Goal: Task Accomplishment & Management: Use online tool/utility

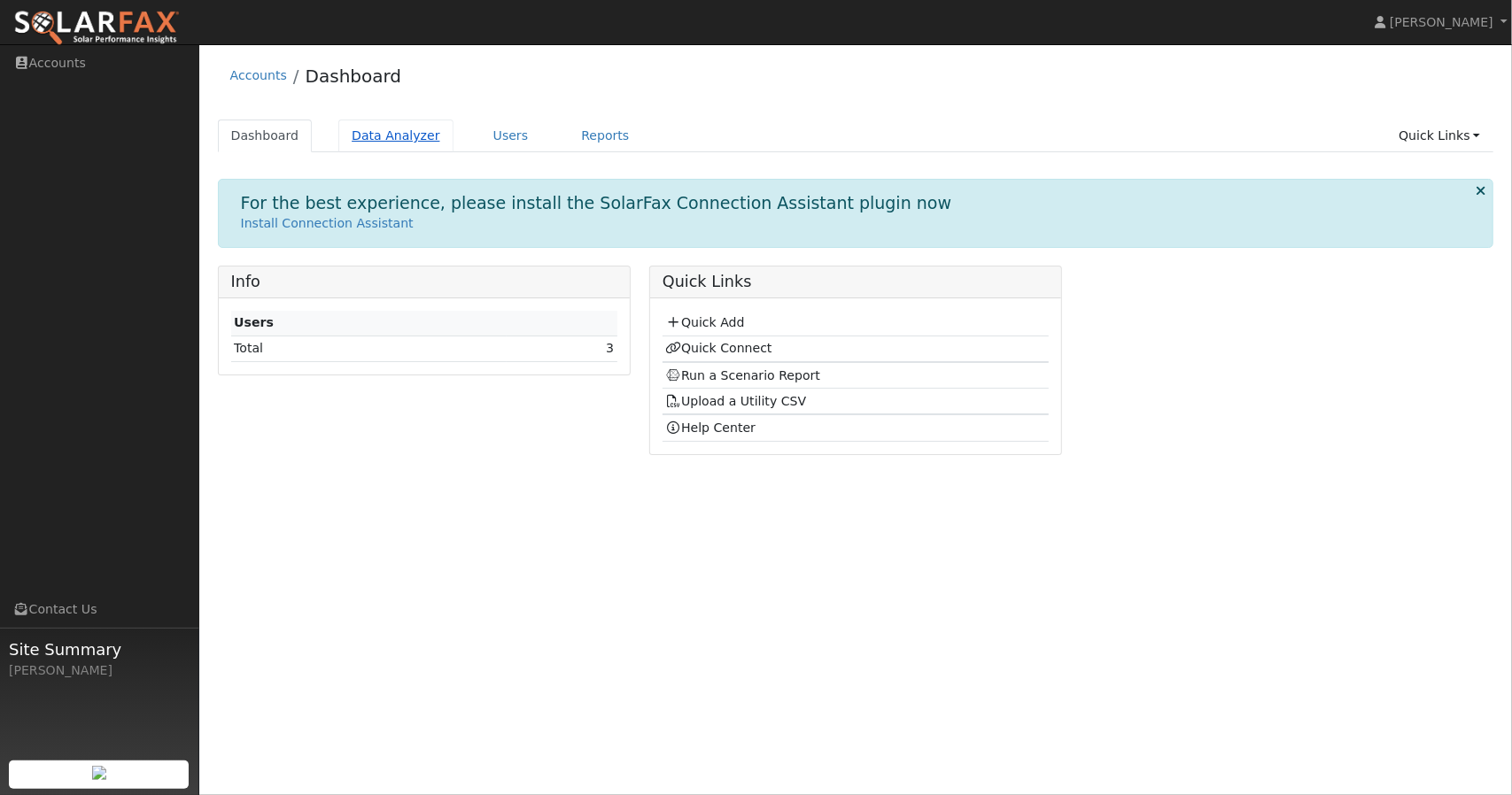
click at [402, 137] on link "Data Analyzer" at bounding box center [395, 136] width 115 height 33
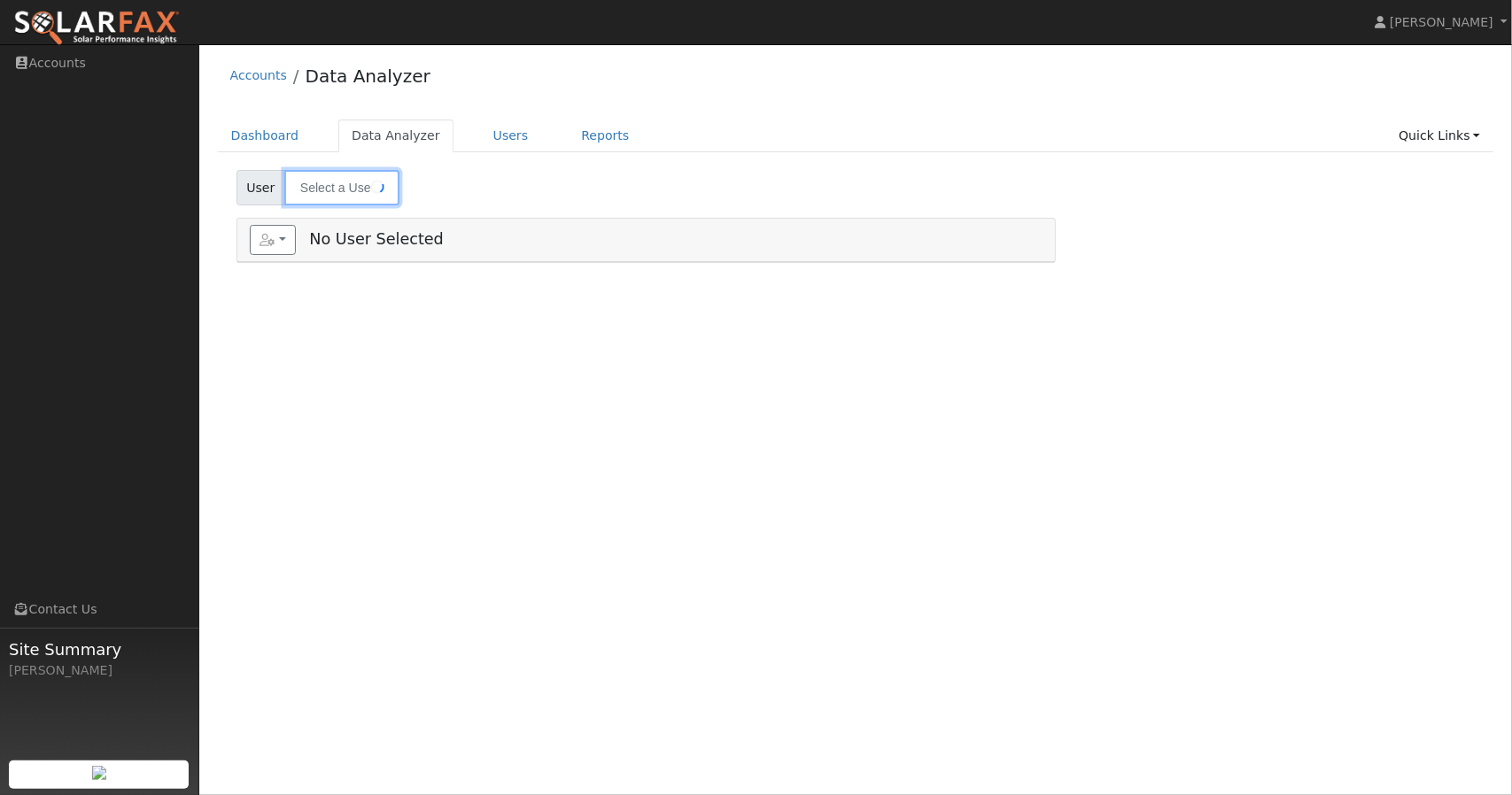
type input "Stefanie Becker"
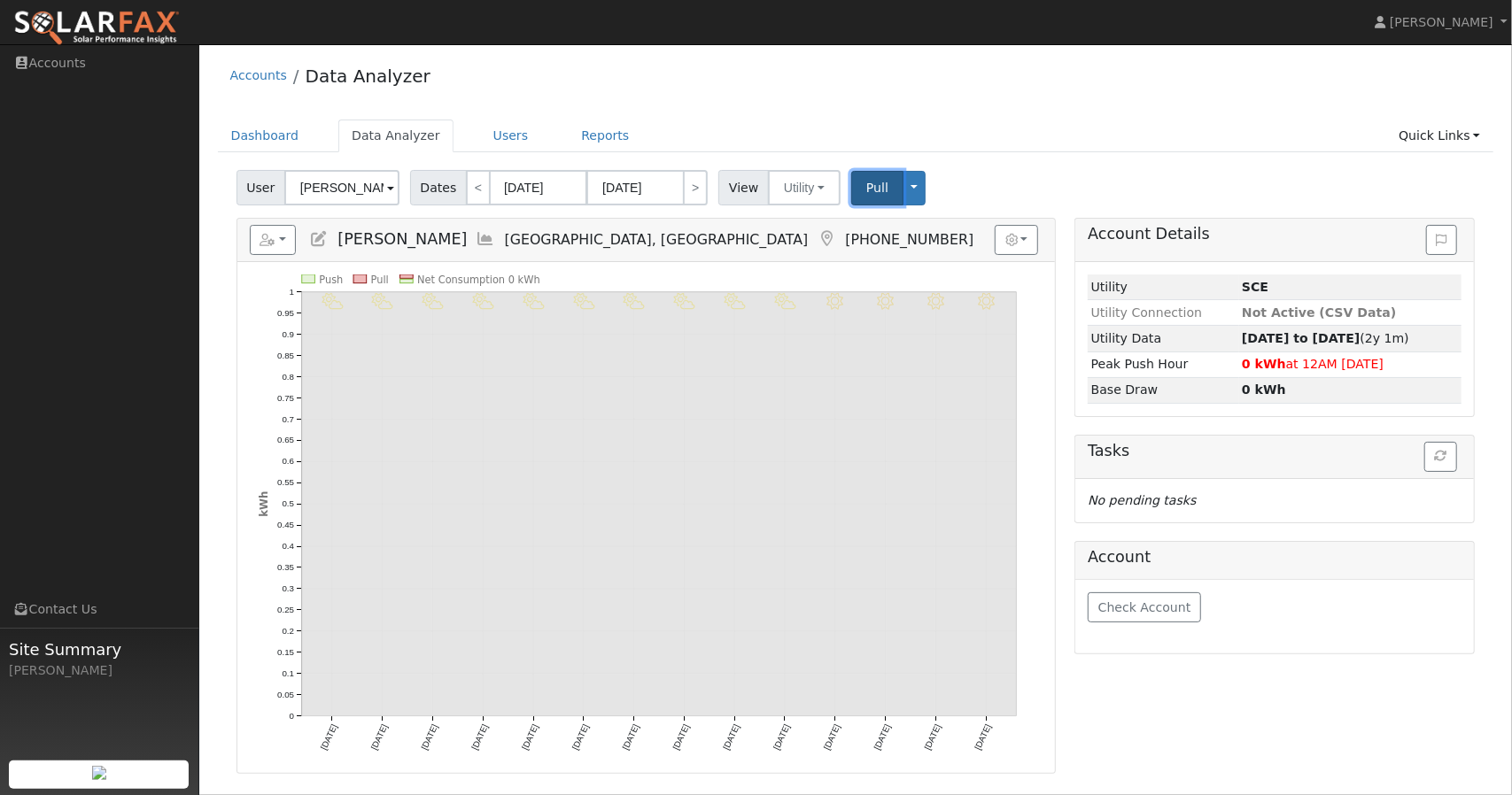
click at [864, 196] on button "Pull" at bounding box center [877, 188] width 52 height 35
click at [806, 185] on button "Utility" at bounding box center [804, 187] width 73 height 36
click at [1008, 185] on div "User Stefanie Becker Account Default Account Default Account 2426 Burson Road, …" at bounding box center [856, 184] width 1246 height 41
click at [903, 196] on button "Toggle Dropdown" at bounding box center [914, 188] width 23 height 35
click at [973, 169] on div "User Stefanie Becker Account Default Account Default Account 2426 Burson Road, …" at bounding box center [856, 184] width 1246 height 41
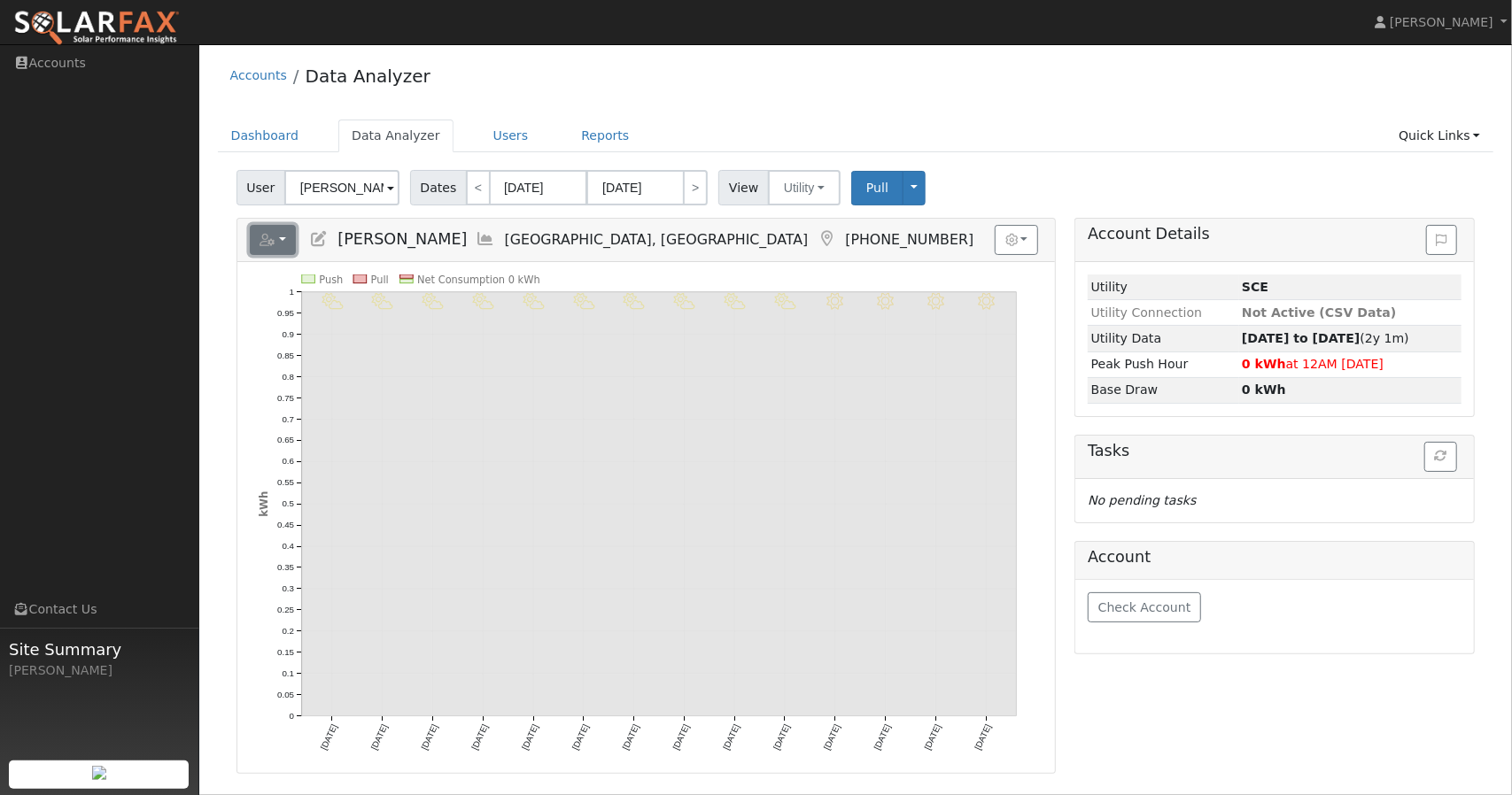
click at [272, 234] on icon "button" at bounding box center [267, 240] width 16 height 12
click at [436, 298] on link "Import from CSV" at bounding box center [467, 297] width 129 height 21
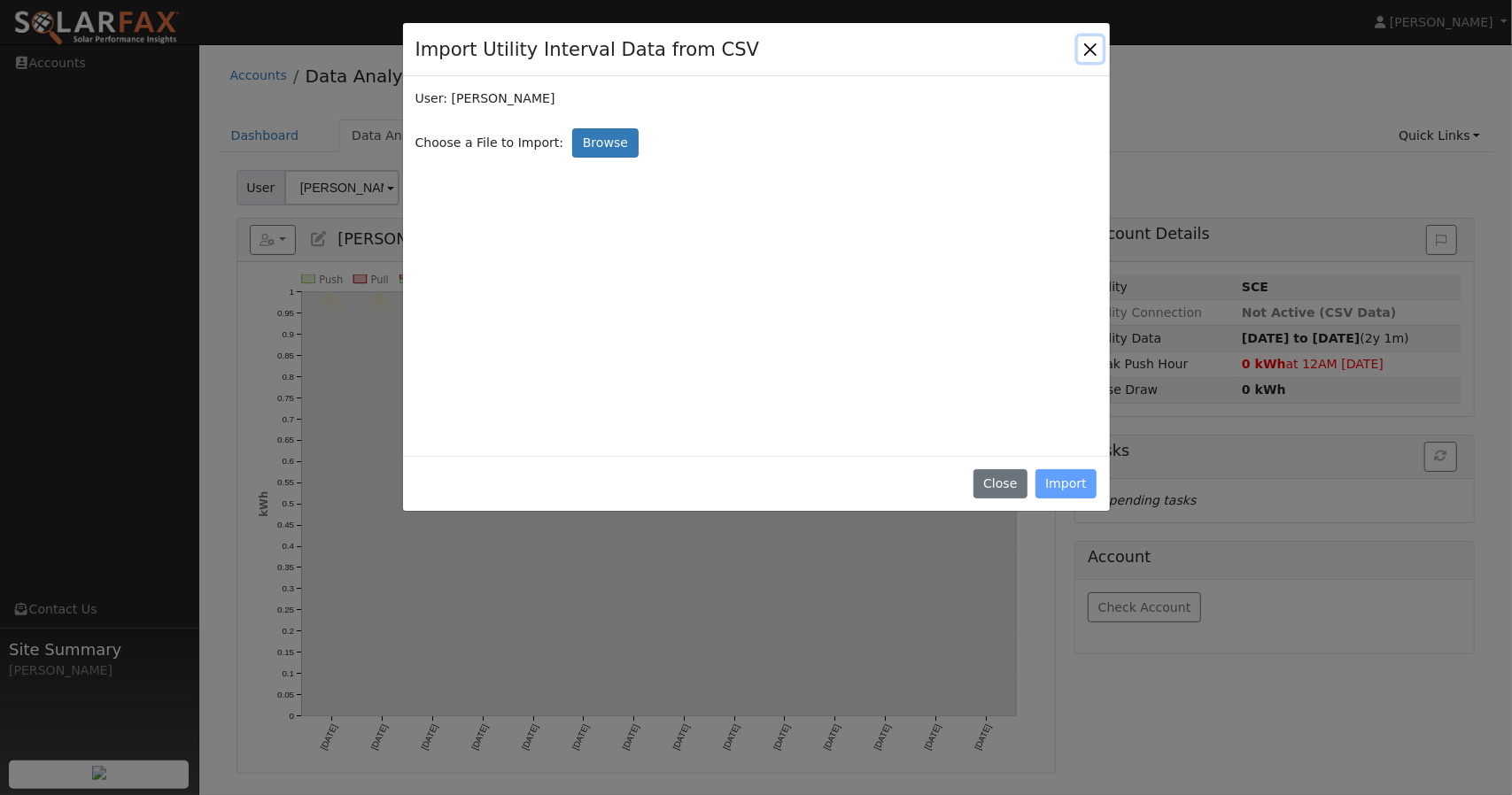
click at [1088, 53] on button "Close" at bounding box center [1090, 49] width 25 height 25
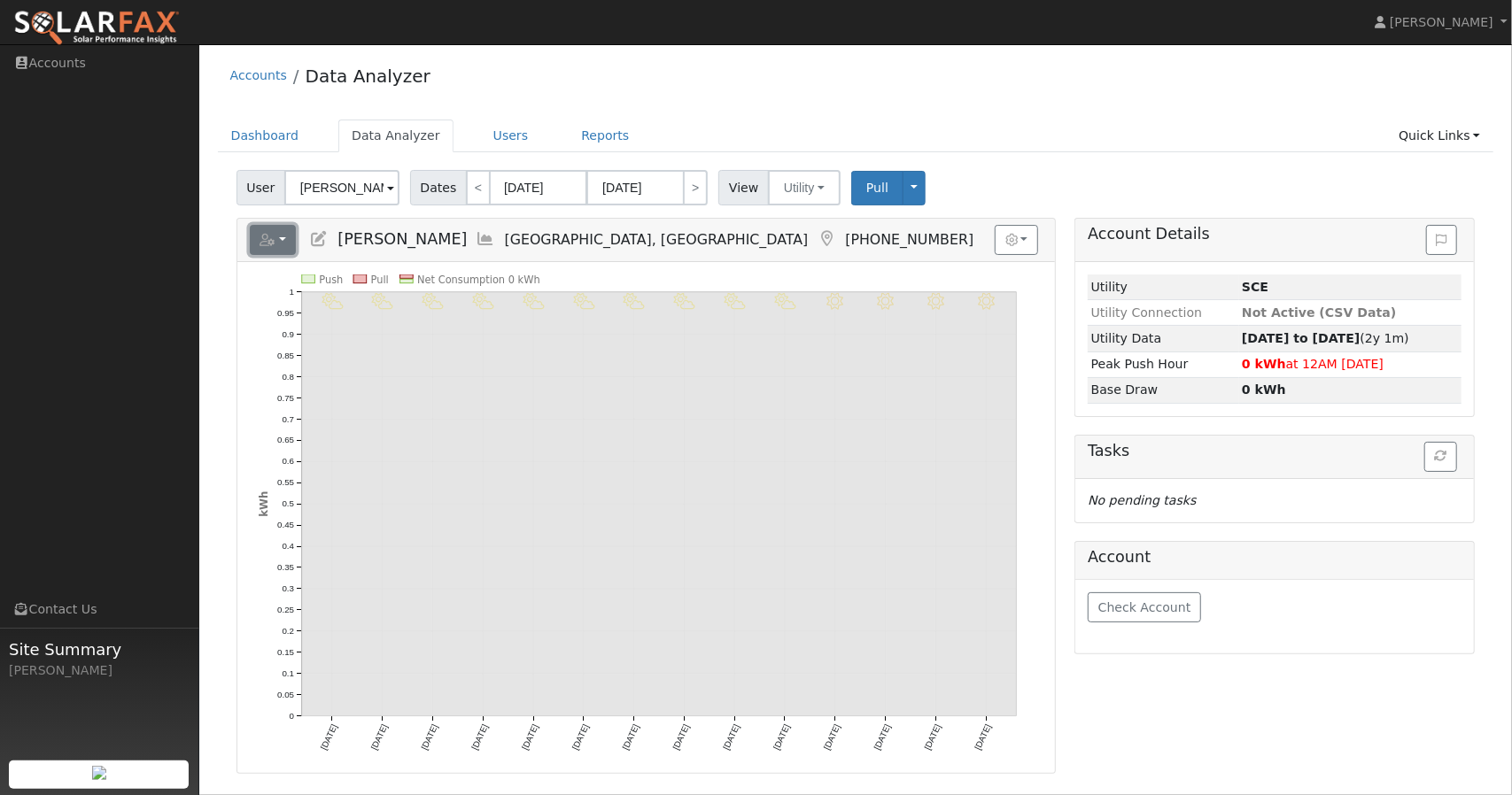
click at [273, 235] on icon "button" at bounding box center [267, 240] width 16 height 12
click at [433, 298] on link "Import from CSV" at bounding box center [467, 297] width 129 height 21
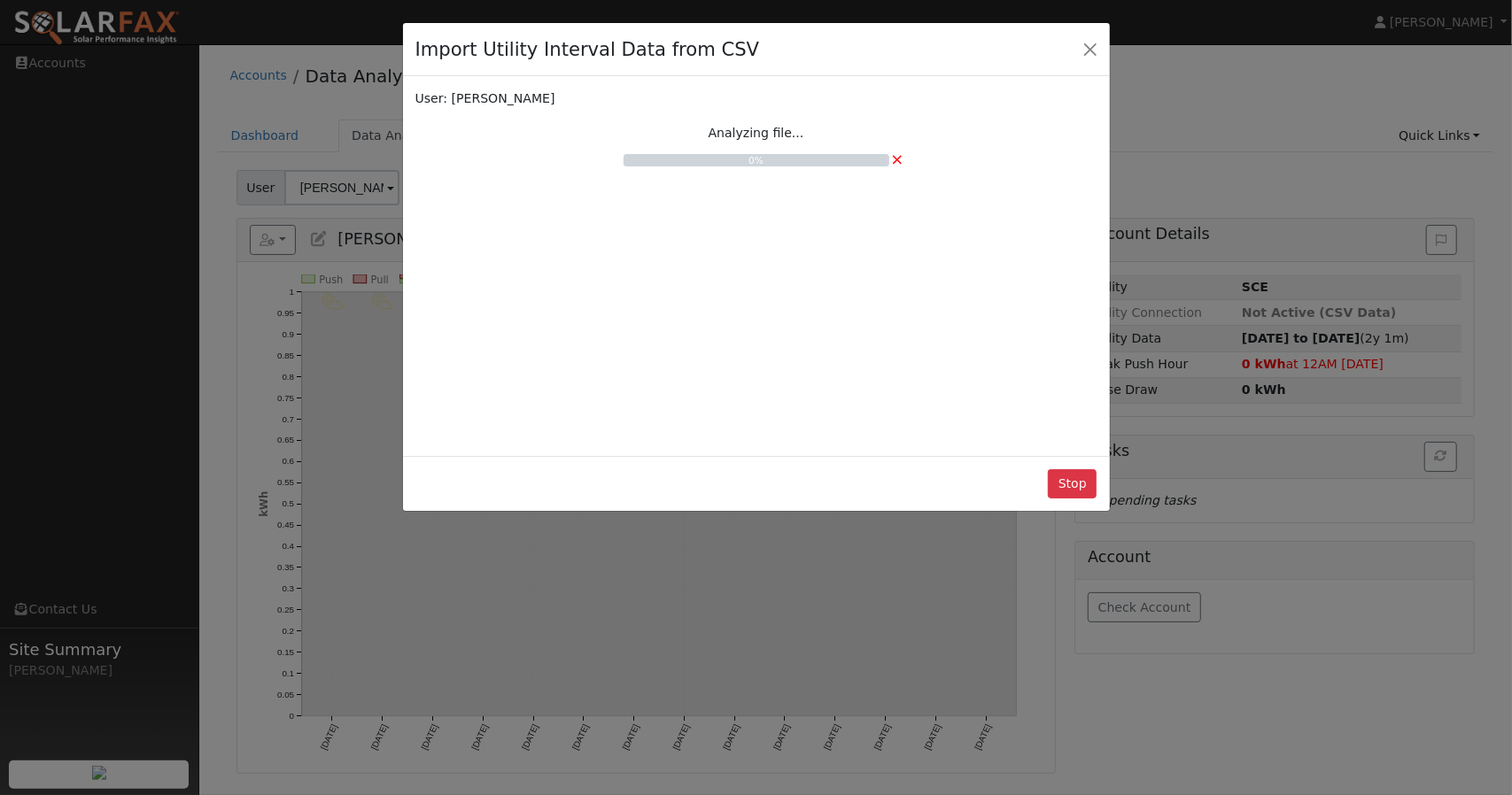
click at [1077, 653] on div "Import Utility Interval Data from CSV User: Stefanie Becker Analyzing file... 0…" at bounding box center [756, 398] width 1512 height 795
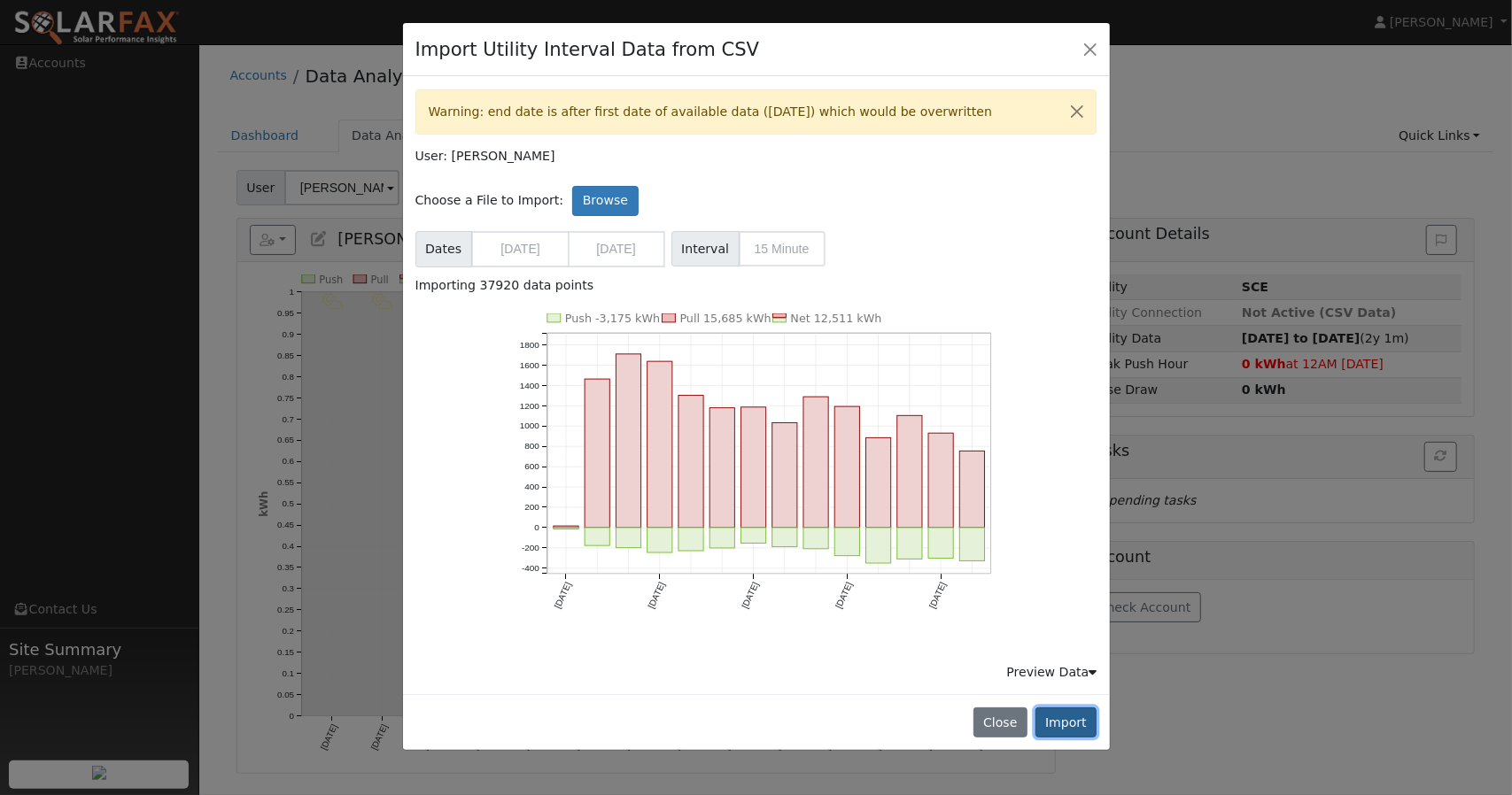
click at [1072, 722] on button "Import" at bounding box center [1066, 722] width 62 height 30
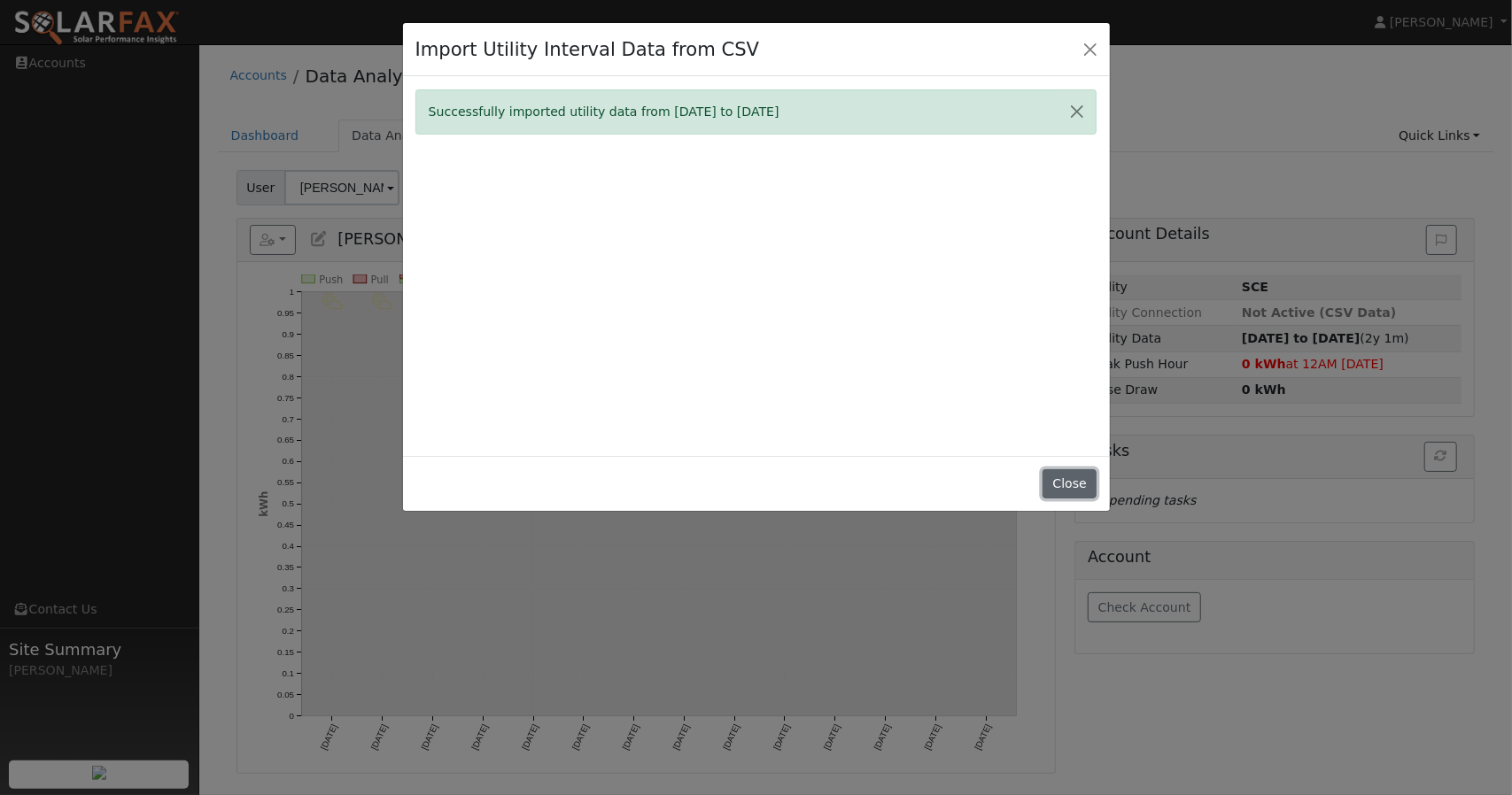
click at [1084, 483] on button "Close" at bounding box center [1069, 484] width 54 height 30
type input "[DATE]"
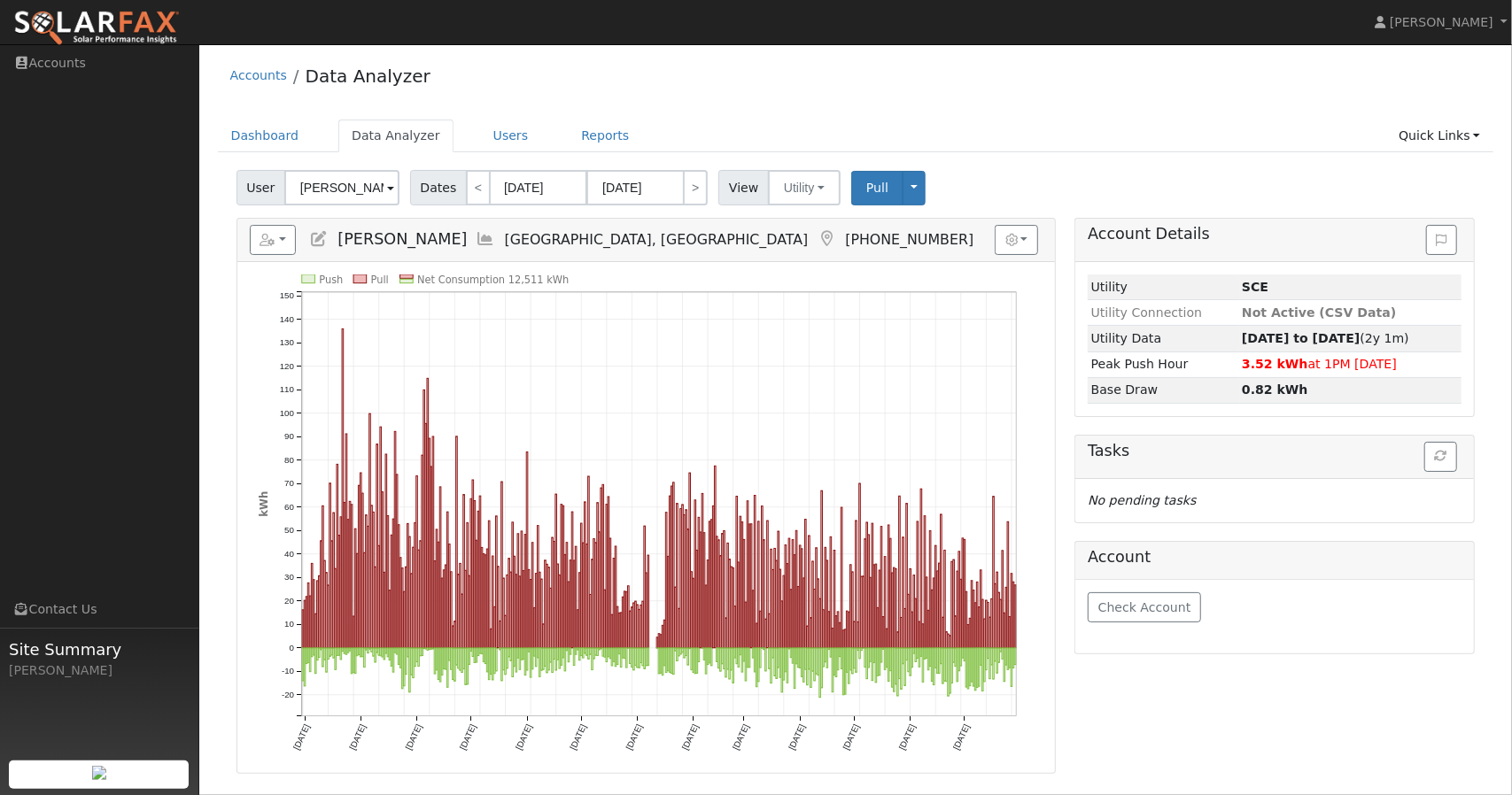
click at [1039, 228] on div "Graphs Show Previous Year Show Net Push/Pull Options Show Weather kWh $ Show °F" at bounding box center [1019, 240] width 48 height 30
click at [1029, 230] on button "button" at bounding box center [1016, 240] width 43 height 30
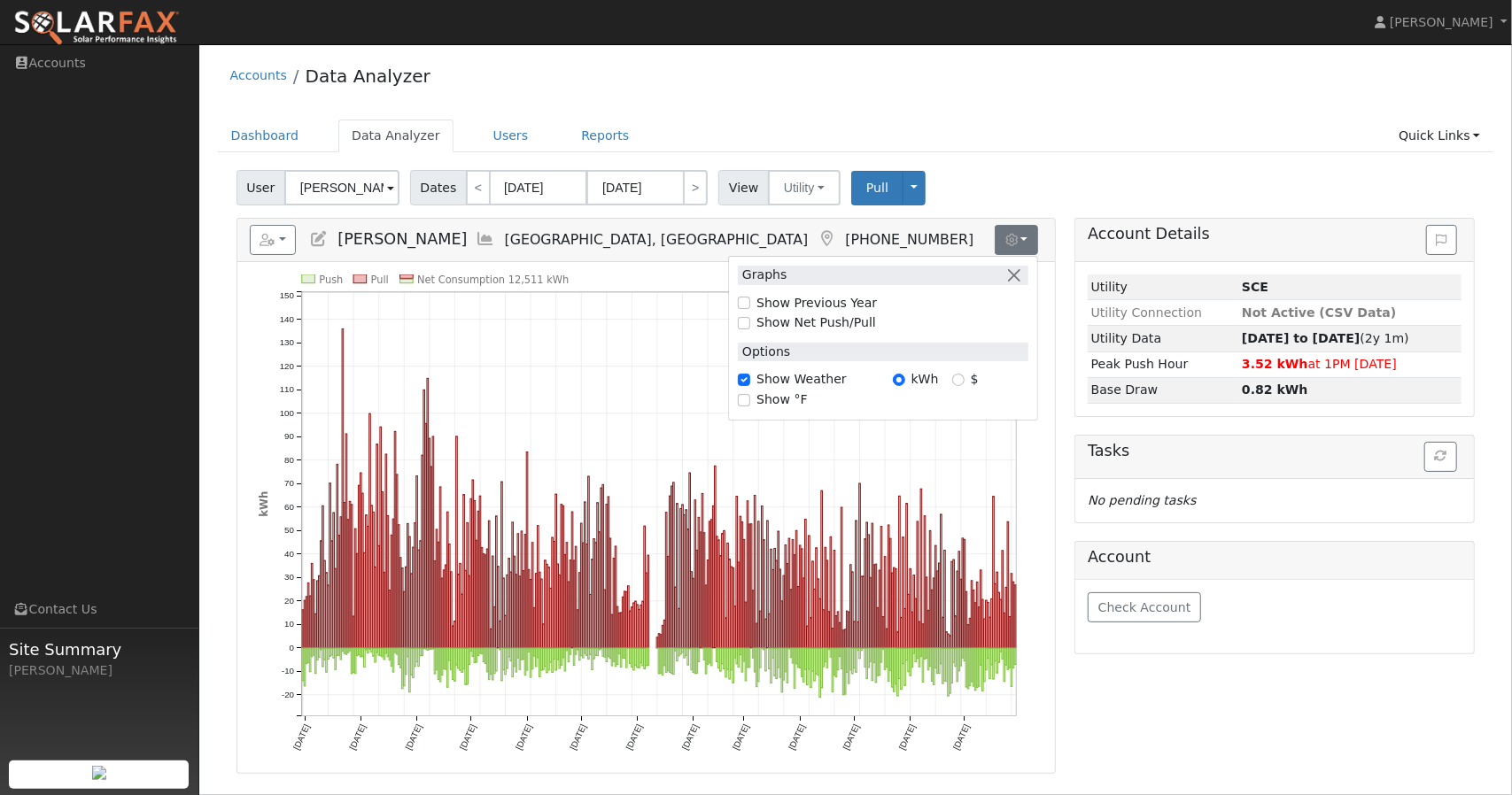
click at [1019, 182] on div "User Stefanie Becker Account Default Account Default Account 2426 Burson Road, …" at bounding box center [856, 184] width 1246 height 41
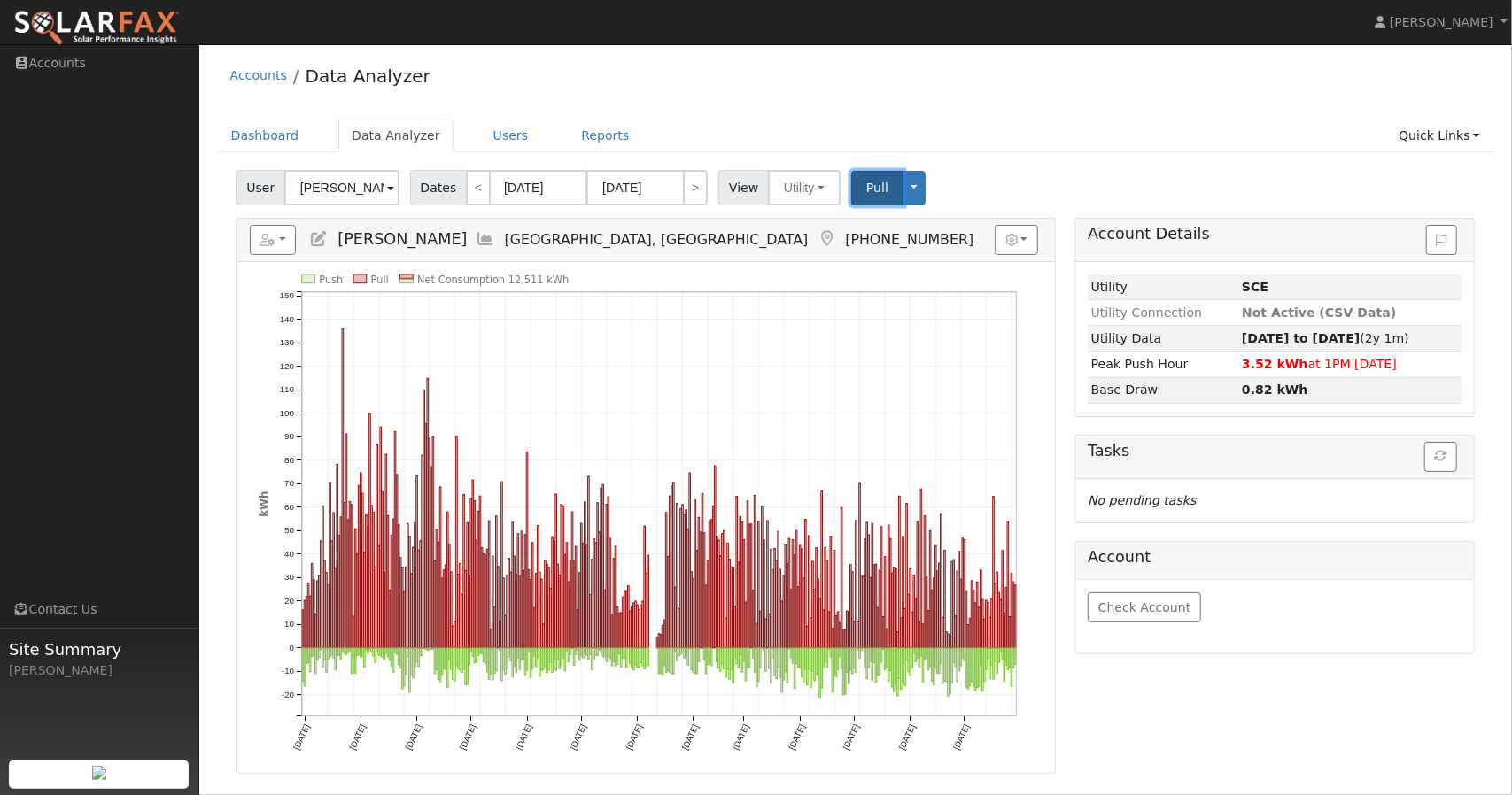
click at [852, 184] on button "Pull" at bounding box center [877, 188] width 52 height 35
click at [781, 182] on button "Utility" at bounding box center [804, 187] width 73 height 36
click at [792, 118] on div "Accounts Data Analyzer Dashboard Data Analyzer Users Reports Quick Links Quick …" at bounding box center [856, 413] width 1295 height 721
click at [578, 139] on link "Reports" at bounding box center [604, 136] width 74 height 33
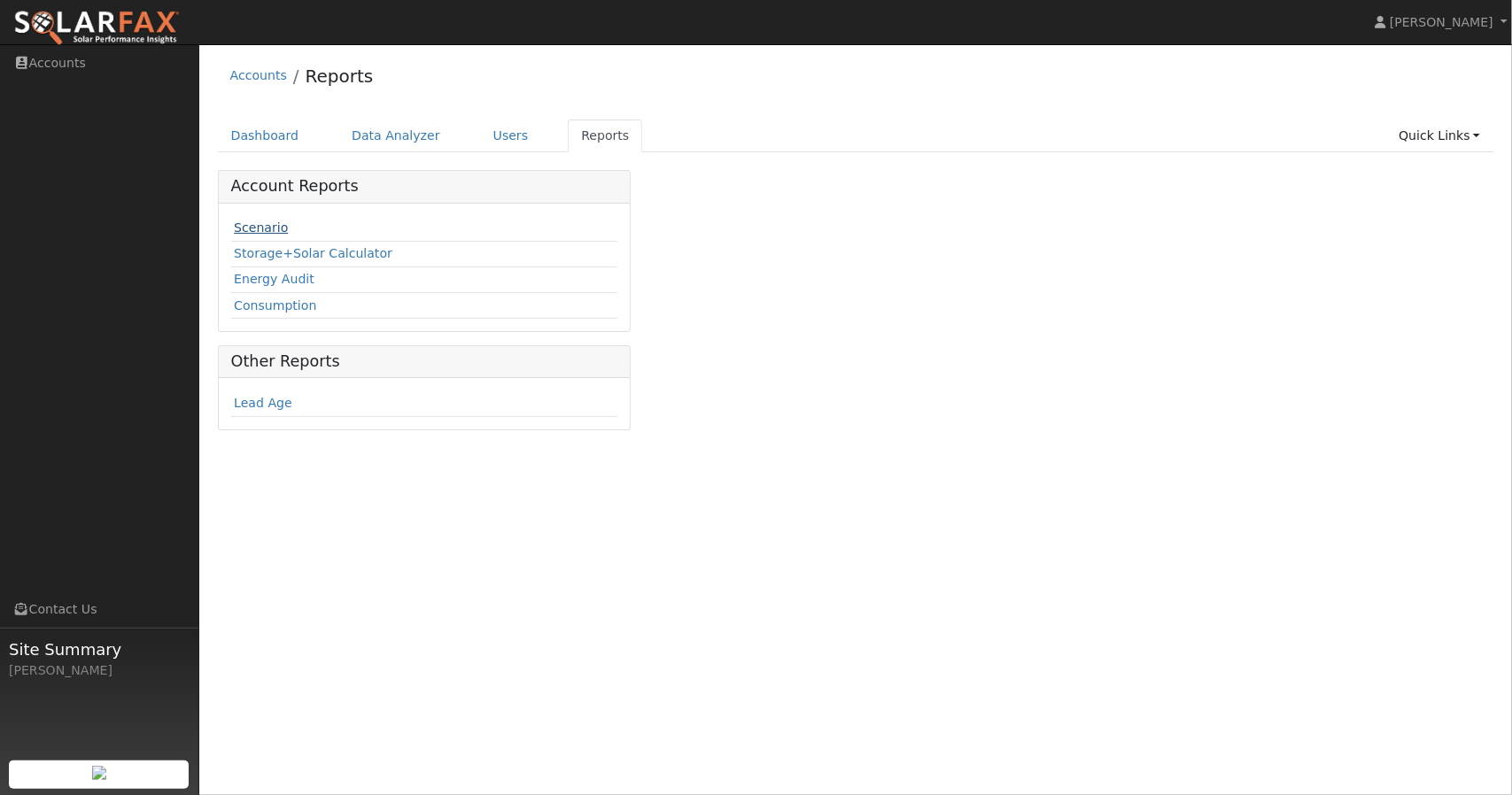
click at [267, 228] on link "Scenario" at bounding box center [261, 227] width 54 height 14
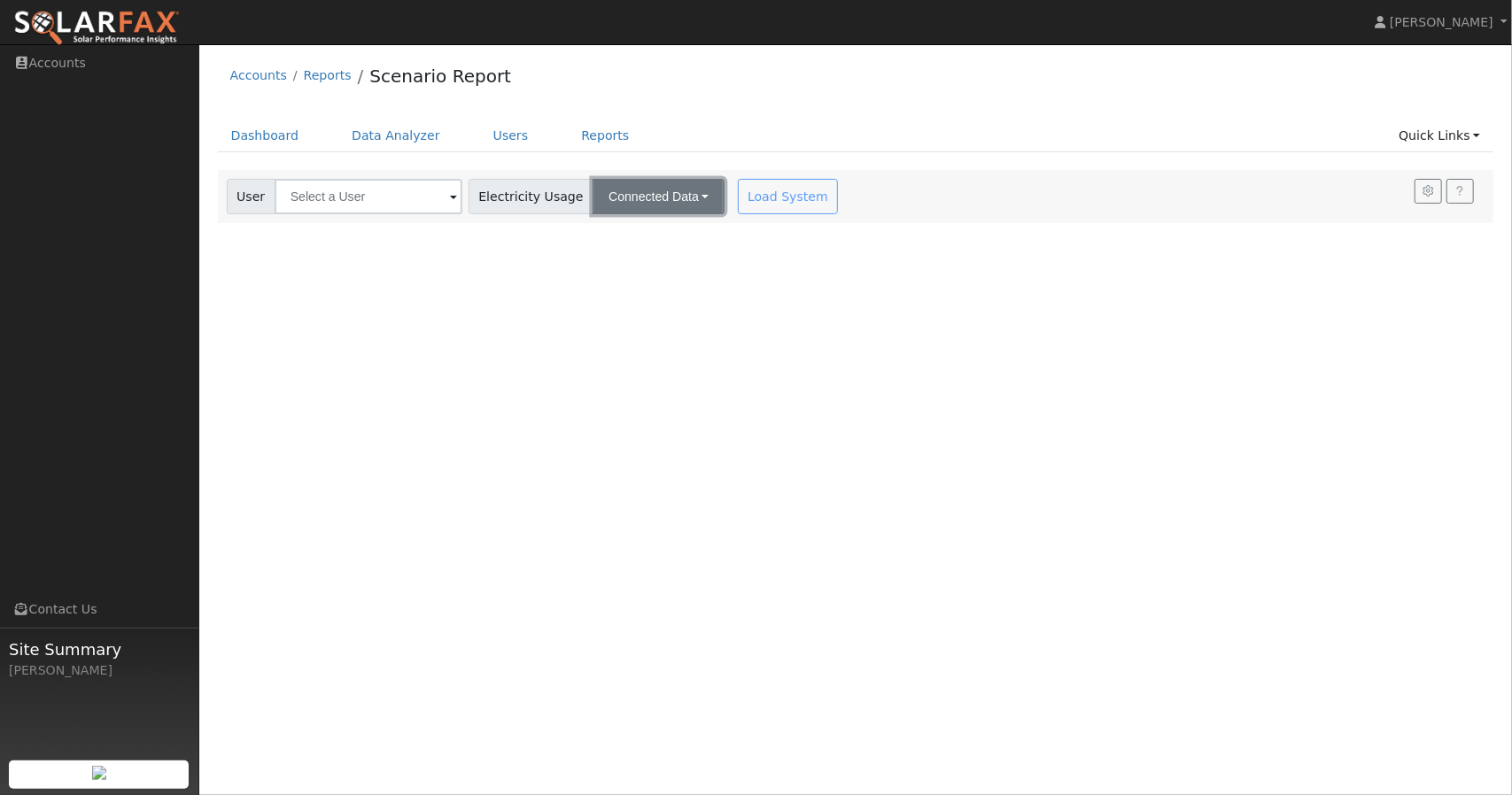
click at [616, 199] on button "Connected Data" at bounding box center [659, 196] width 132 height 36
click at [519, 297] on div "User Profile First name Last name Email Email Notifications No Emails No Emails…" at bounding box center [855, 420] width 1313 height 751
click at [434, 199] on input "text" at bounding box center [368, 196] width 187 height 36
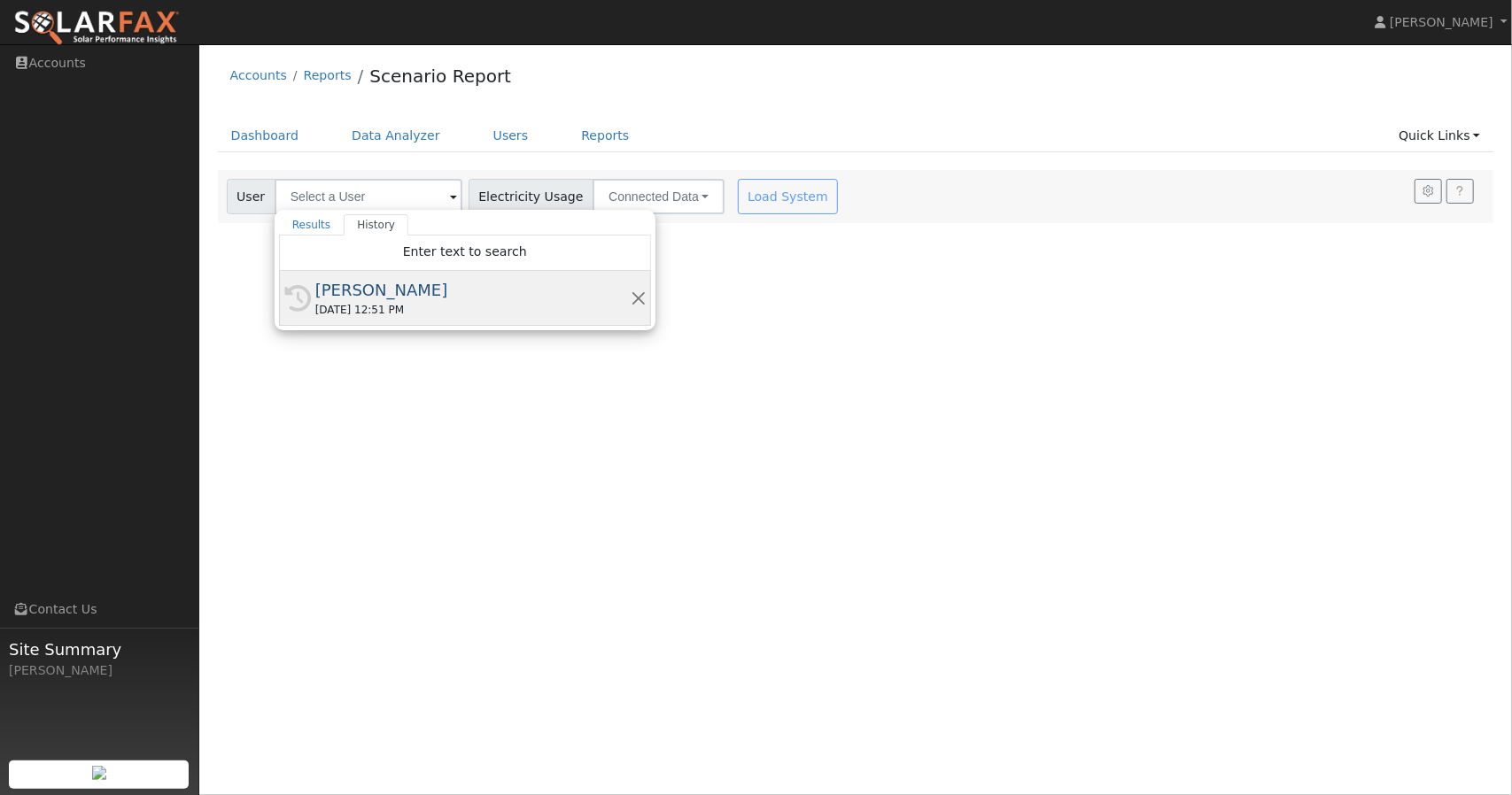
click at [487, 307] on div "[DATE] 12:51 PM" at bounding box center [472, 309] width 315 height 16
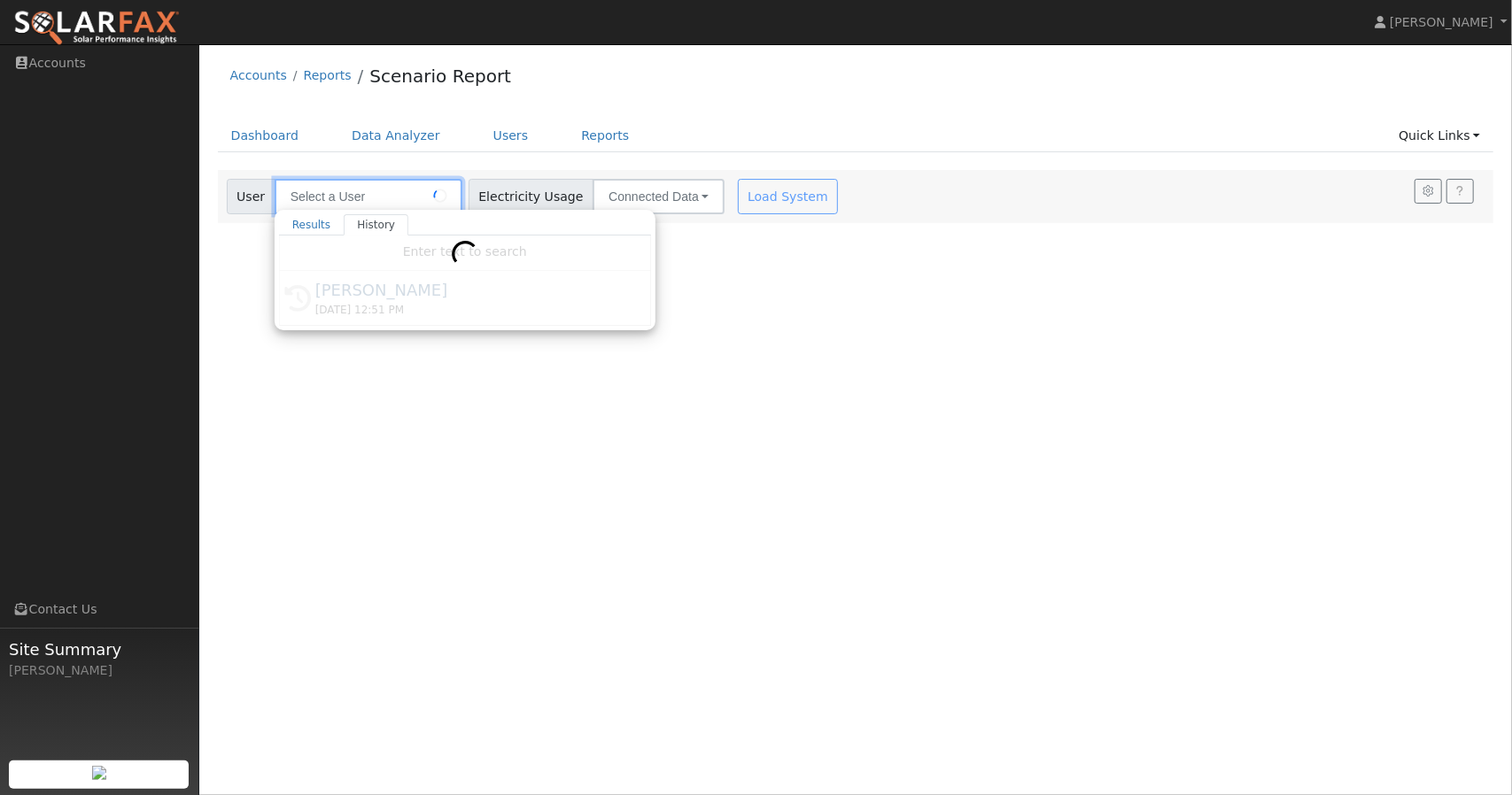
type input "[PERSON_NAME]"
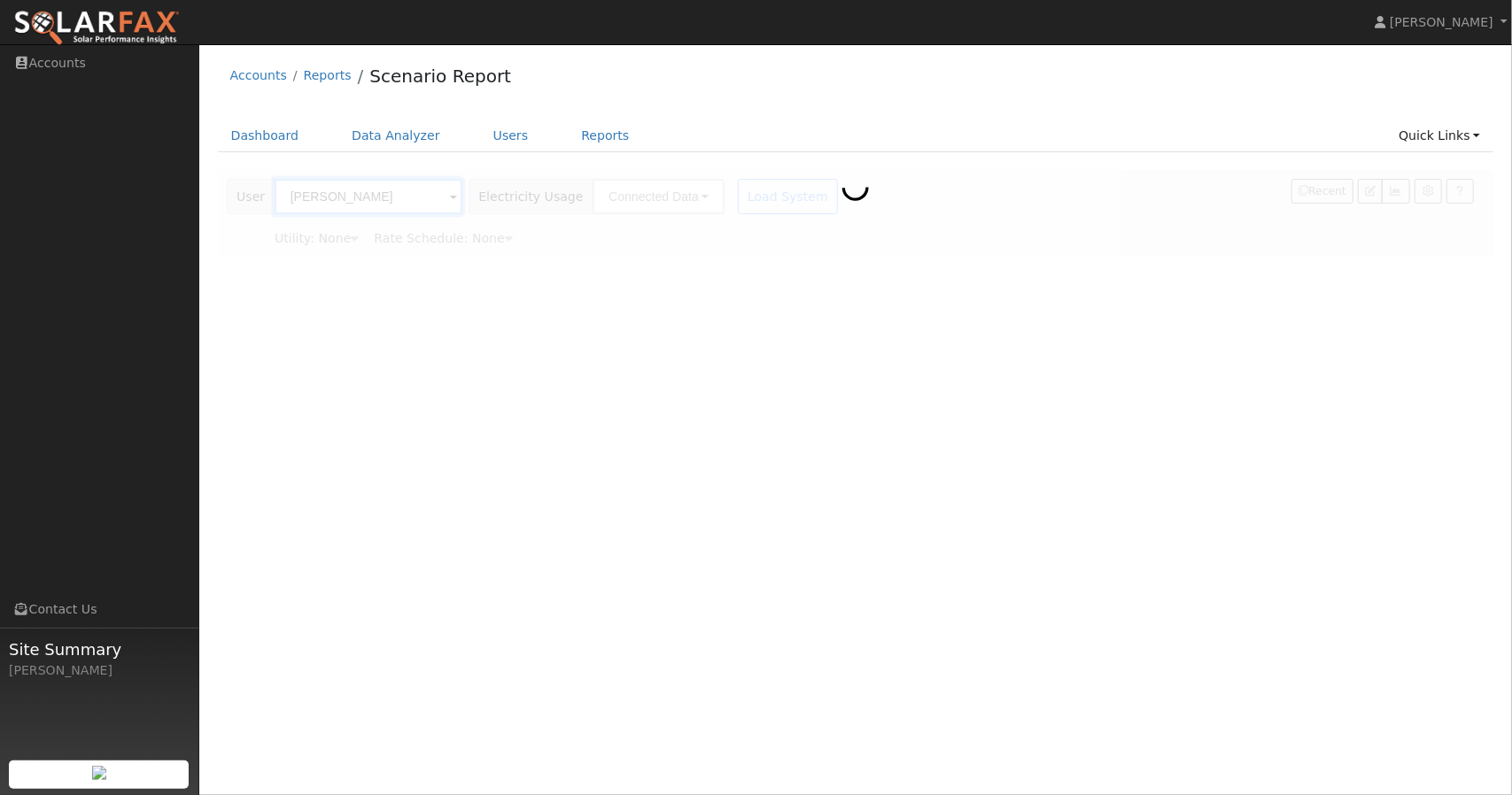
type input "Southern [US_STATE] Edison"
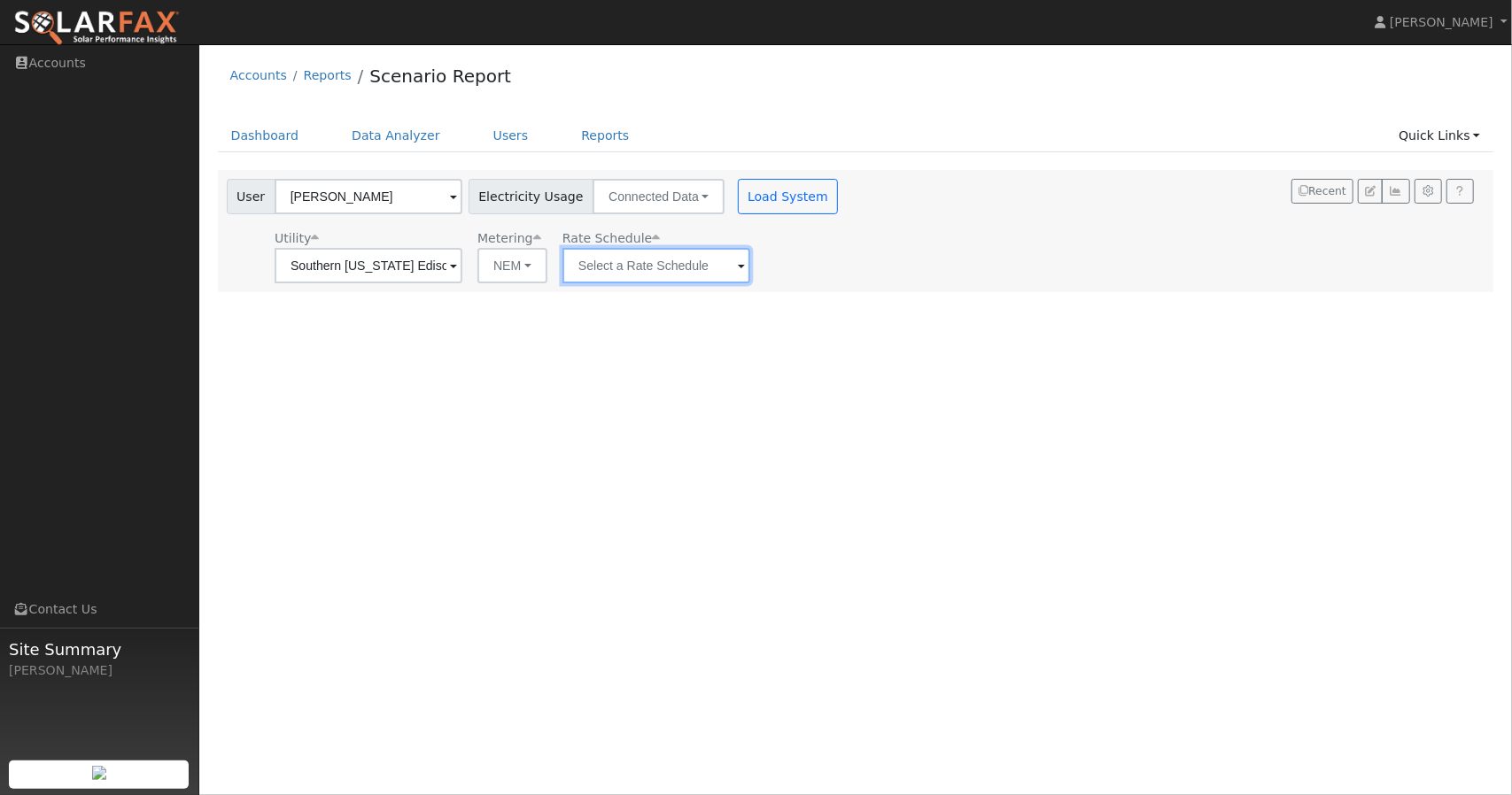
click at [462, 268] on input "text" at bounding box center [368, 265] width 187 height 36
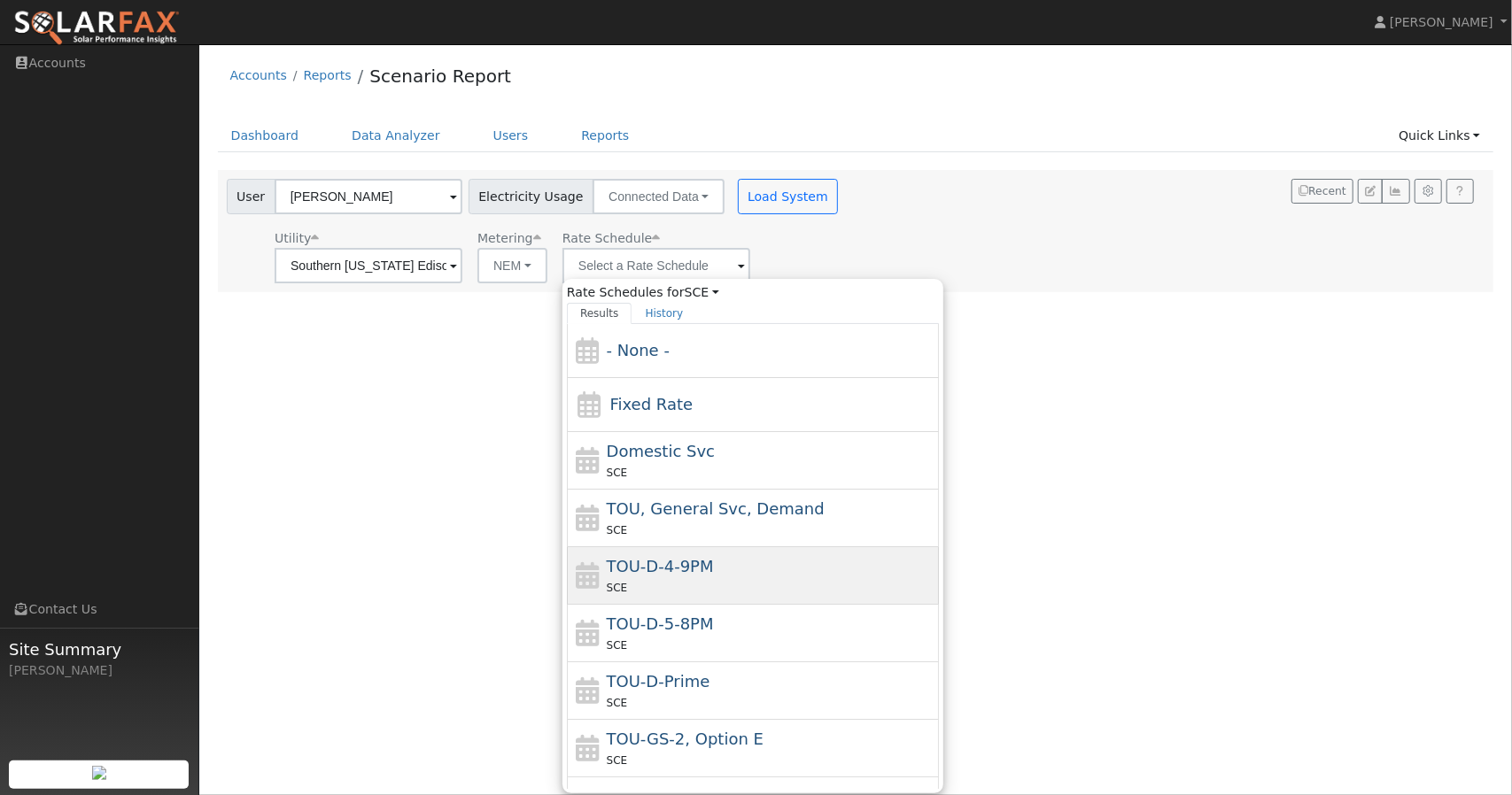
click at [721, 571] on div "TOU-D-4-9PM SCE" at bounding box center [772, 576] width 329 height 42
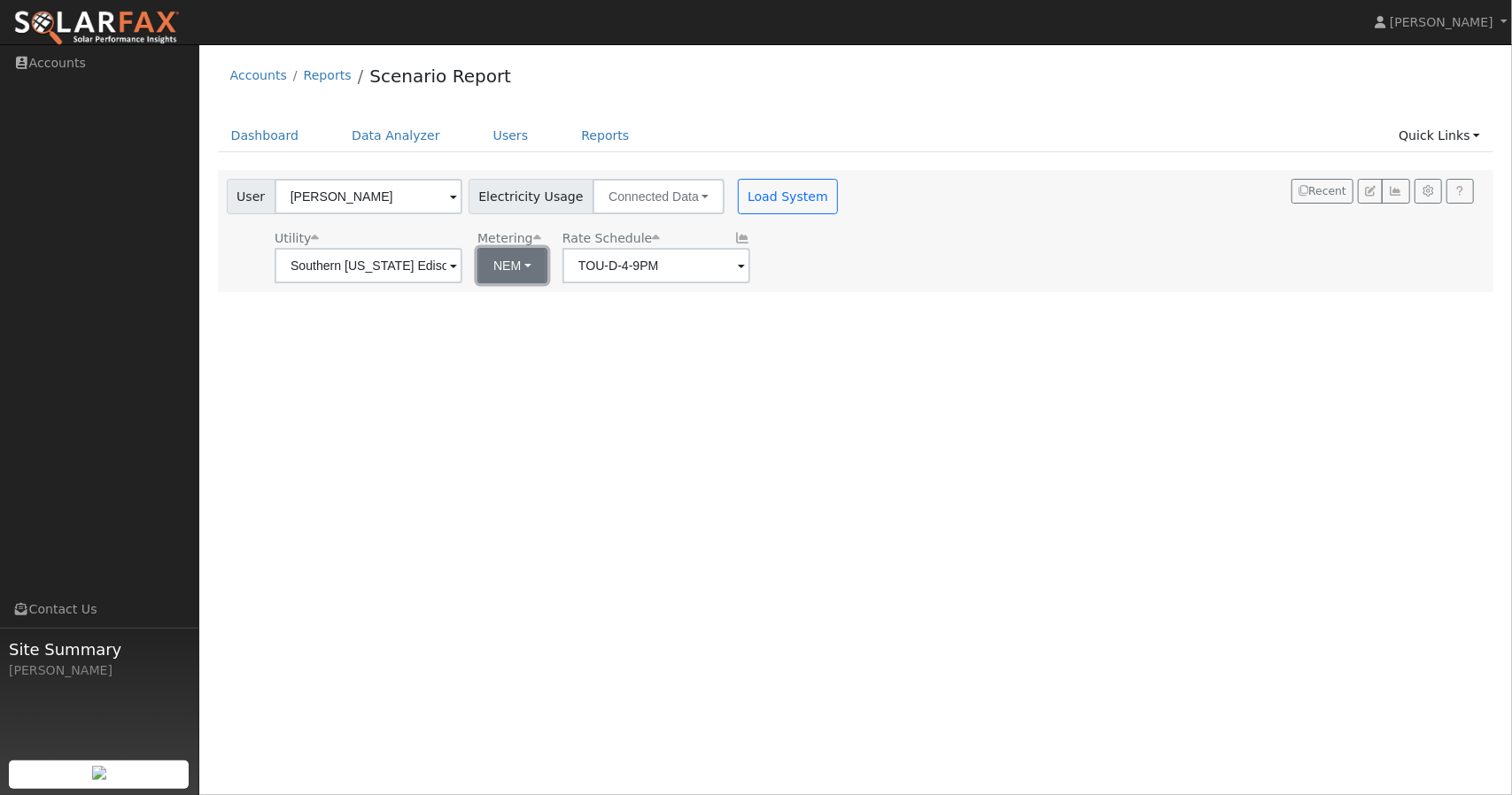
click at [513, 270] on button "NEM" at bounding box center [513, 265] width 70 height 36
click at [523, 330] on link "NBT" at bounding box center [541, 330] width 123 height 25
type input "TOU-D-PRIME"
click at [738, 193] on button "Load System" at bounding box center [788, 196] width 101 height 36
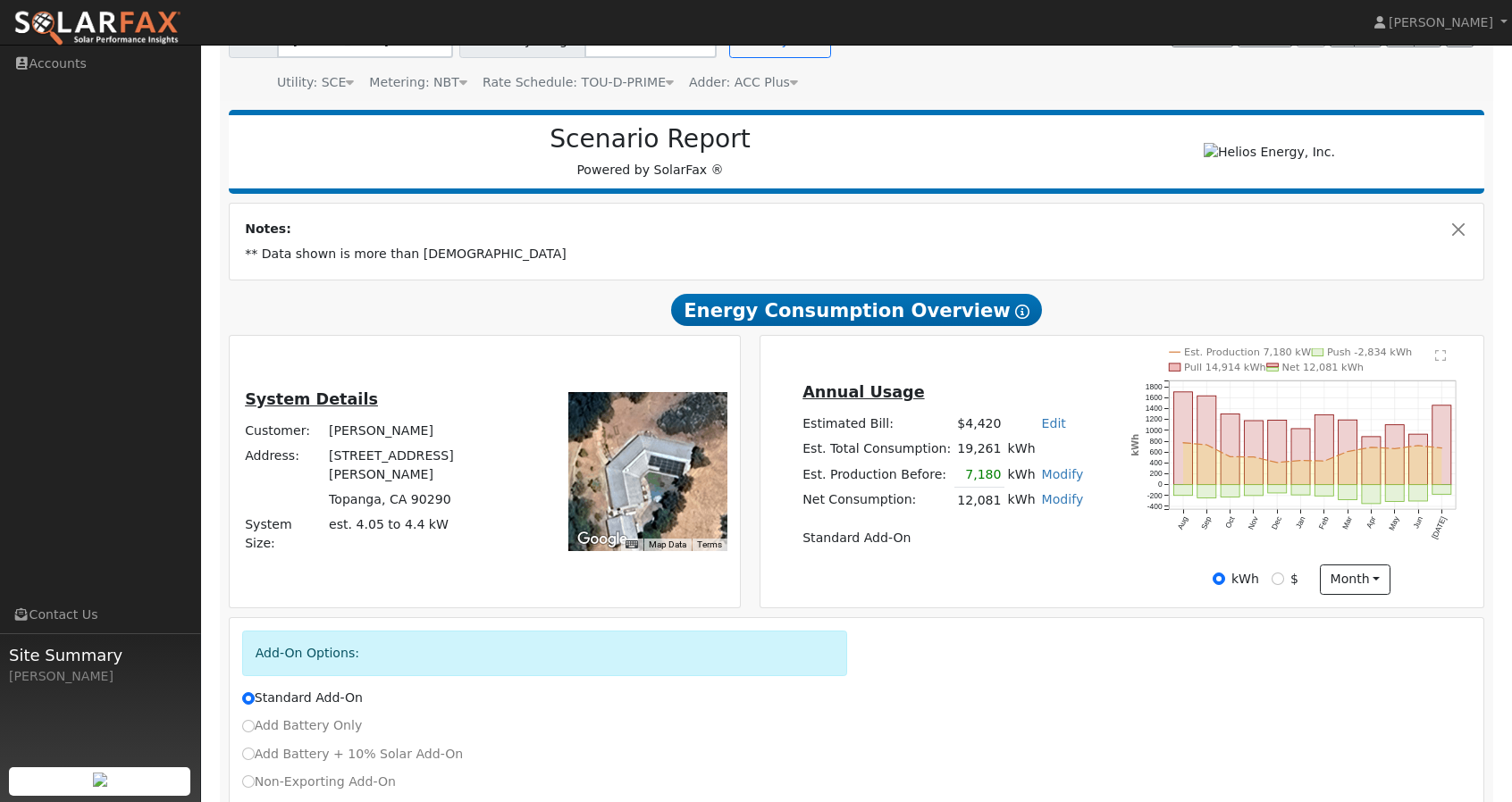
scroll to position [275, 0]
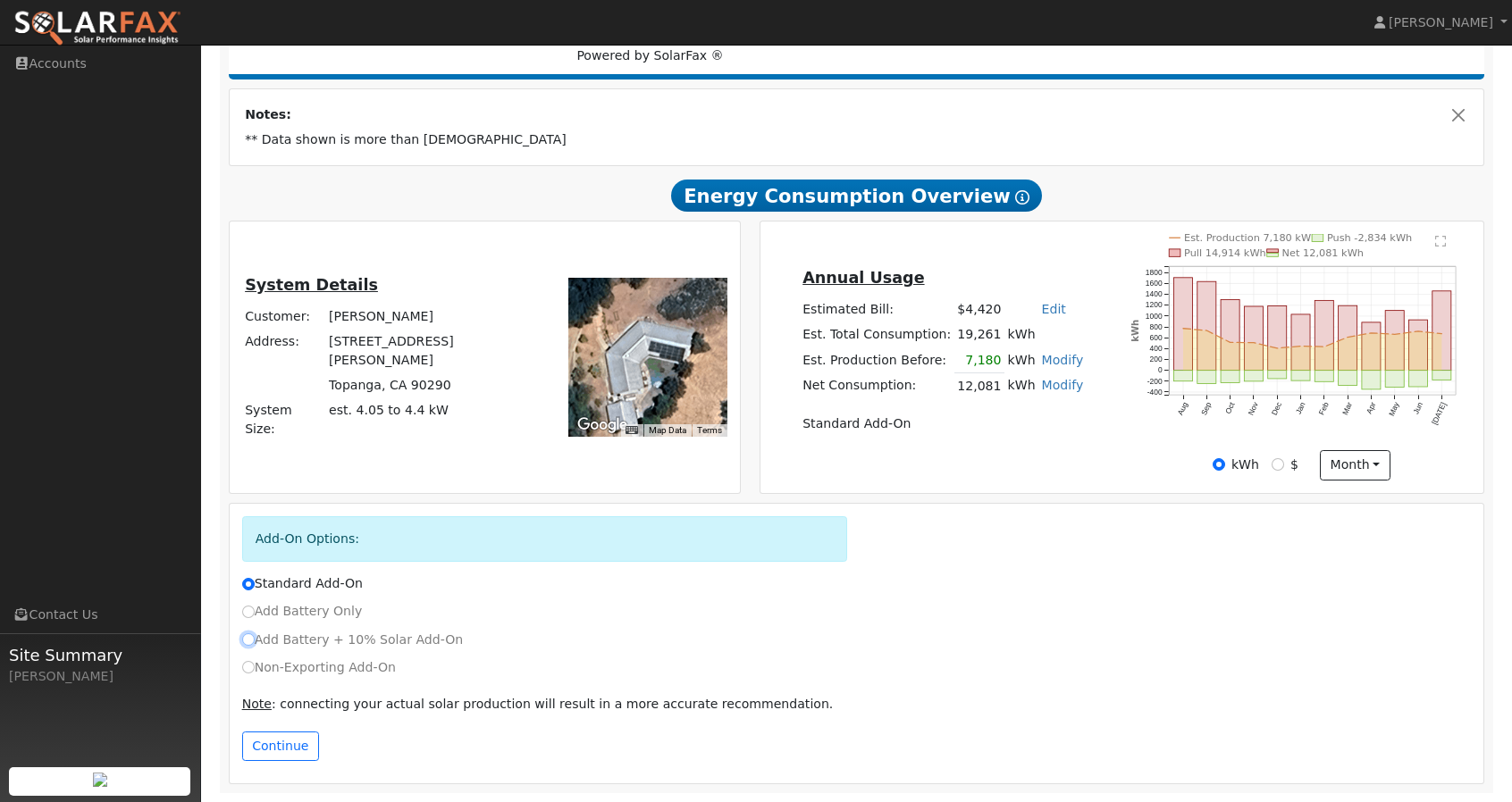
click at [244, 641] on input "Add Battery + 10% Solar Add-On" at bounding box center [247, 639] width 12 height 12
radio input "true"
radio input "false"
click at [287, 753] on button "Continue" at bounding box center [280, 746] width 77 height 31
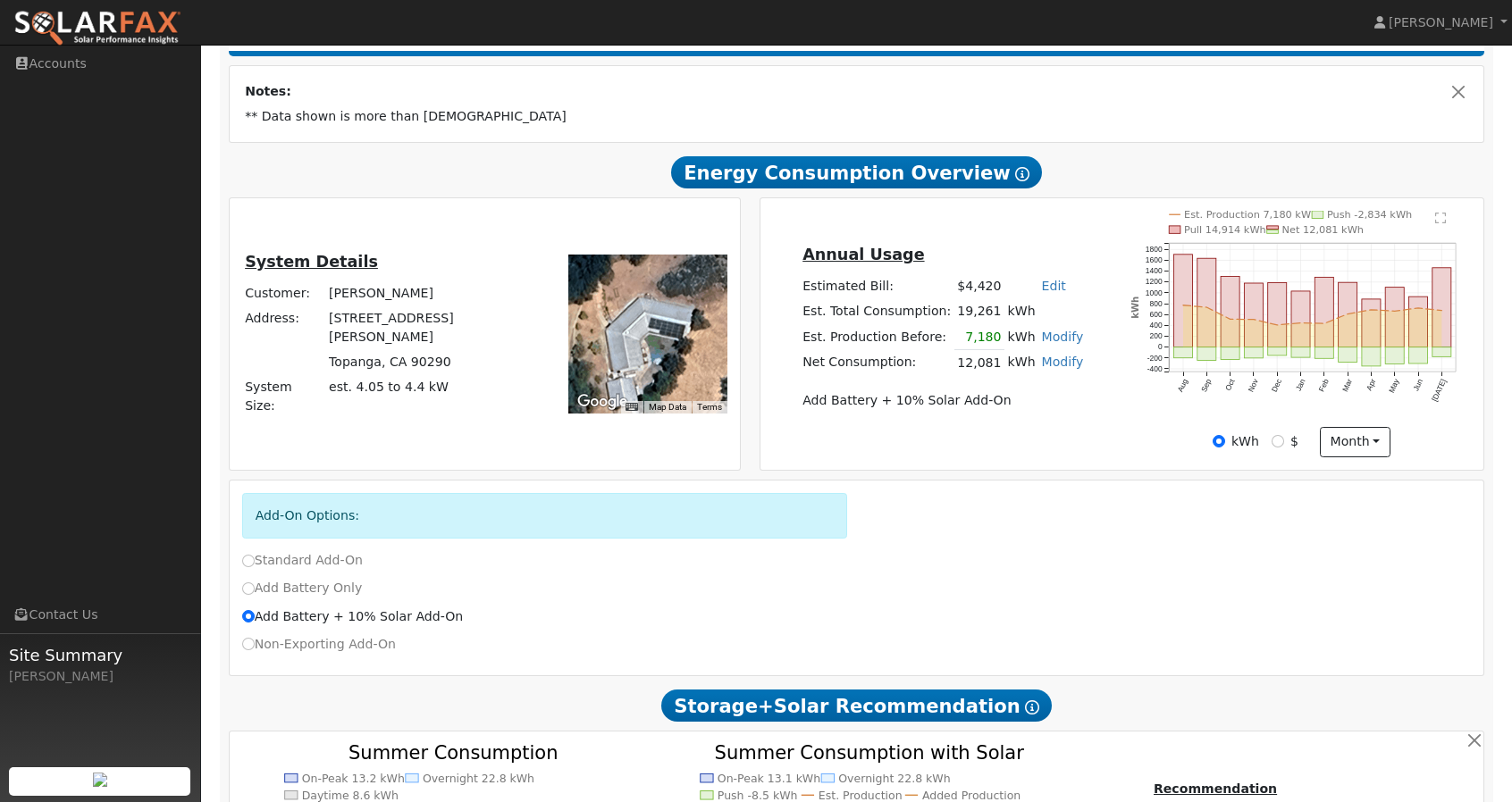
scroll to position [301, 0]
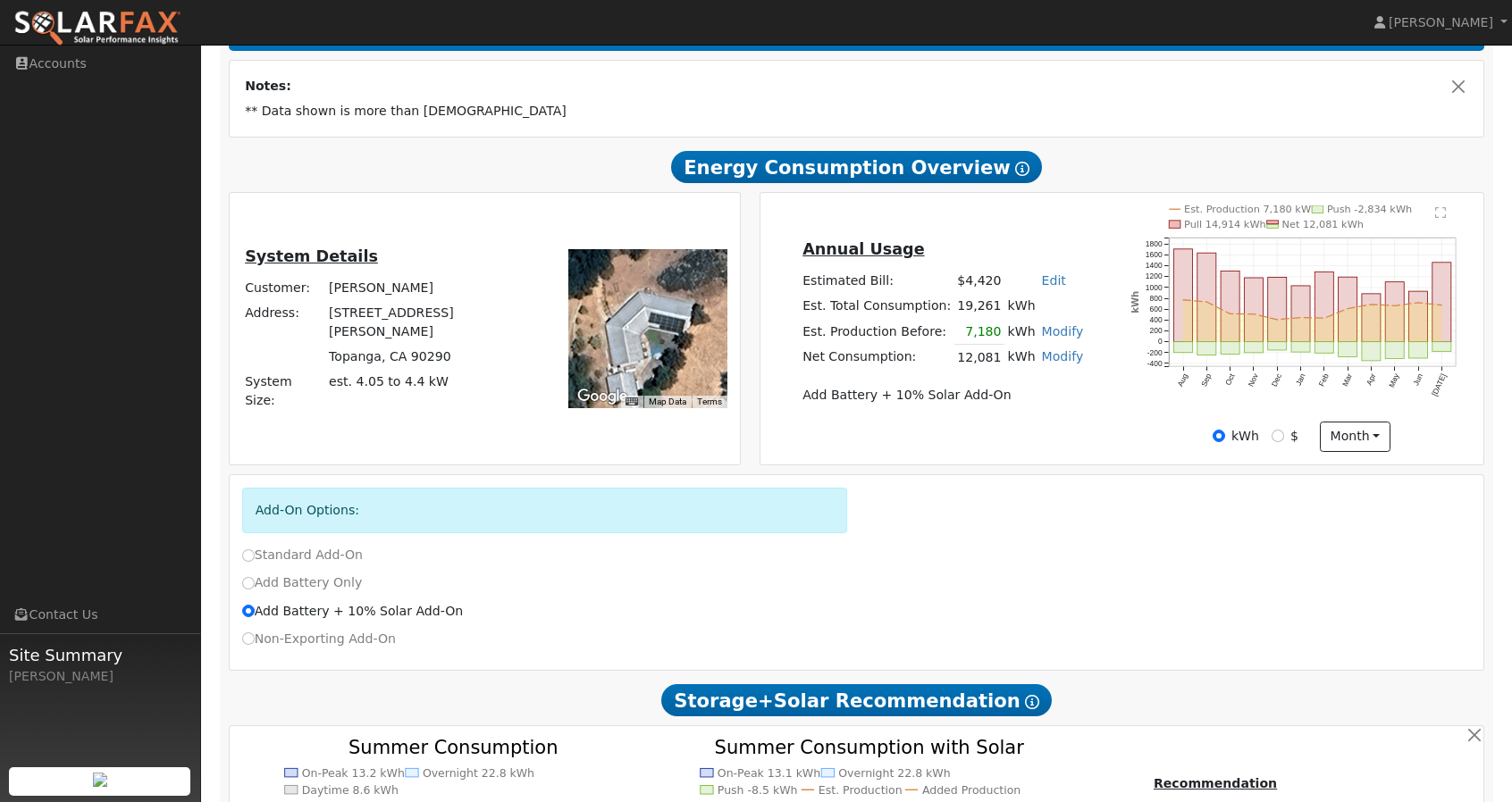
click at [1041, 285] on link "Edit" at bounding box center [1053, 280] width 24 height 14
click at [1071, 242] on div "Annual Usage Estimated Bill: $4,420 Edit Estimated Bill $ Annual Est. Total Con…" at bounding box center [942, 329] width 359 height 183
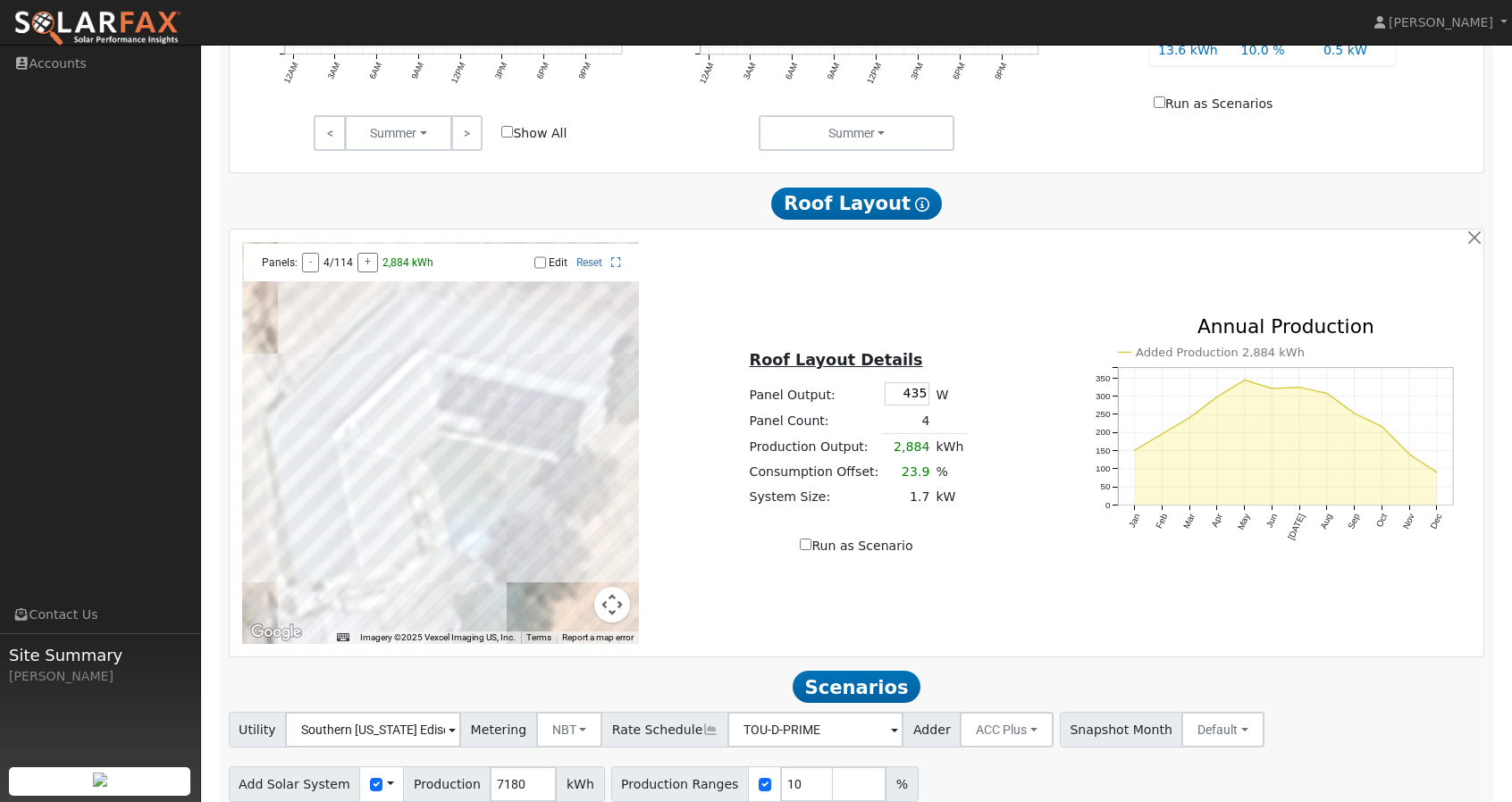
scroll to position [1254, 0]
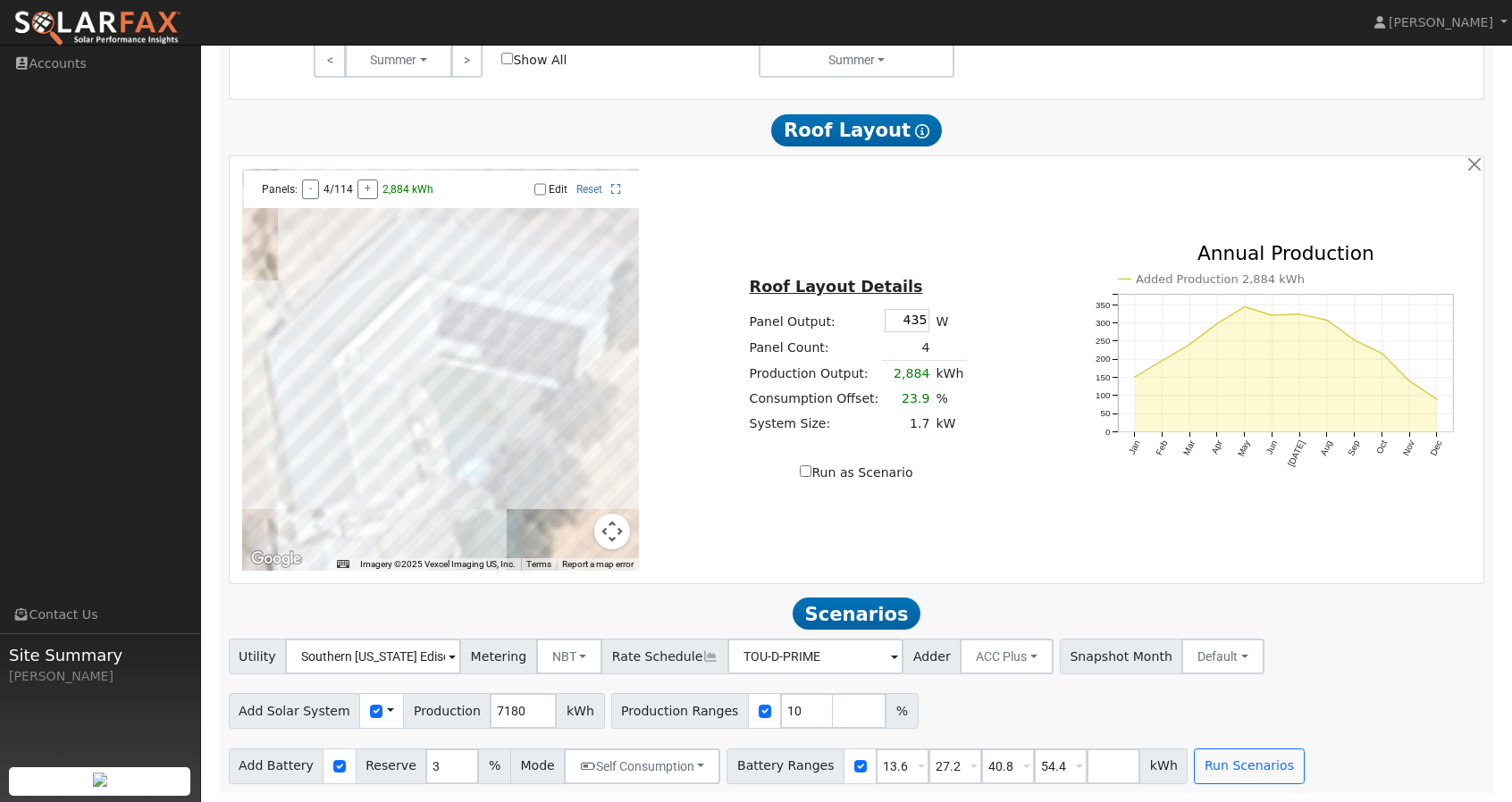
click at [536, 346] on div at bounding box center [440, 370] width 397 height 402
click at [552, 183] on label "Edit" at bounding box center [558, 189] width 19 height 12
click at [546, 183] on input "Edit" at bounding box center [540, 189] width 12 height 12
click at [535, 351] on div at bounding box center [440, 370] width 397 height 402
click at [570, 353] on div at bounding box center [440, 370] width 397 height 402
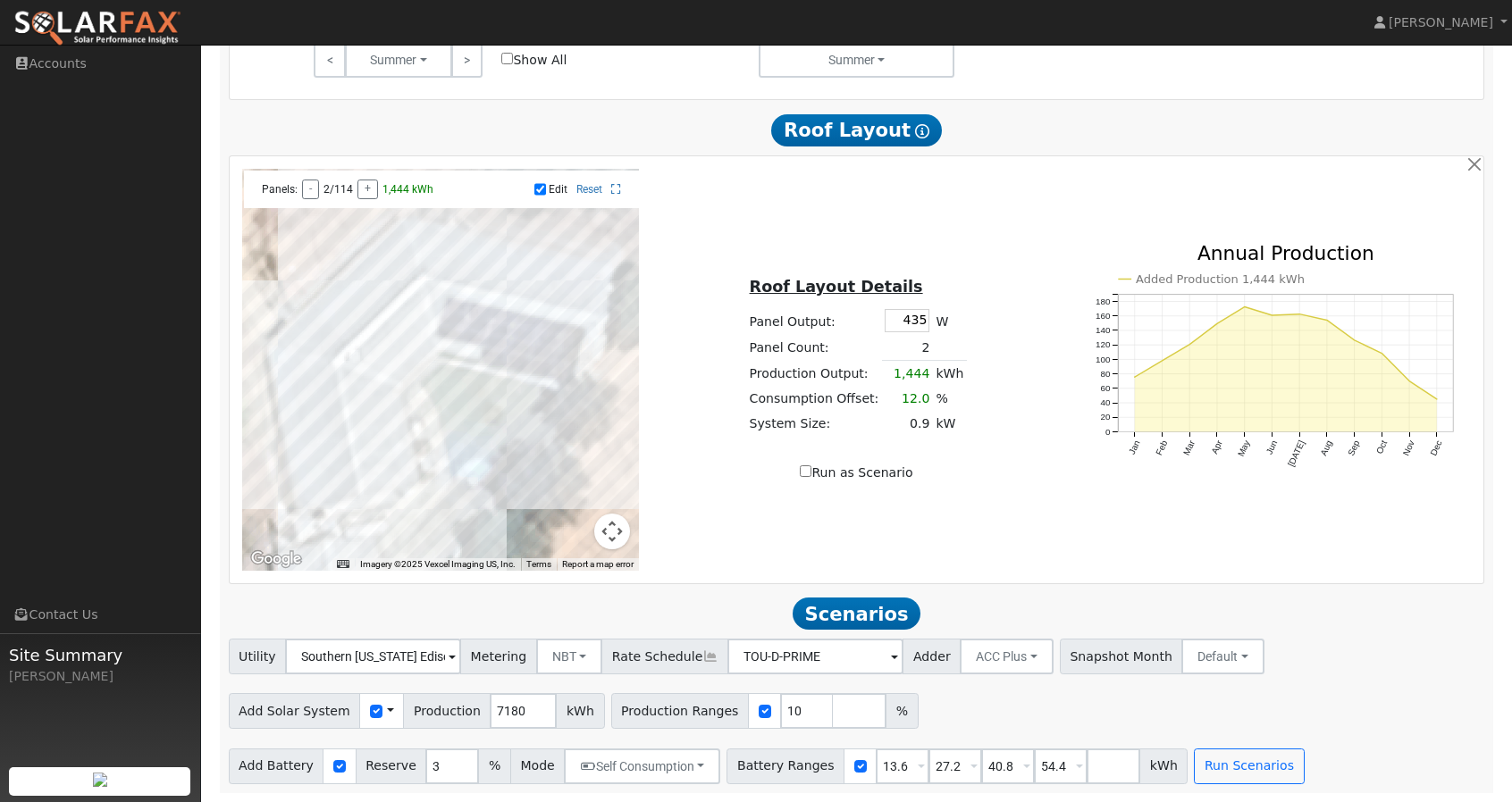
click at [557, 370] on div at bounding box center [440, 370] width 397 height 402
click at [574, 372] on div at bounding box center [440, 370] width 397 height 402
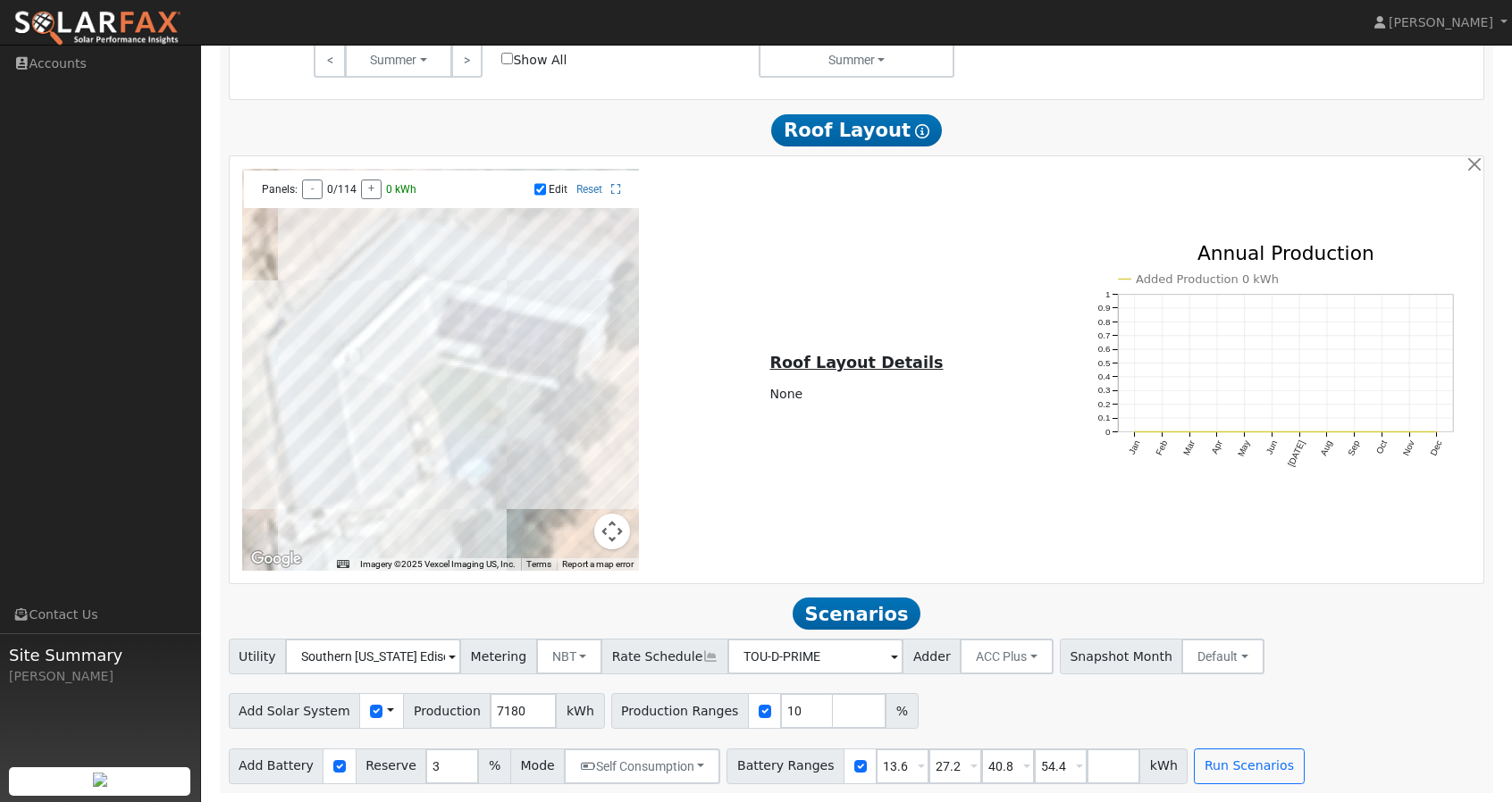
click at [412, 350] on div at bounding box center [440, 370] width 397 height 402
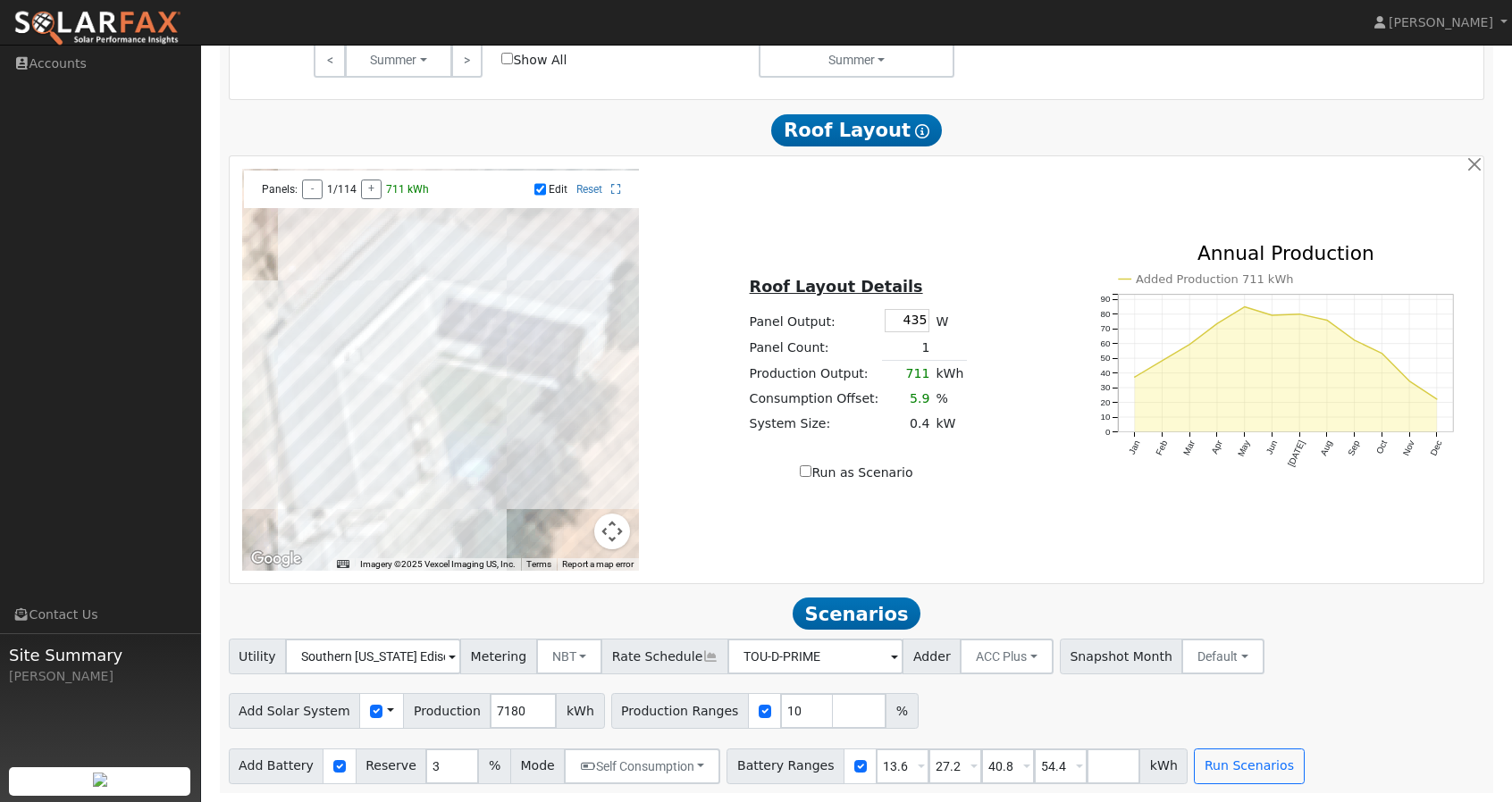
click at [418, 342] on div at bounding box center [440, 370] width 397 height 402
click at [437, 358] on div at bounding box center [440, 370] width 397 height 402
click at [431, 367] on div at bounding box center [440, 370] width 397 height 402
click at [418, 378] on div at bounding box center [440, 370] width 397 height 402
click at [400, 362] on div at bounding box center [440, 370] width 397 height 402
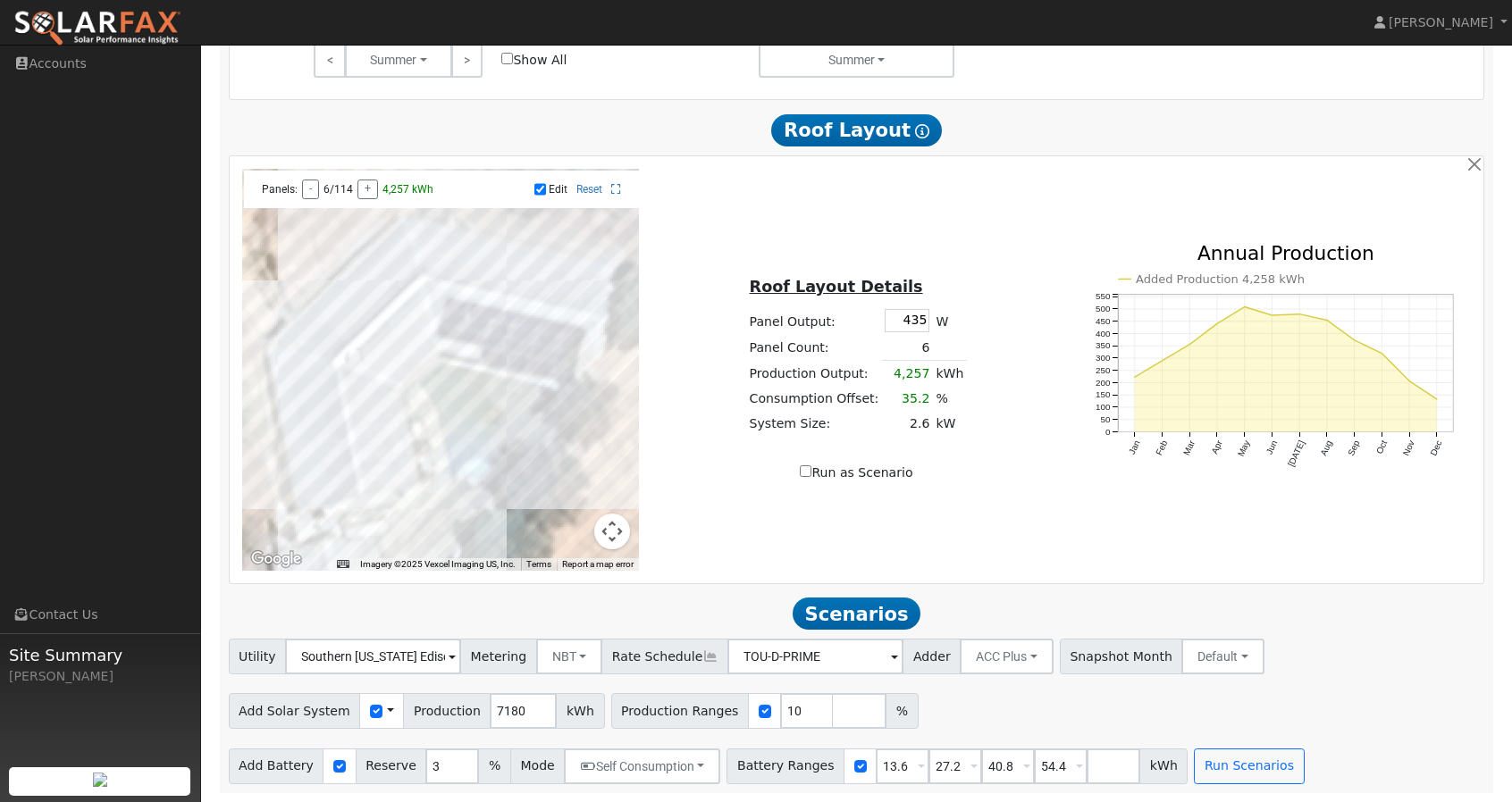
click at [421, 448] on div at bounding box center [440, 370] width 397 height 402
click at [404, 448] on div at bounding box center [440, 370] width 397 height 402
click at [389, 447] on div at bounding box center [440, 370] width 397 height 402
click at [394, 470] on div at bounding box center [440, 370] width 397 height 402
click at [405, 469] on div at bounding box center [440, 370] width 397 height 402
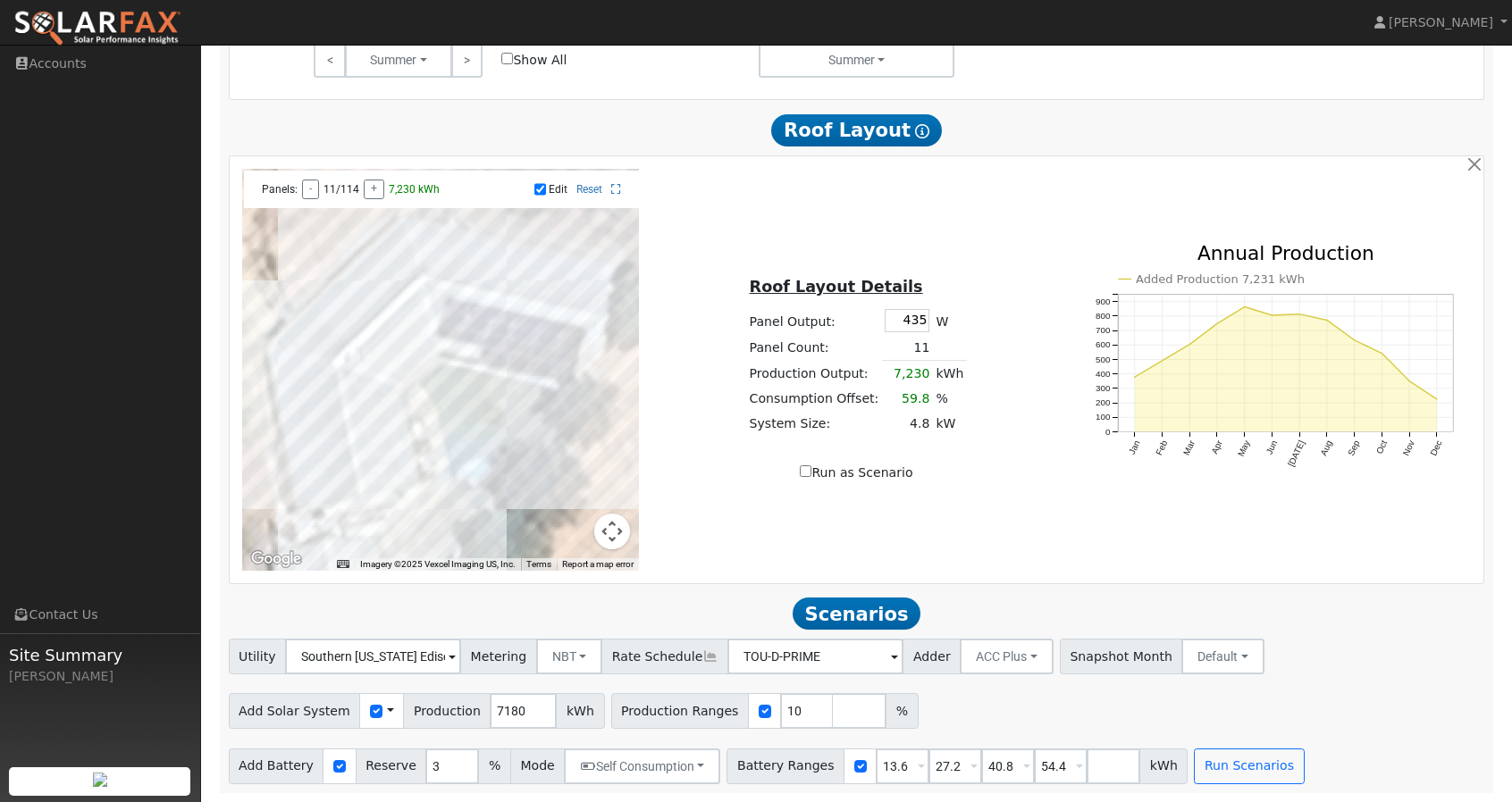
click at [427, 462] on div at bounding box center [440, 370] width 397 height 402
click at [427, 495] on div at bounding box center [440, 370] width 397 height 402
click at [412, 495] on div at bounding box center [440, 370] width 397 height 402
click at [396, 496] on div at bounding box center [440, 370] width 397 height 402
click at [377, 451] on div at bounding box center [440, 370] width 397 height 402
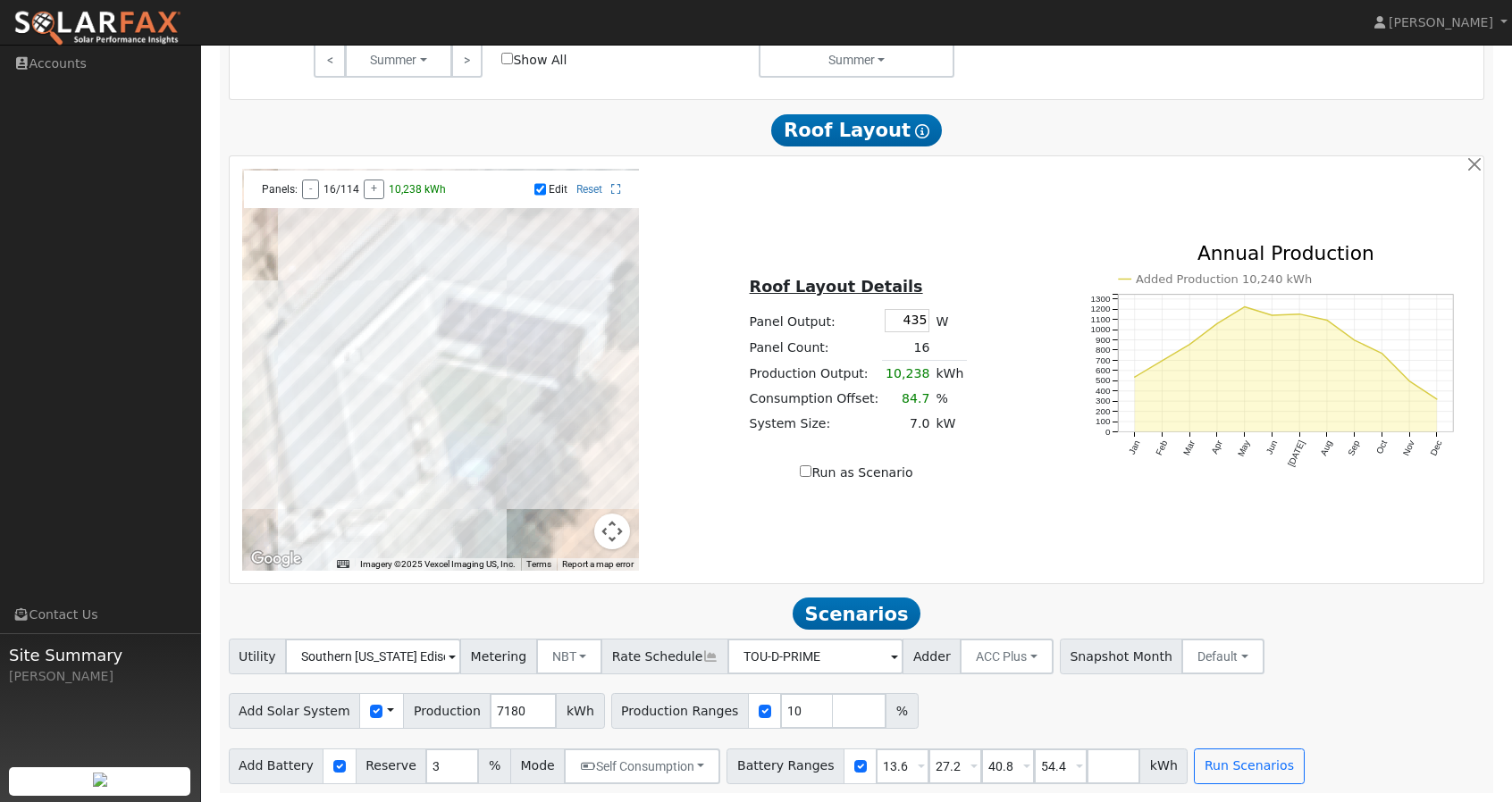
click at [377, 467] on div at bounding box center [440, 370] width 397 height 402
click at [384, 494] on div at bounding box center [440, 370] width 397 height 402
click at [702, 501] on div "← Move left → Move right ↑ Move up ↓ Move down + Zoom in - Zoom out Home Jump l…" at bounding box center [856, 370] width 1248 height 402
click at [537, 192] on input "Edit" at bounding box center [540, 189] width 12 height 12
checkbox input "false"
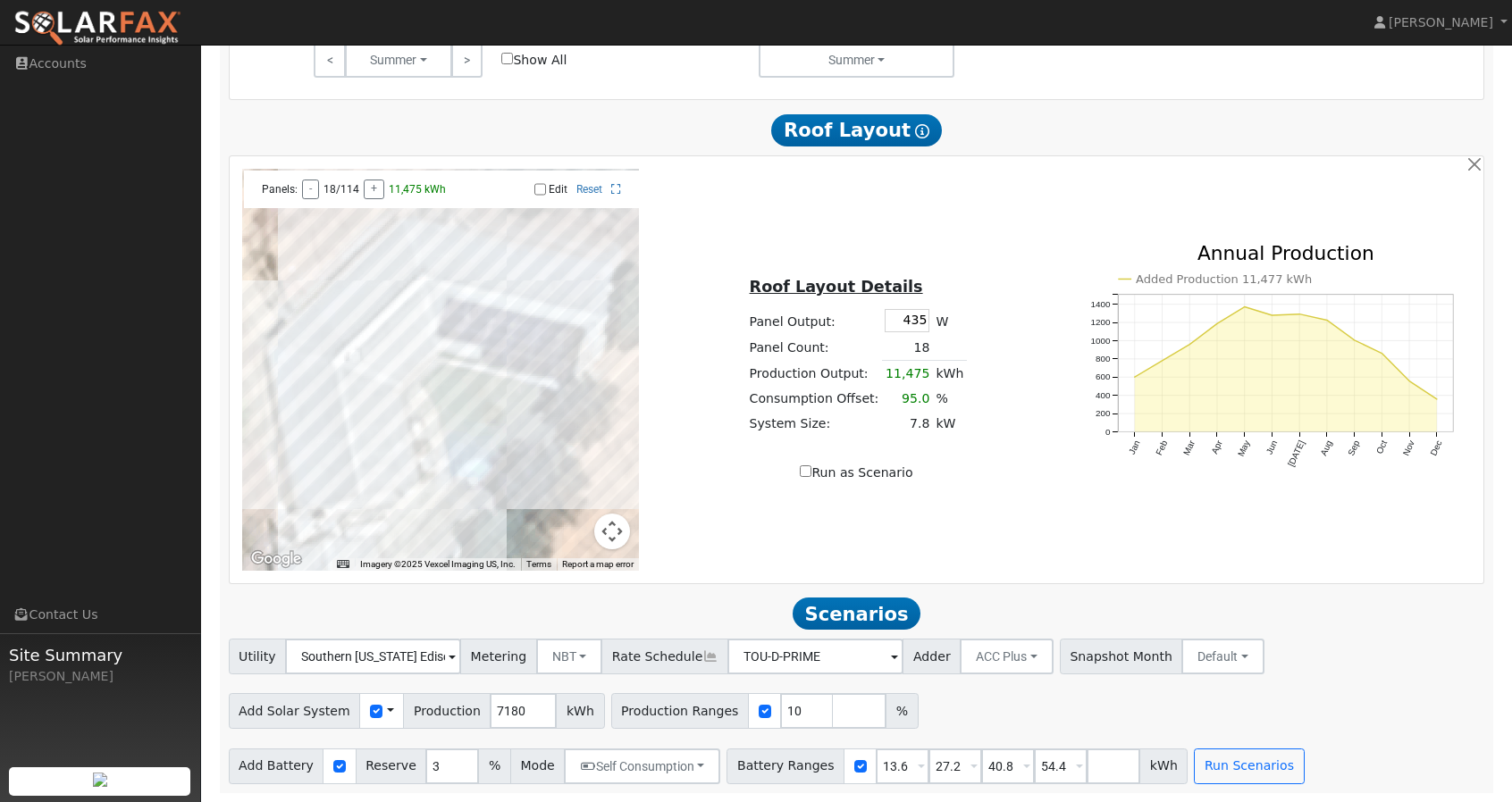
click at [816, 475] on label "Run as Scenario" at bounding box center [855, 472] width 112 height 19
click at [812, 475] on input "Run as Scenario" at bounding box center [805, 470] width 12 height 12
checkbox input "true"
type input "11475"
type input "100"
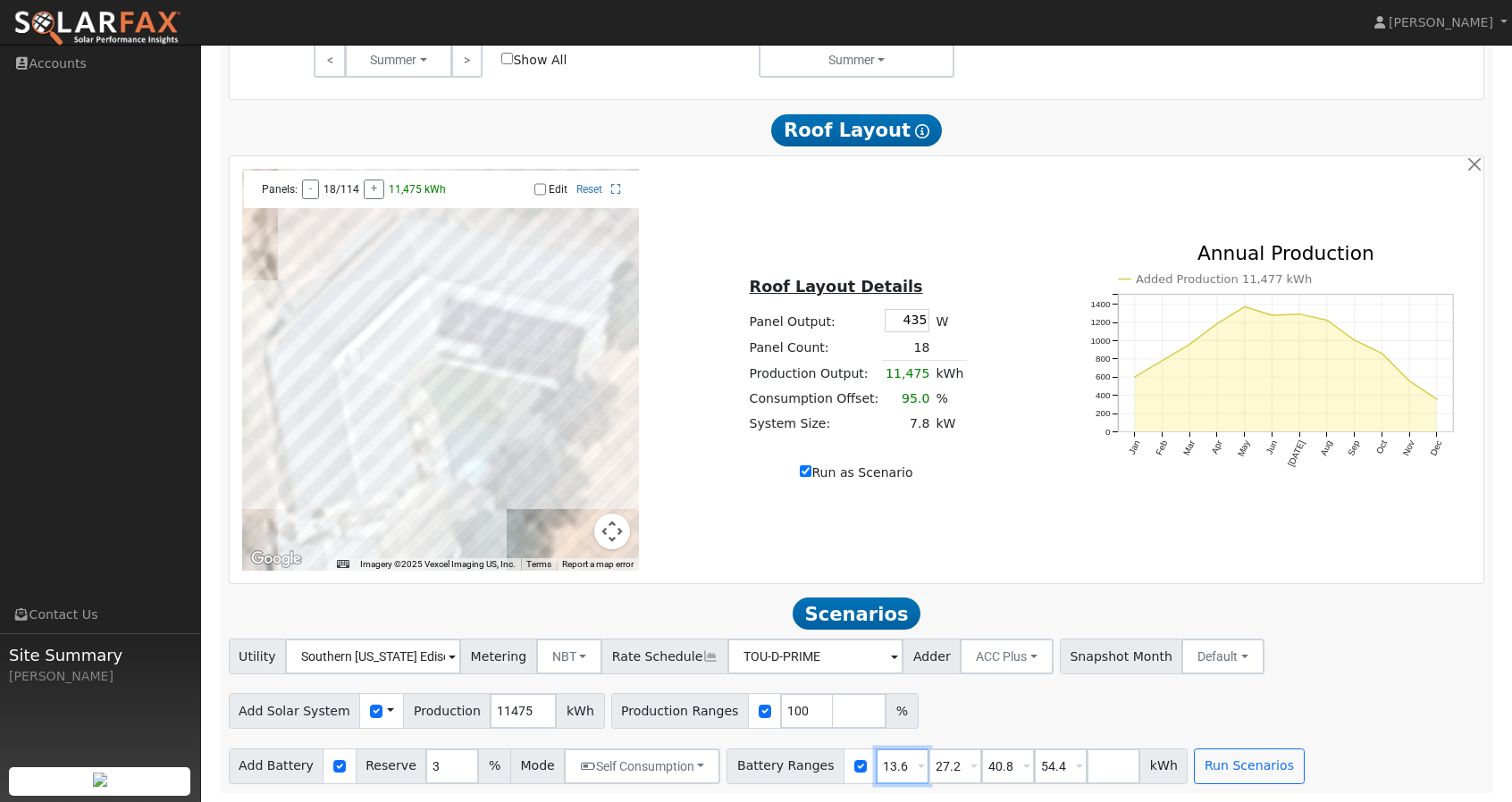
click at [876, 763] on input "13.6" at bounding box center [902, 766] width 54 height 36
click at [881, 765] on input "13.6" at bounding box center [902, 766] width 54 height 36
type input "27.2"
type input "40.8"
type input "54.4"
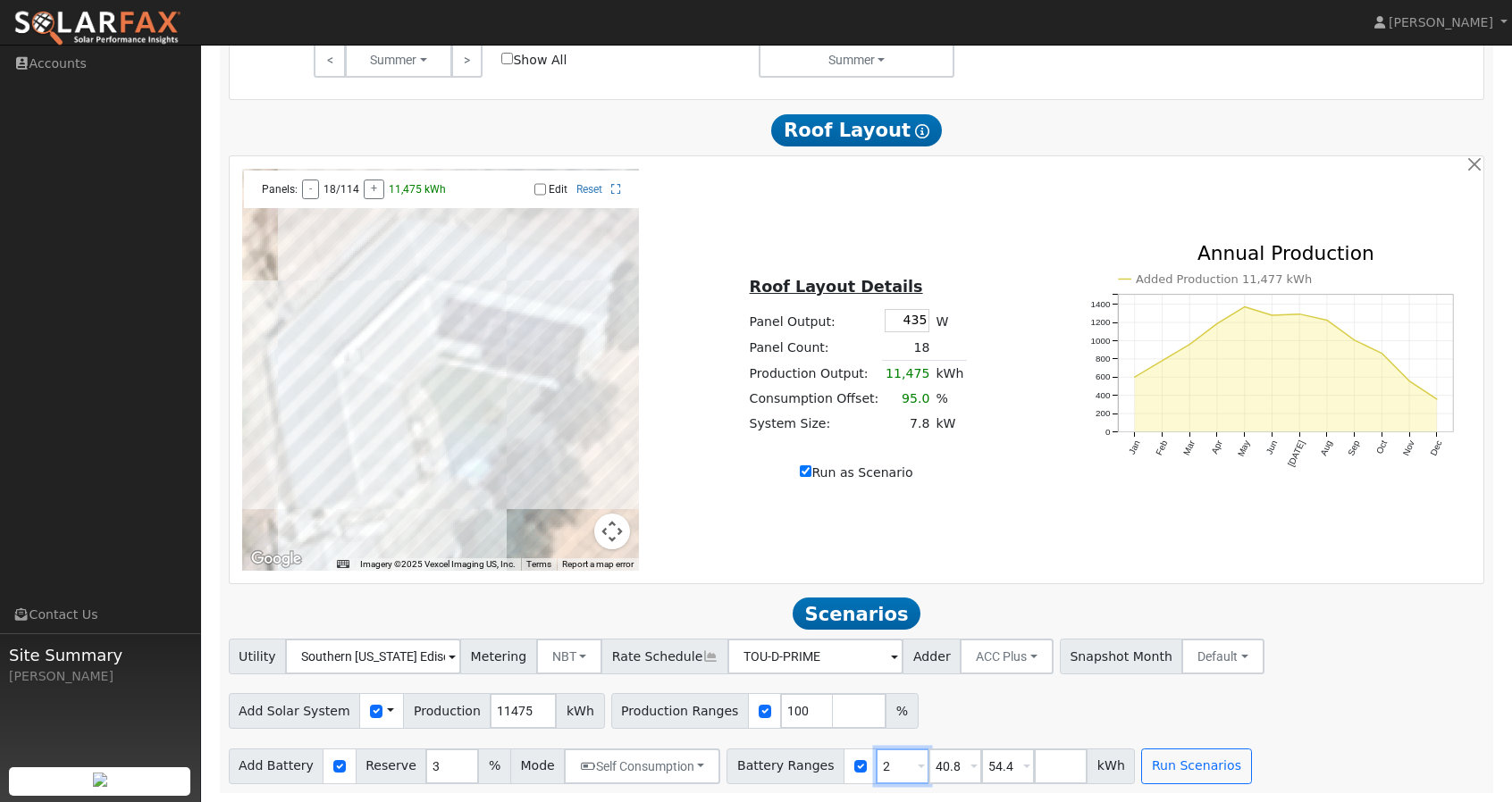
type input "40.8"
type input "54.4"
click at [1044, 769] on button "Run Scenarios" at bounding box center [1090, 766] width 110 height 36
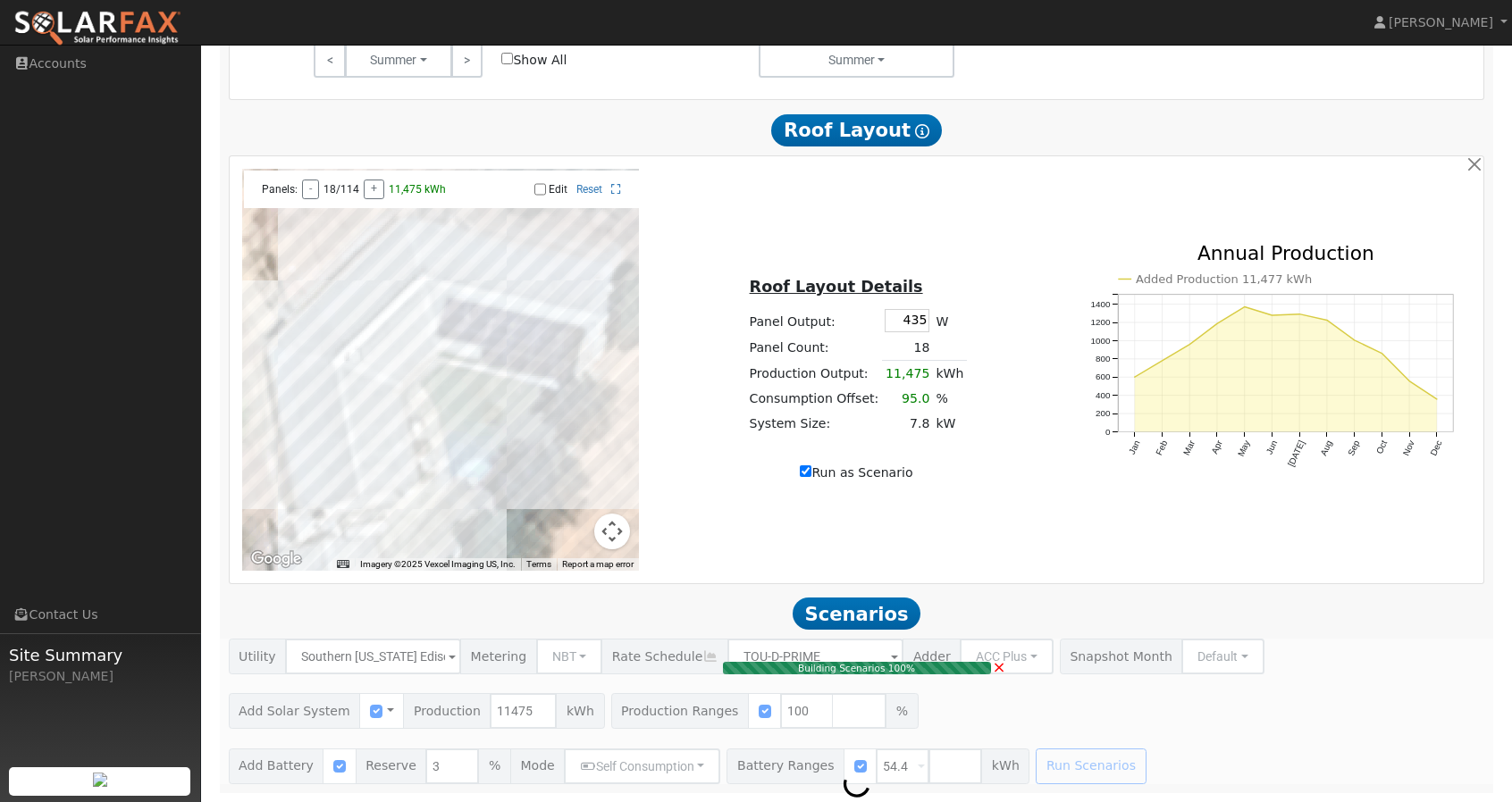
type input "7.8"
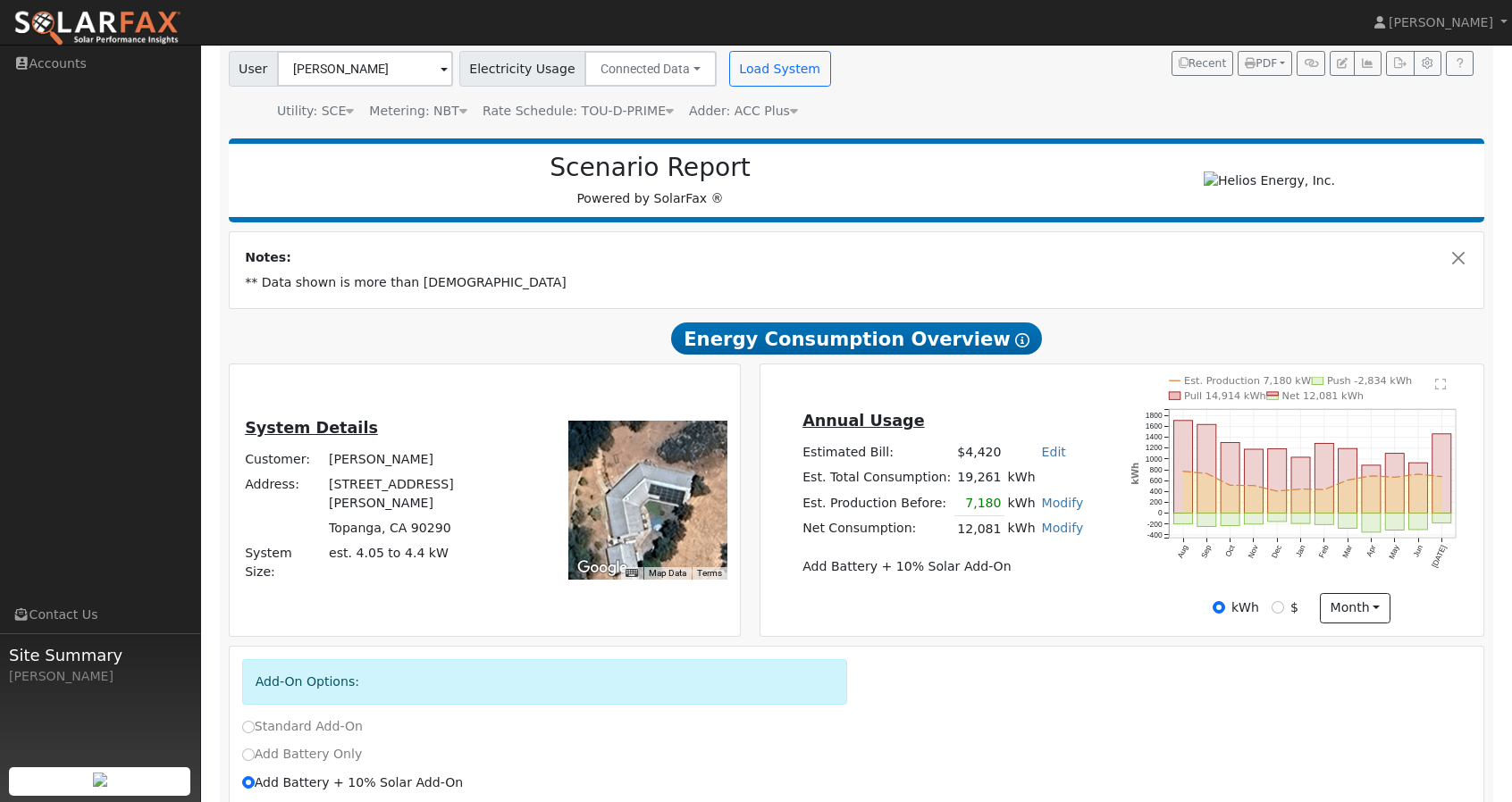
scroll to position [0, 0]
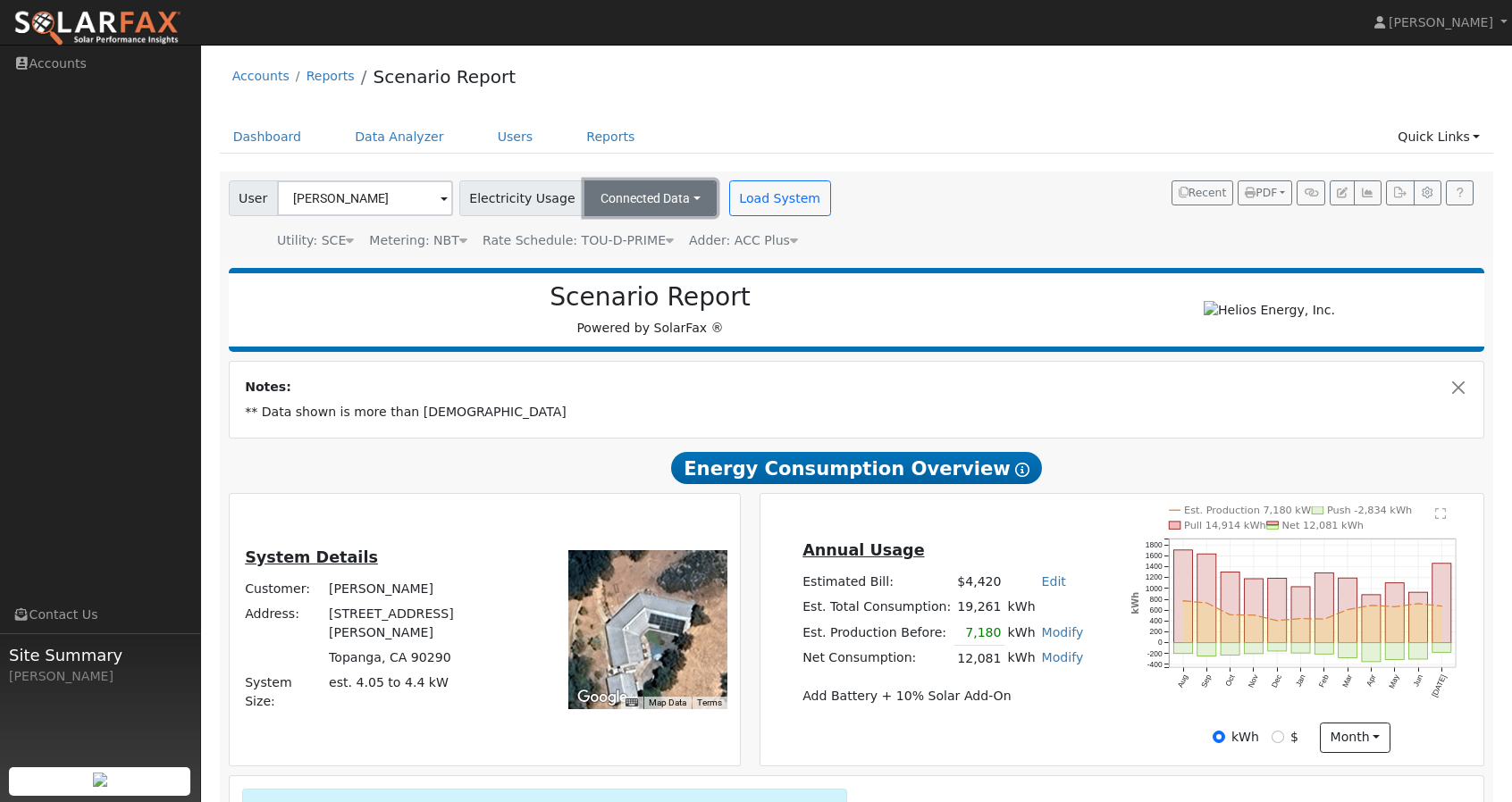
click at [647, 199] on button "Connected Data" at bounding box center [650, 198] width 132 height 36
click at [633, 287] on link "CSV Data" at bounding box center [650, 288] width 127 height 25
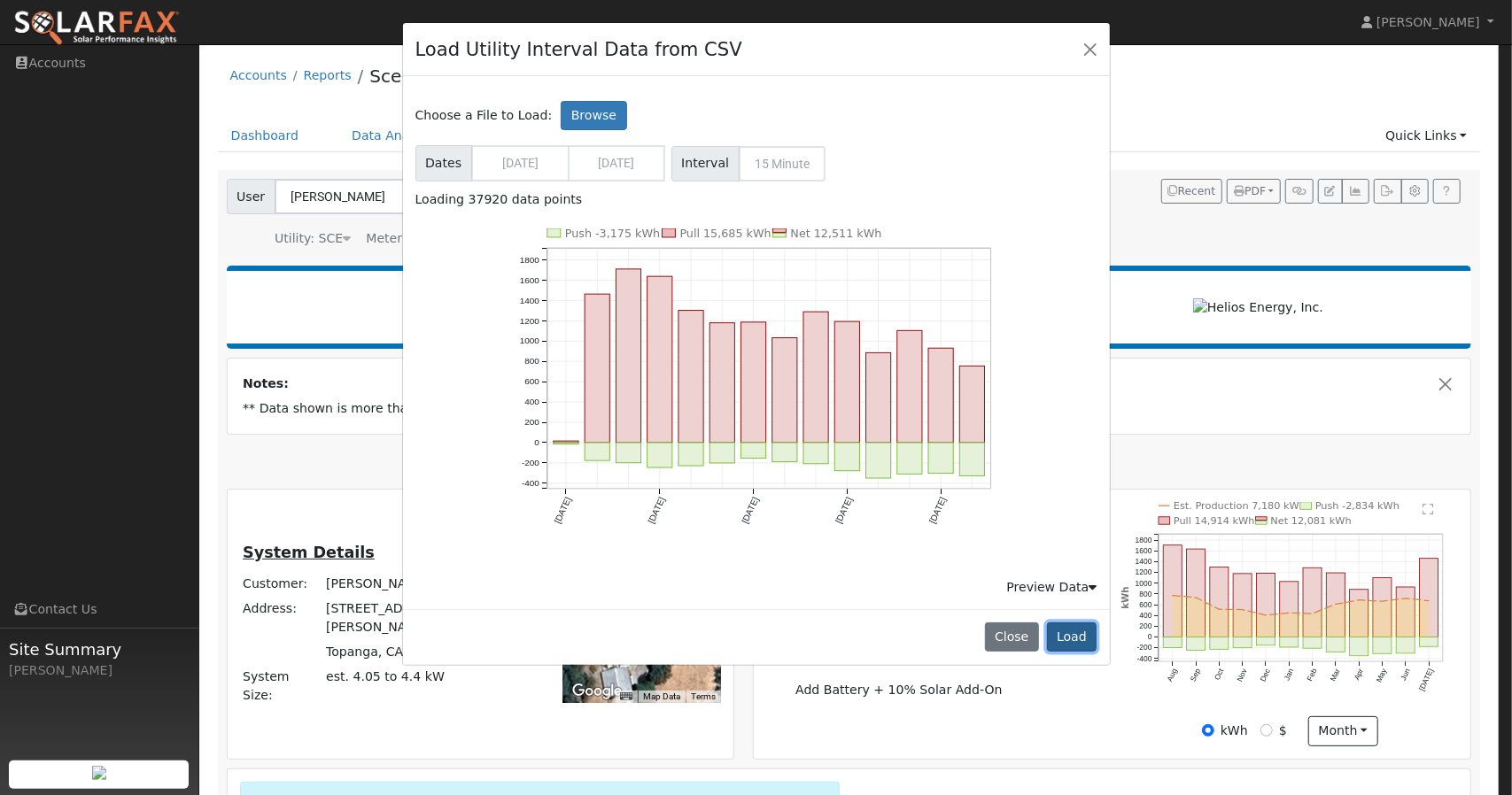
click at [1080, 632] on button "Load" at bounding box center [1072, 637] width 51 height 30
radio input "false"
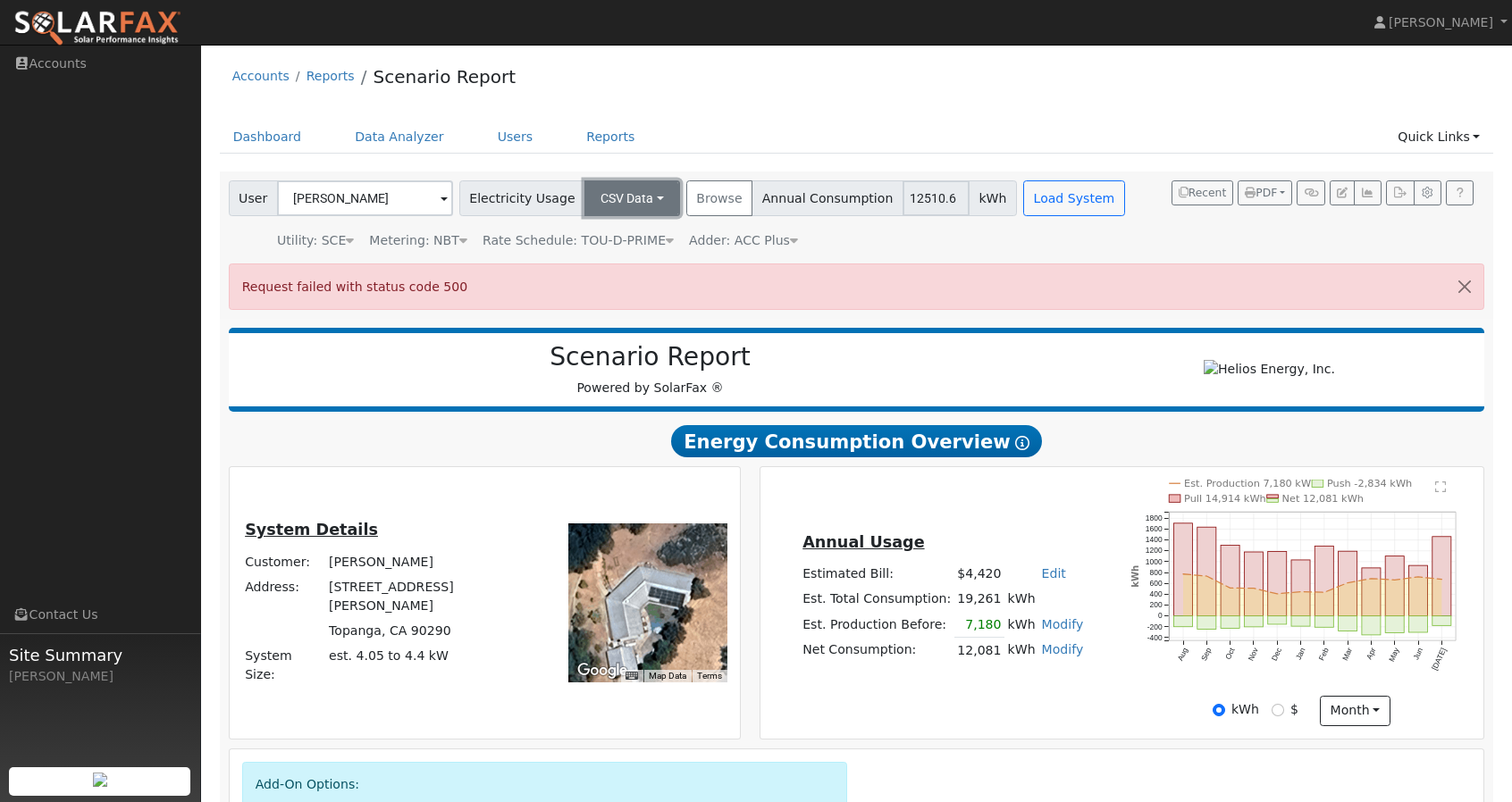
click at [585, 200] on button "CSV Data" at bounding box center [632, 198] width 95 height 36
click at [610, 262] on link "Estimated Data" at bounding box center [615, 263] width 127 height 25
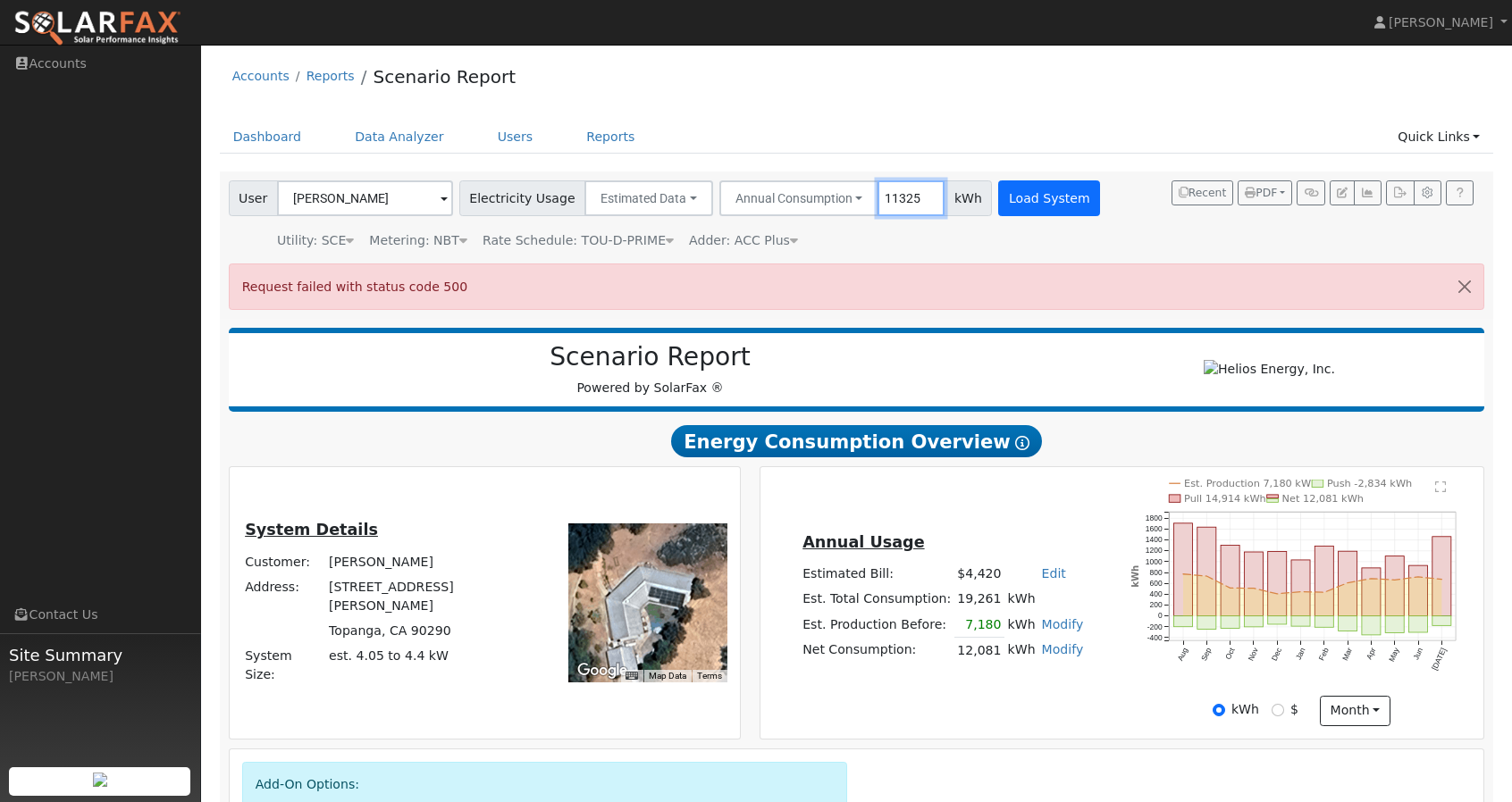
type input "11325"
click at [1014, 203] on button "Load System" at bounding box center [1049, 198] width 102 height 36
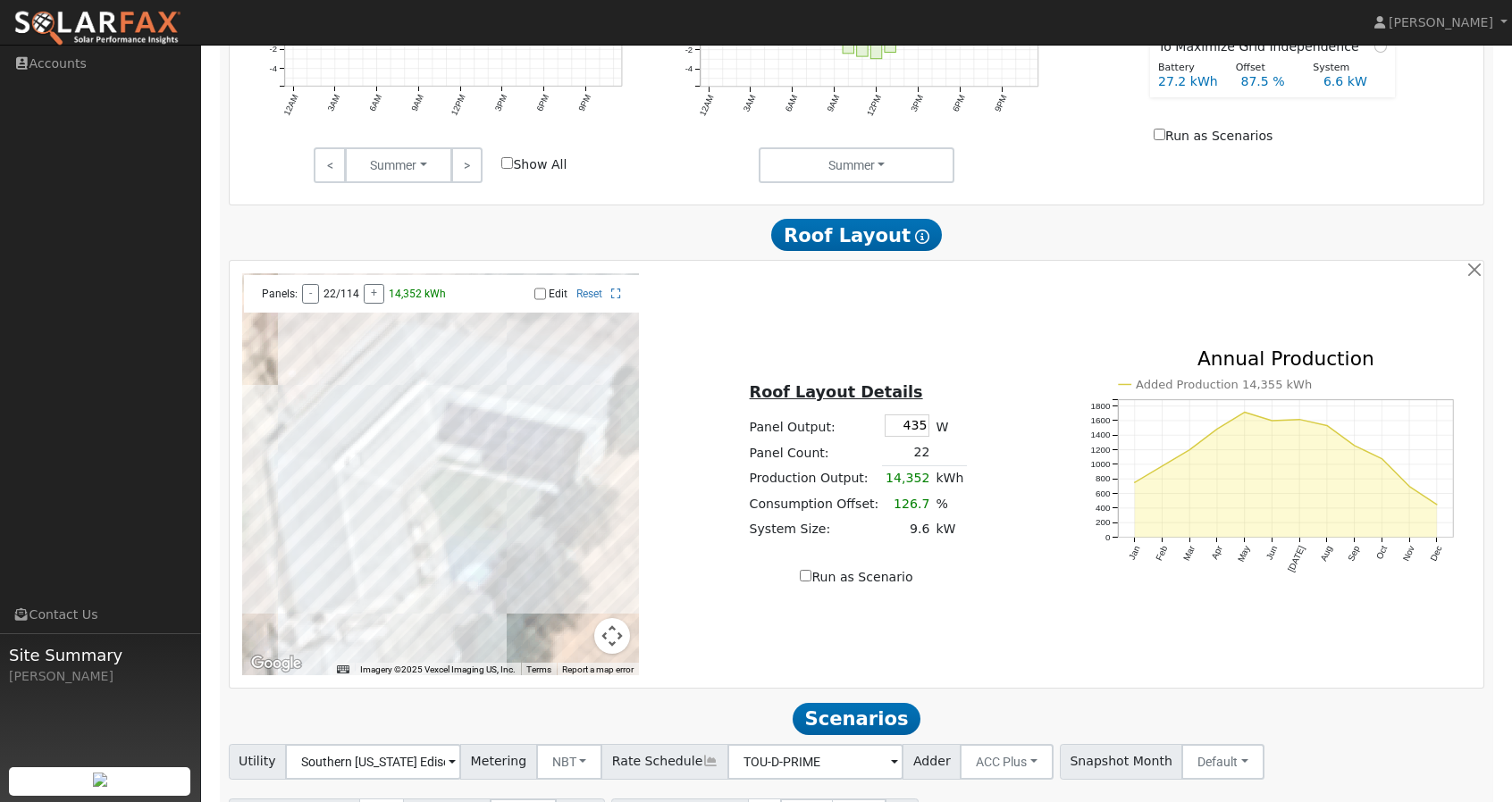
scroll to position [857, 0]
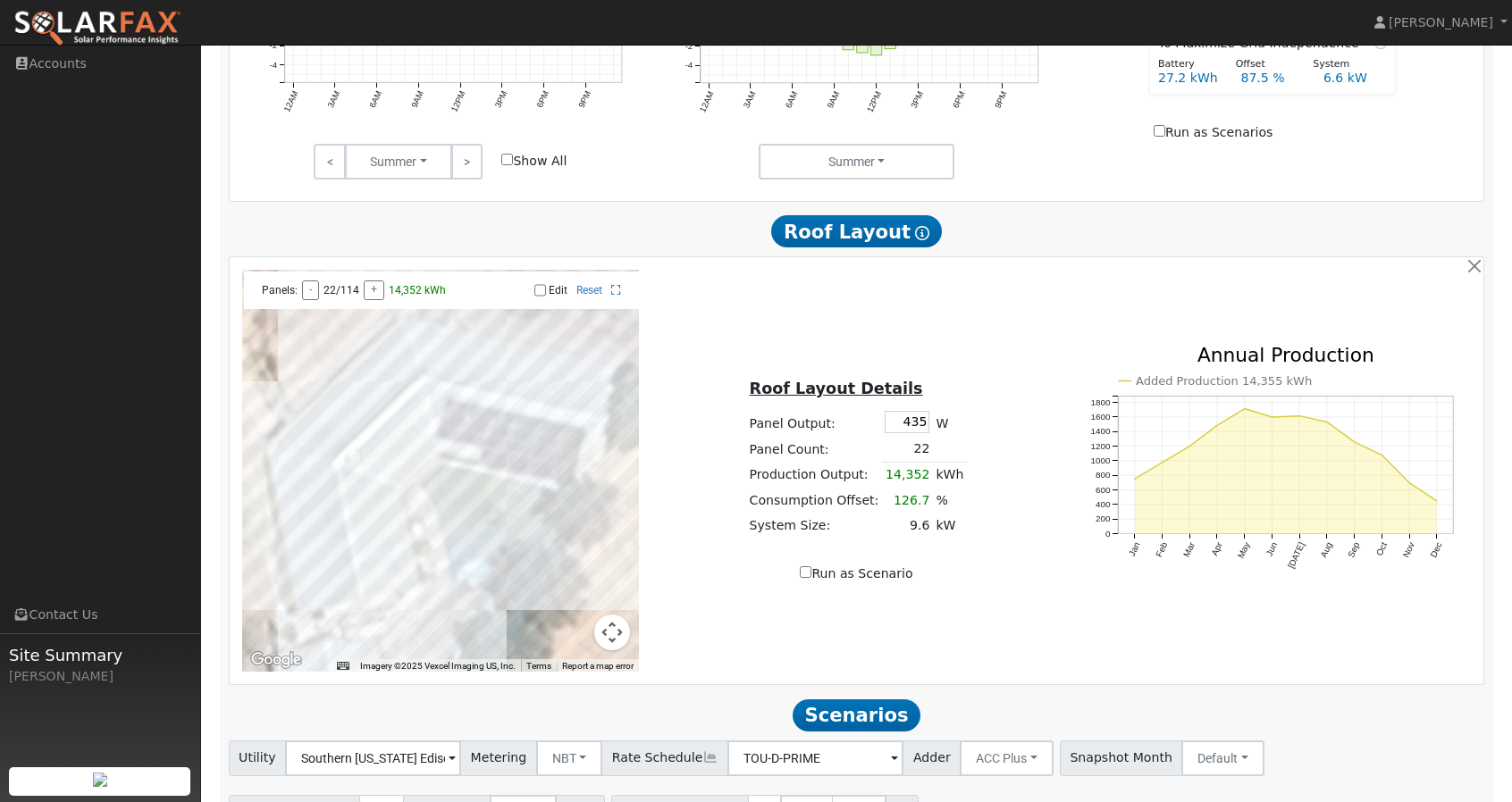
click at [479, 448] on div at bounding box center [440, 470] width 397 height 402
click at [549, 296] on label "Edit" at bounding box center [558, 290] width 19 height 12
click at [546, 296] on input "Edit" at bounding box center [540, 290] width 12 height 12
checkbox input "true"
click at [485, 447] on div at bounding box center [440, 470] width 397 height 402
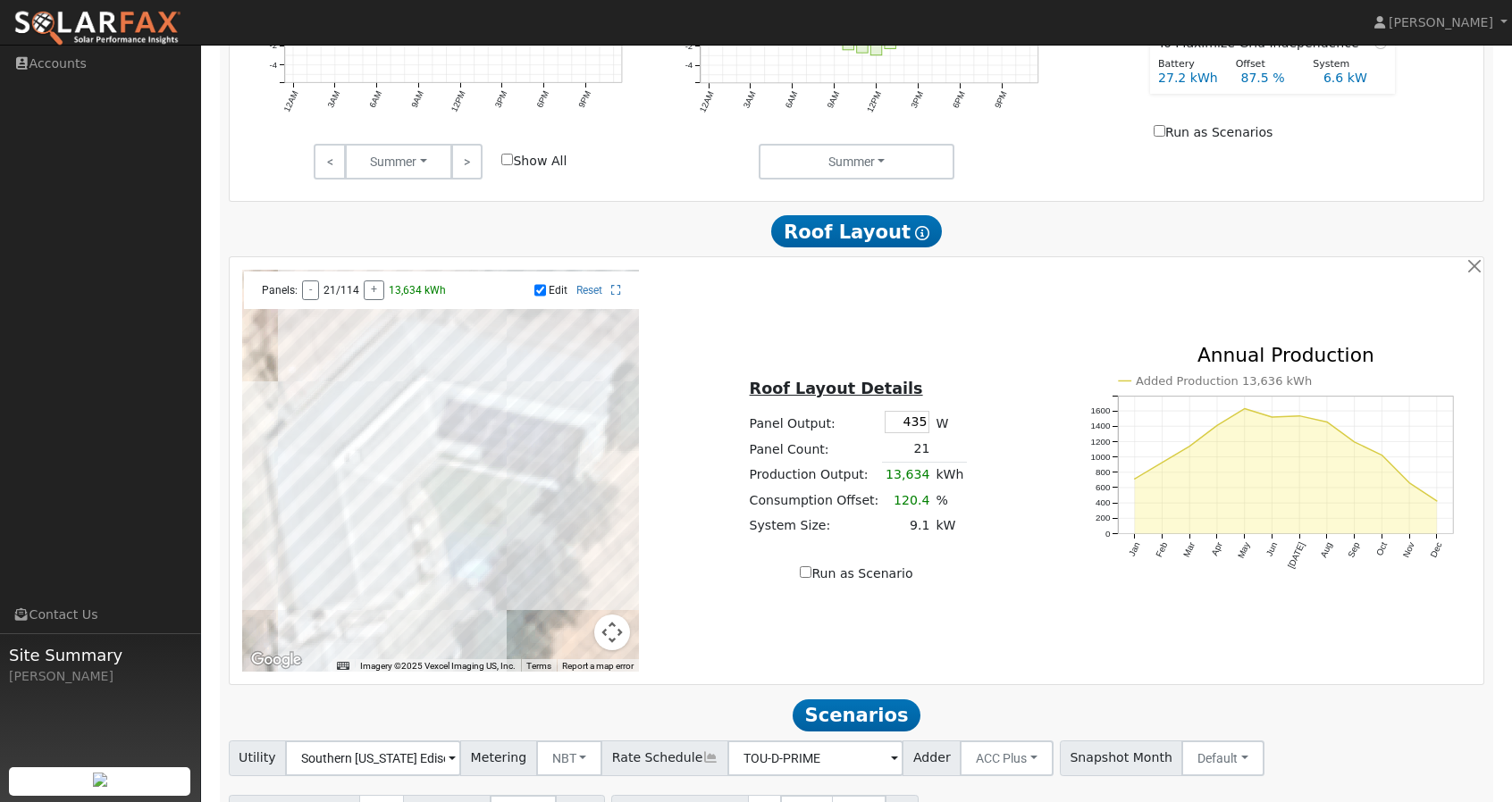
click at [508, 450] on div at bounding box center [440, 470] width 397 height 402
click at [504, 465] on div at bounding box center [440, 470] width 397 height 402
click at [536, 468] on div at bounding box center [440, 470] width 397 height 402
click at [919, 610] on div "← Move left → Move right ↑ Move up ↓ Move down + Zoom in - Zoom out Home Jump l…" at bounding box center [856, 470] width 1248 height 402
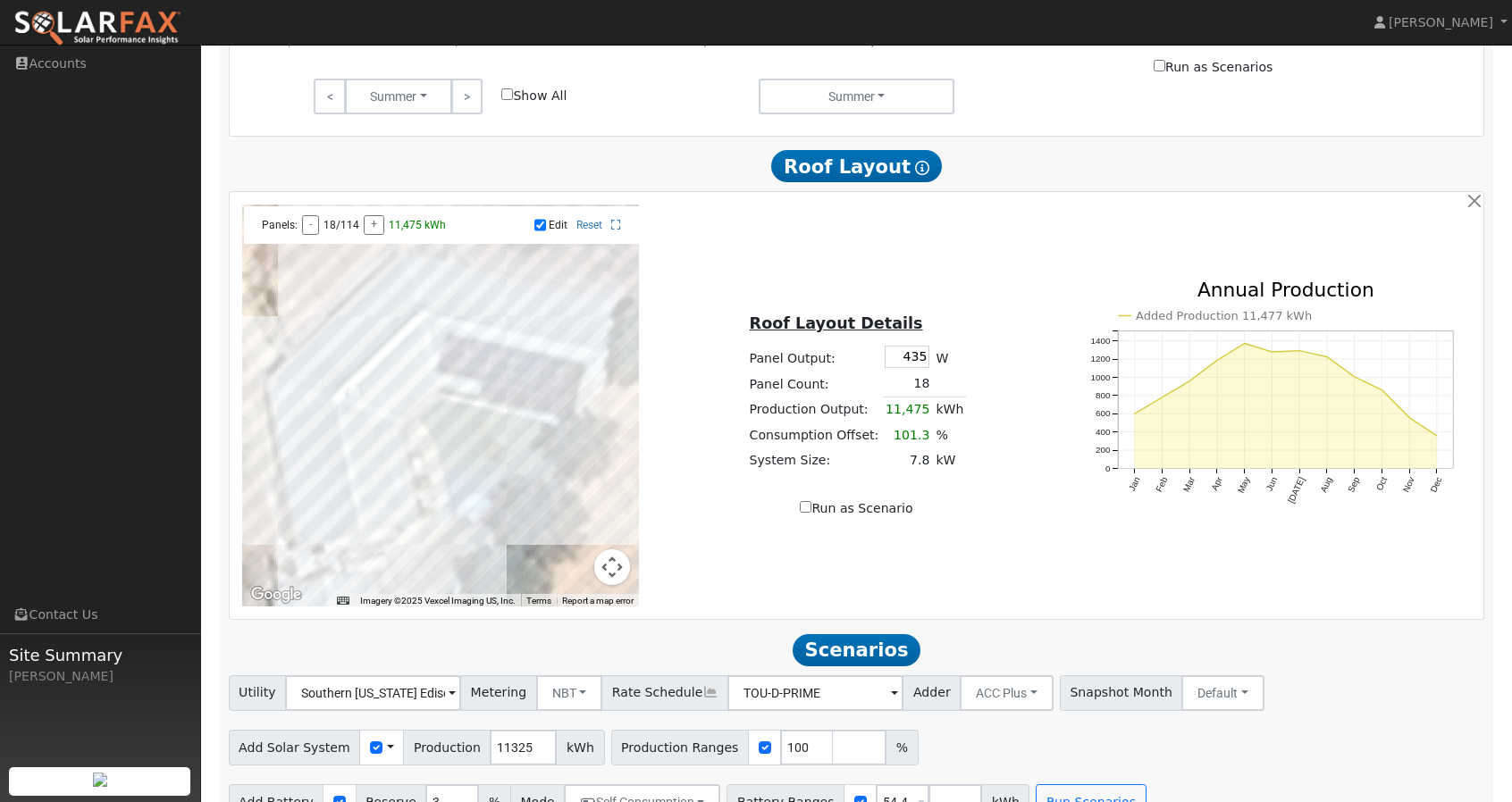
scroll to position [964, 0]
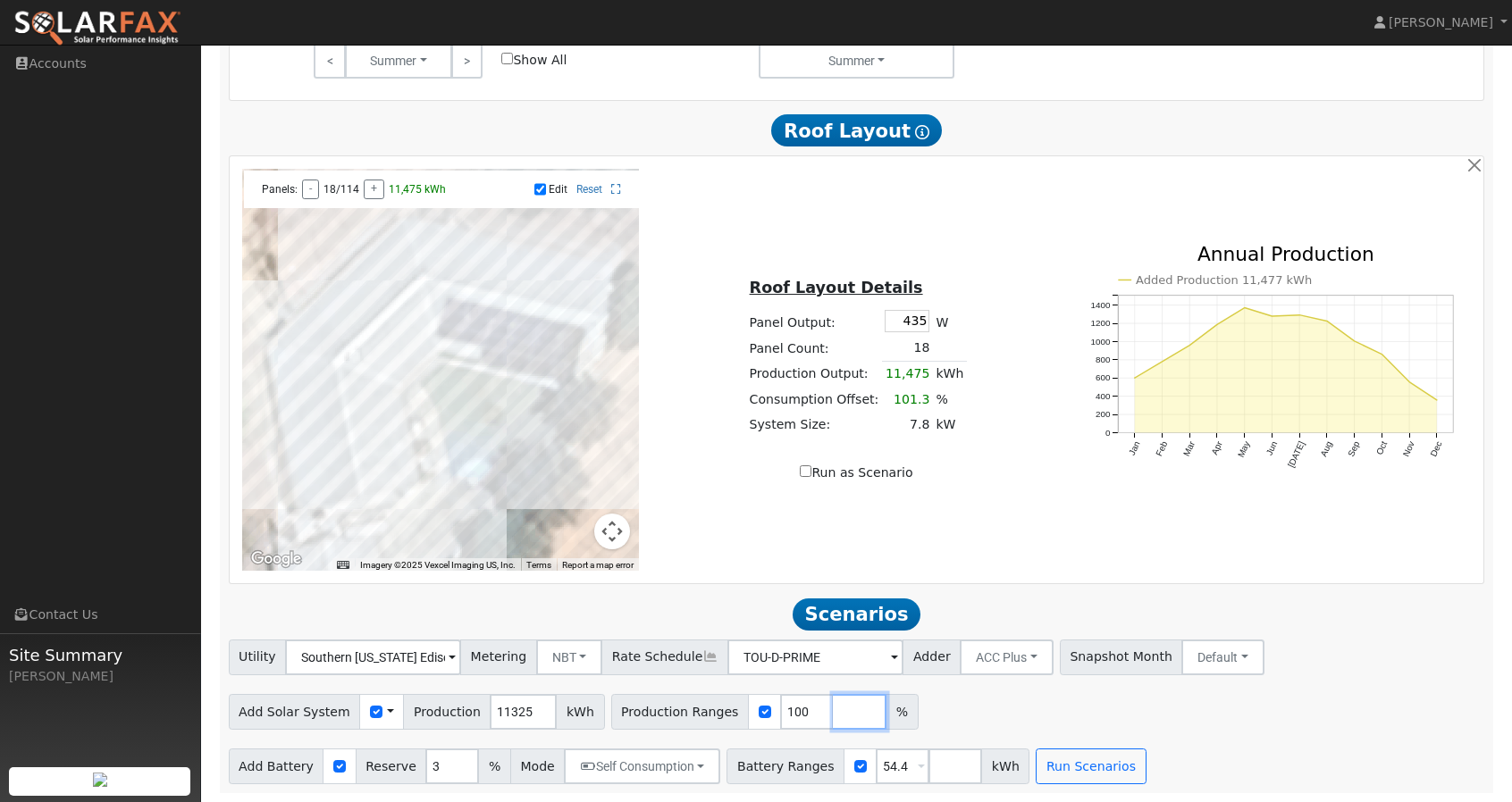
click at [833, 712] on input "number" at bounding box center [860, 711] width 54 height 36
type input "0"
type input "100"
click at [1061, 762] on button "Run Scenarios" at bounding box center [1090, 766] width 110 height 36
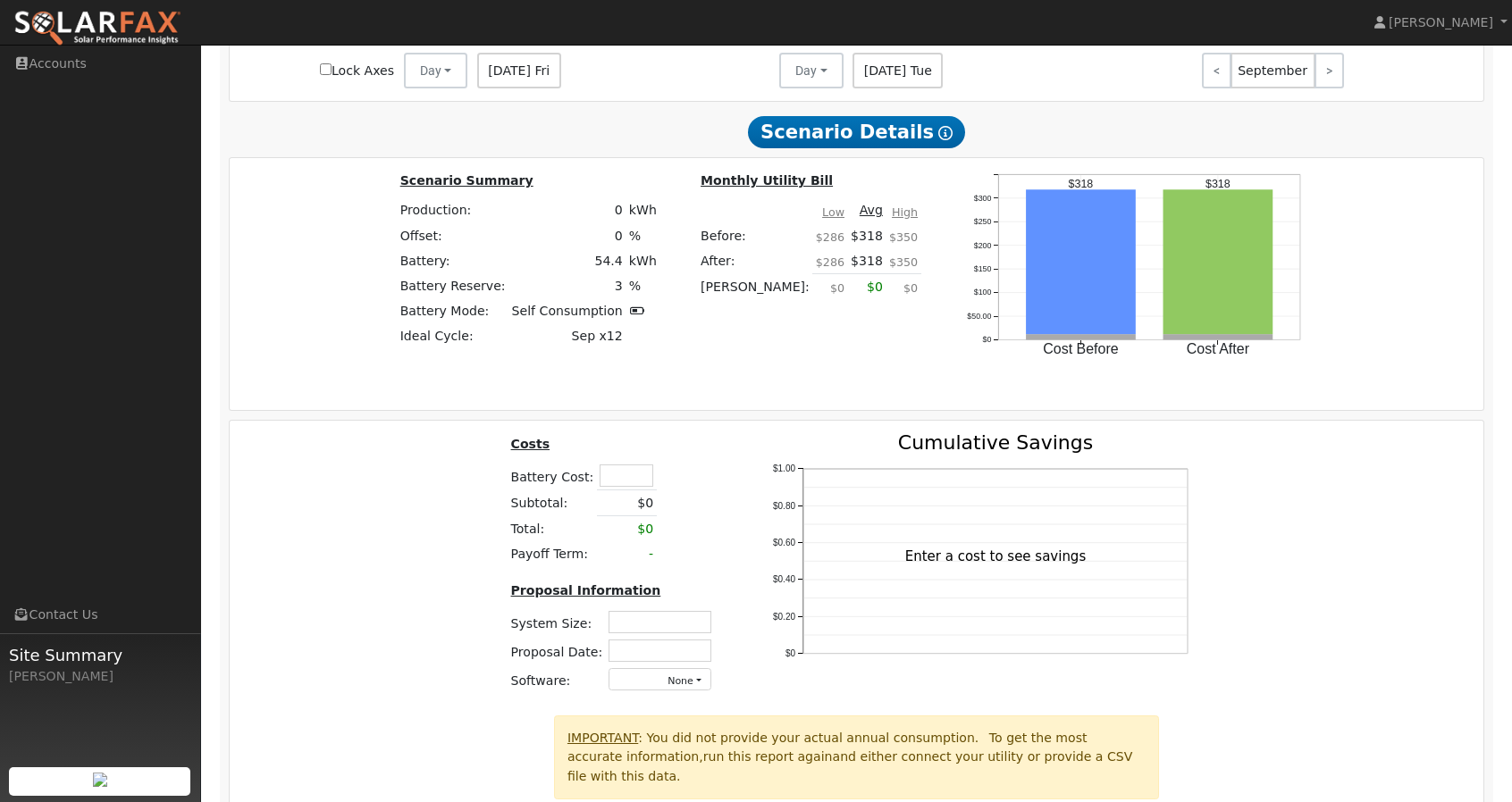
scroll to position [2216, 0]
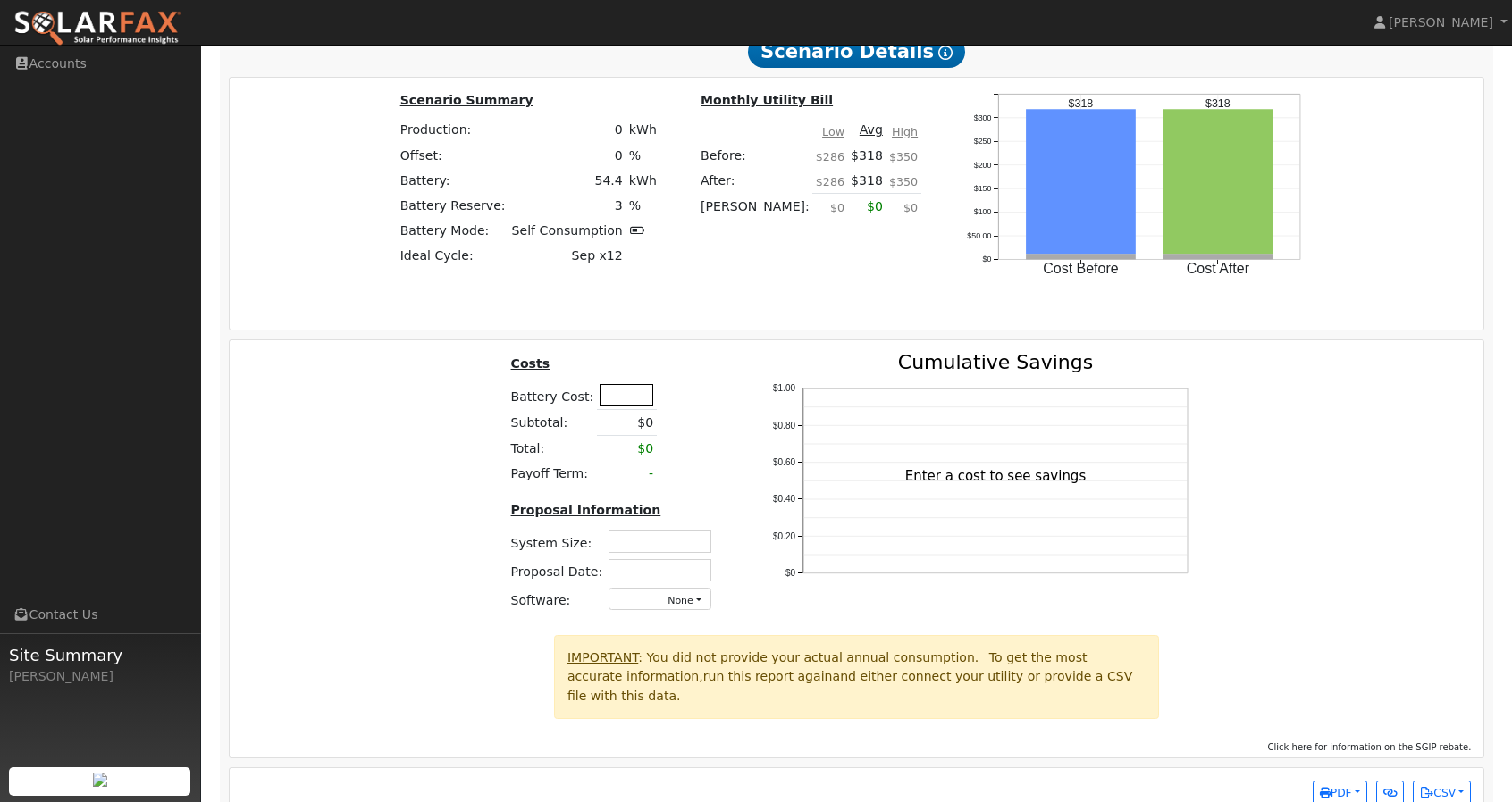
click at [602, 391] on input "text" at bounding box center [626, 395] width 54 height 22
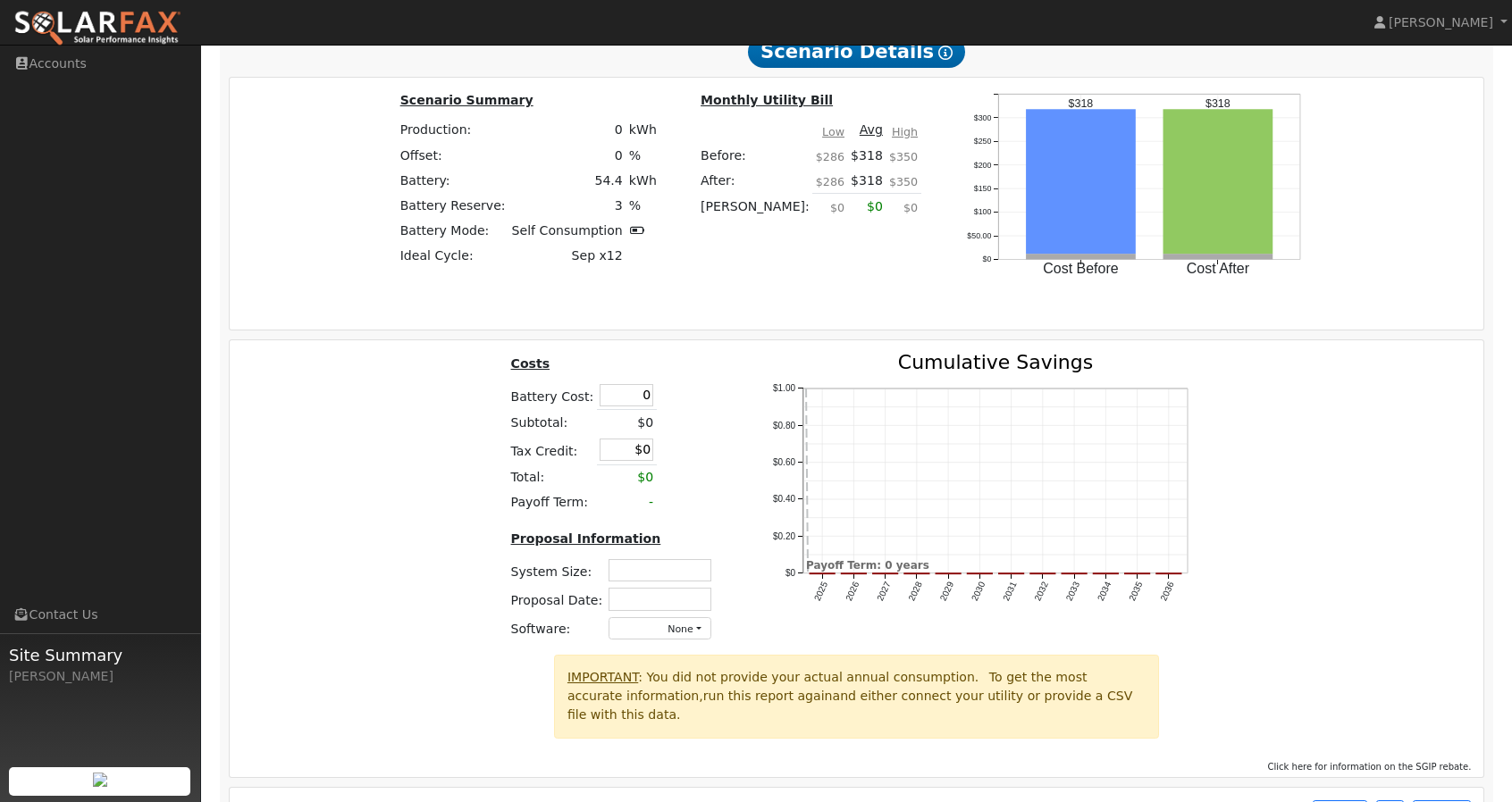
type input "$0"
click at [709, 419] on table "Costs Battery Cost: $0 Subtotal: $0 Tax Credit: $0 Total: $0 Payoff Term: -" at bounding box center [614, 433] width 213 height 162
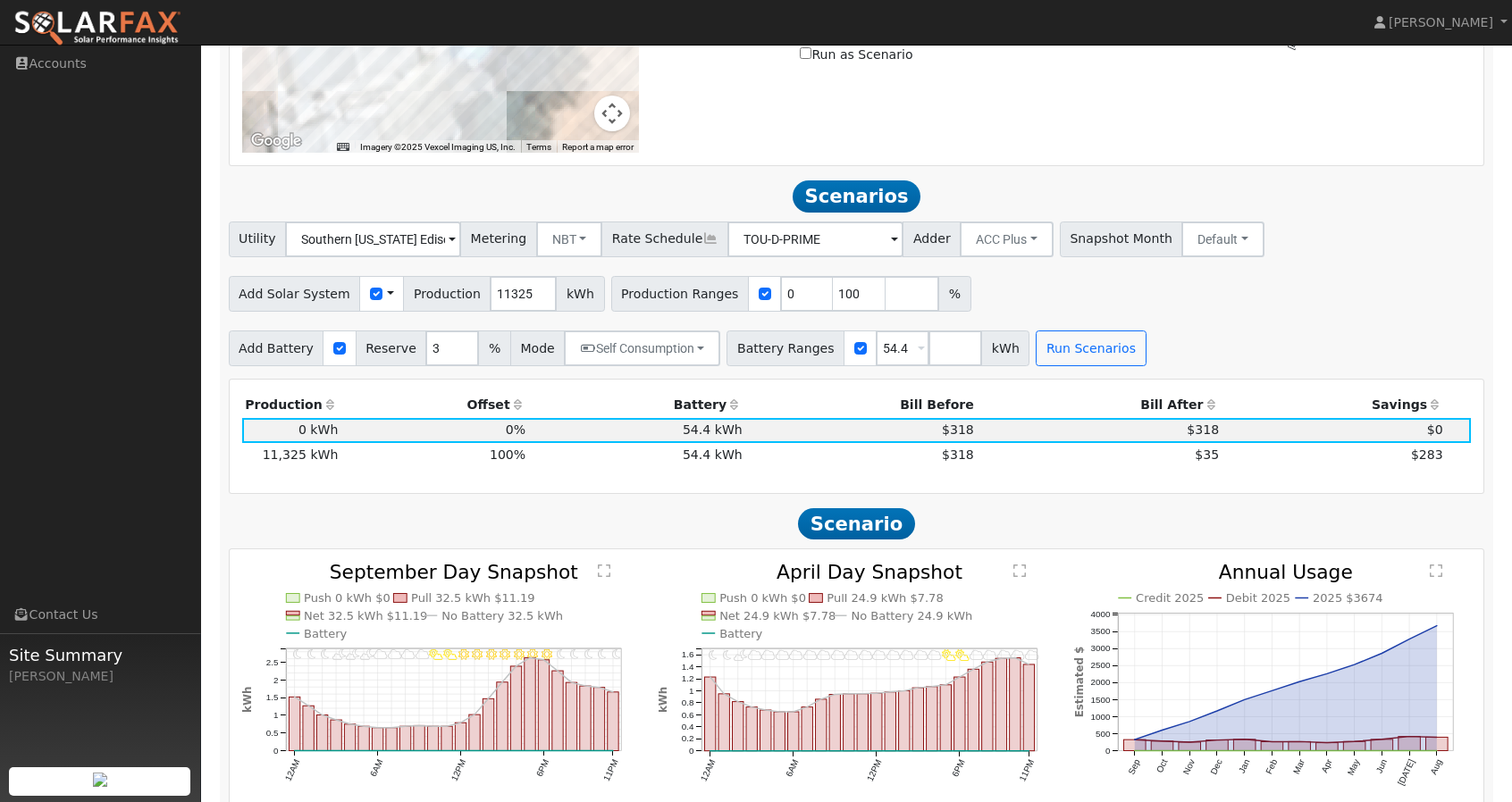
scroll to position [1383, 0]
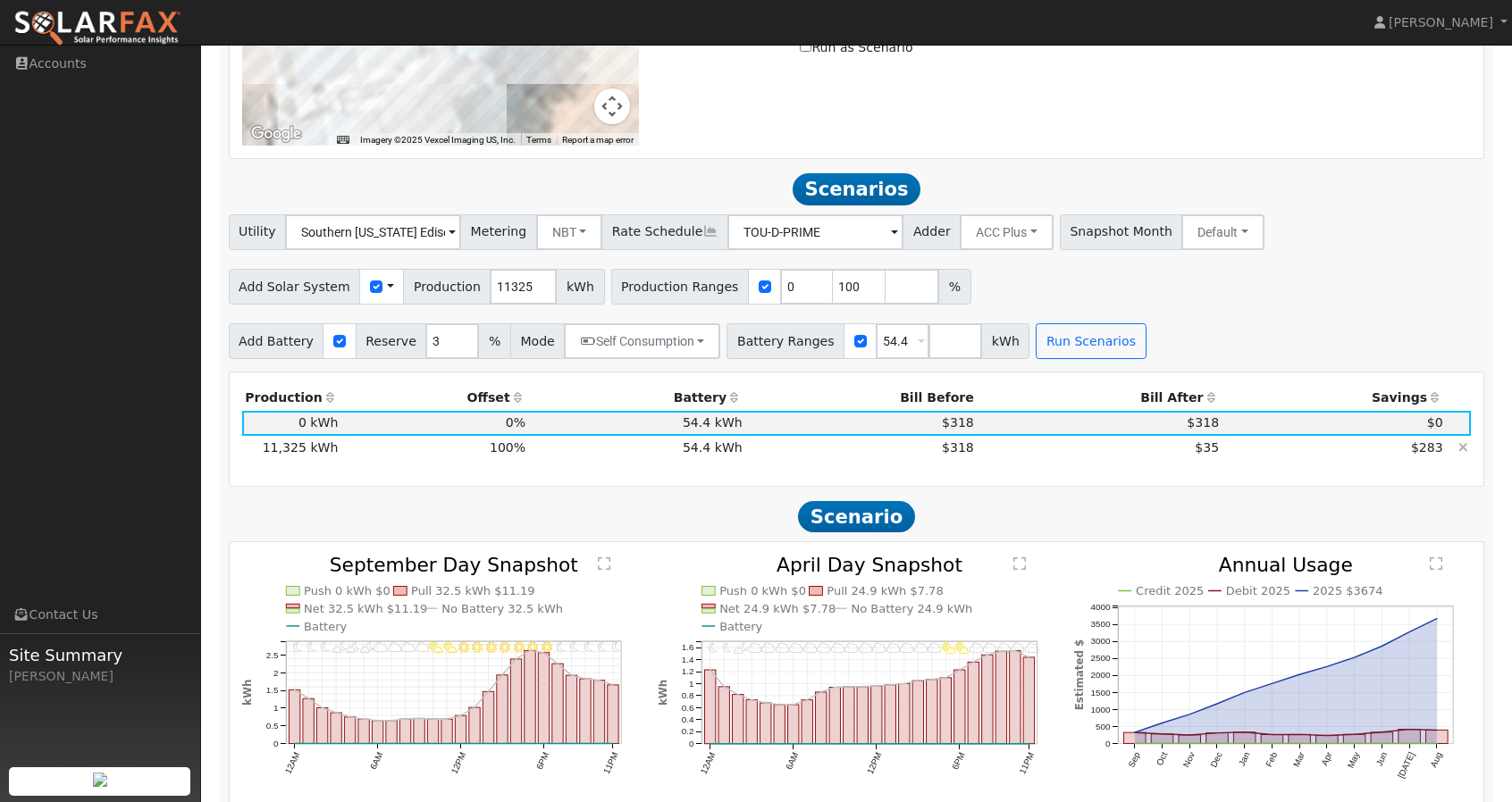
click at [578, 445] on td "54.4 kWh" at bounding box center [637, 448] width 217 height 25
type input "7.8"
type input "$5,616"
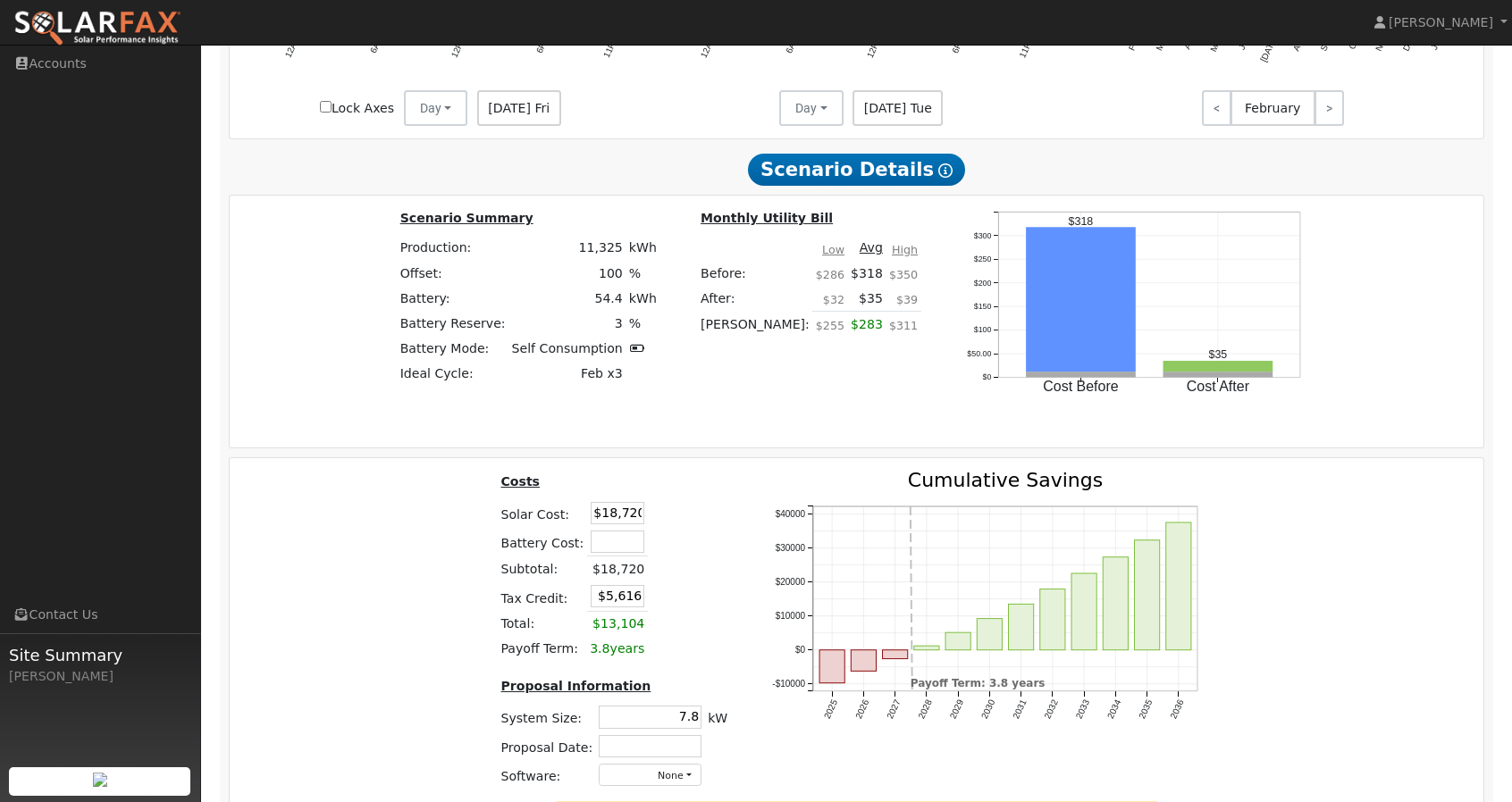
scroll to position [2175, 0]
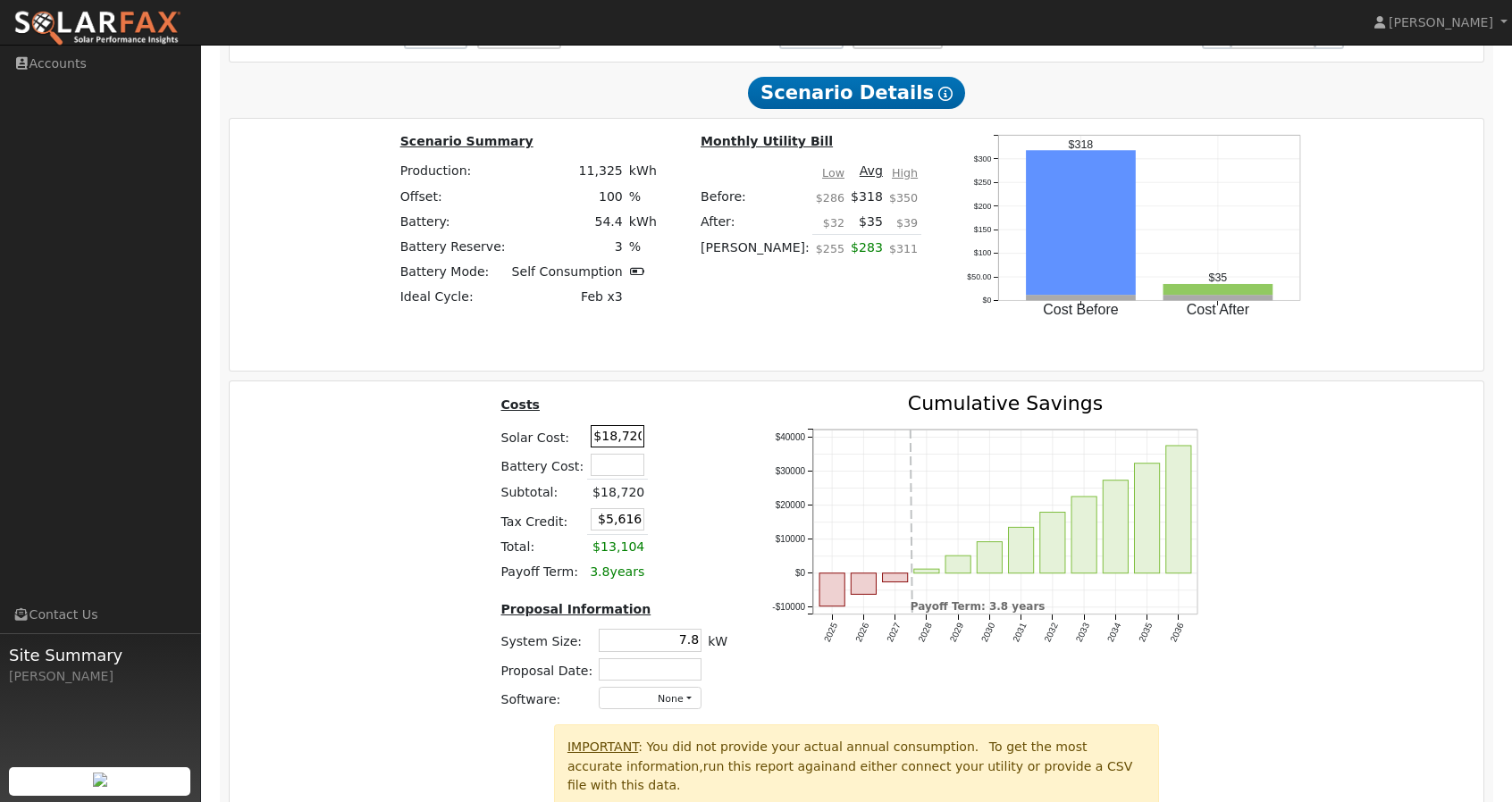
click at [634, 441] on input "$18,720" at bounding box center [617, 436] width 54 height 22
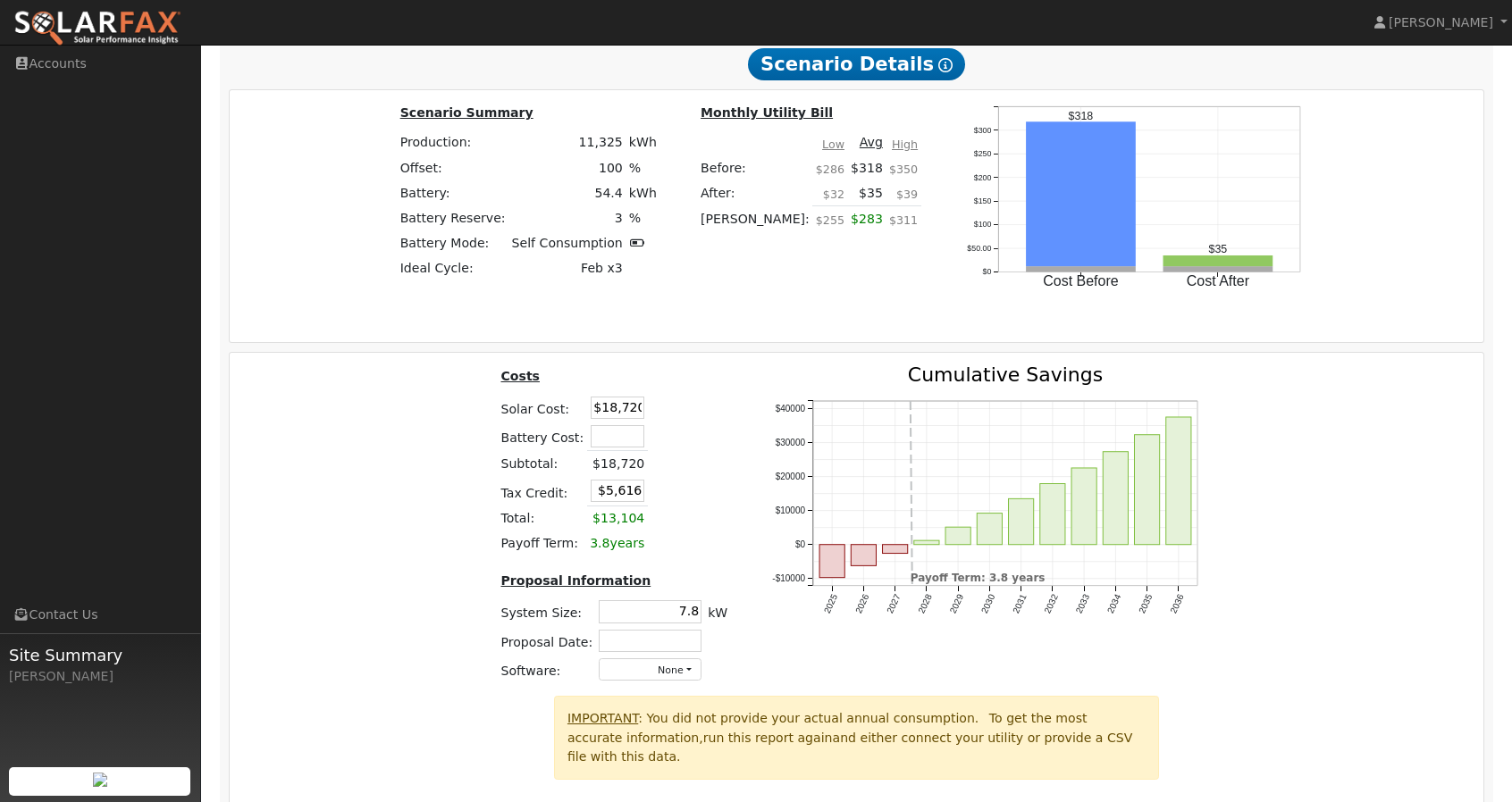
scroll to position [2225, 0]
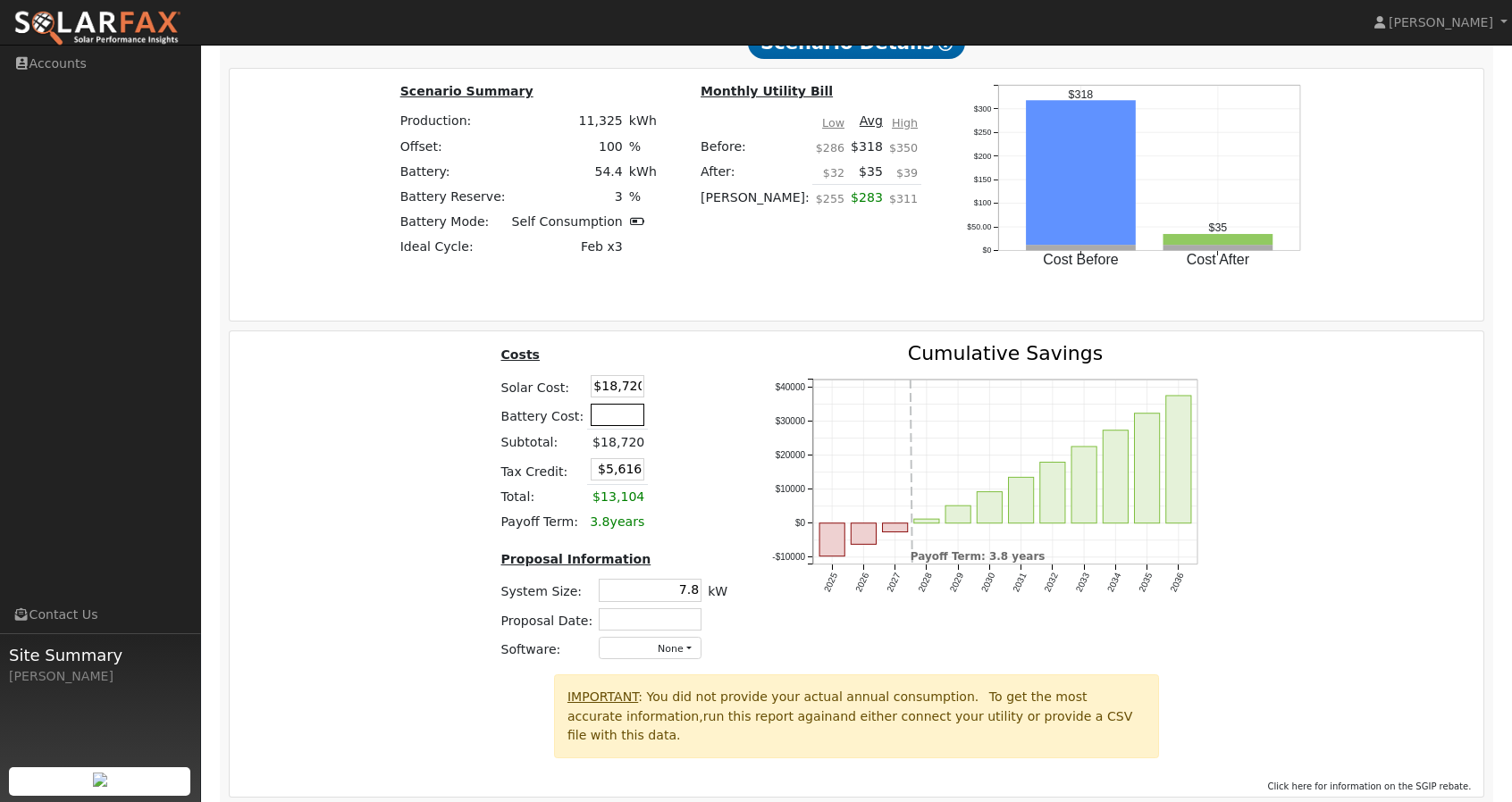
click at [616, 422] on input "text" at bounding box center [617, 415] width 54 height 22
type input "$0"
click at [732, 474] on div "Costs Solar Cost: $18,720 Battery Cost: $0 Subtotal: $18,720 Tax Credit: $5,616…" at bounding box center [614, 508] width 271 height 331
drag, startPoint x: 636, startPoint y: 470, endPoint x: 525, endPoint y: 471, distance: 111.0
click at [525, 471] on tr "Tax Credit: $5,616" at bounding box center [614, 470] width 233 height 30
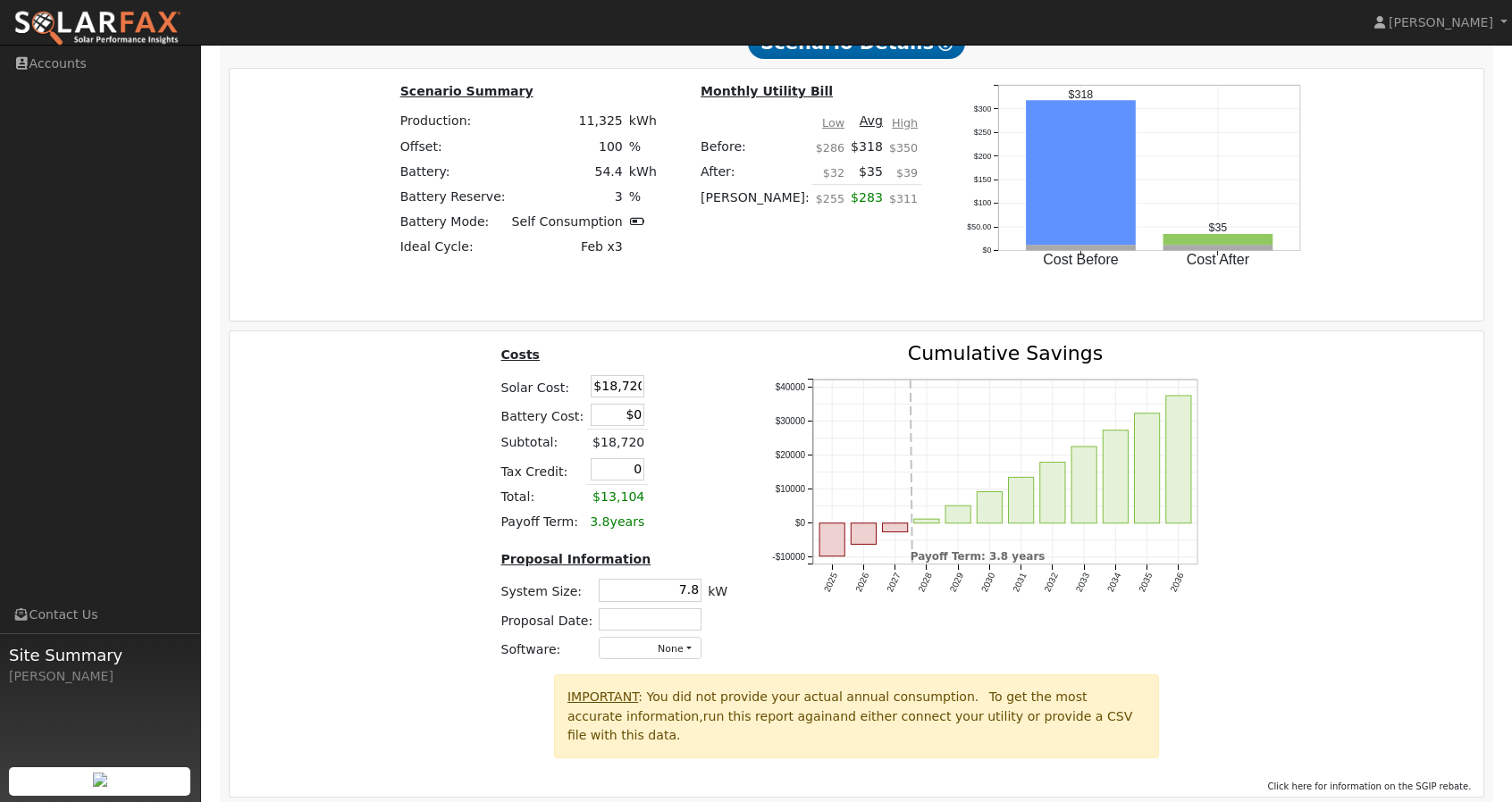
type input "$0"
click at [712, 439] on table "Costs Solar Cost: $18,720 Battery Cost: $0 Subtotal: $18,720 Tax Credit: $0 Tot…" at bounding box center [614, 439] width 233 height 191
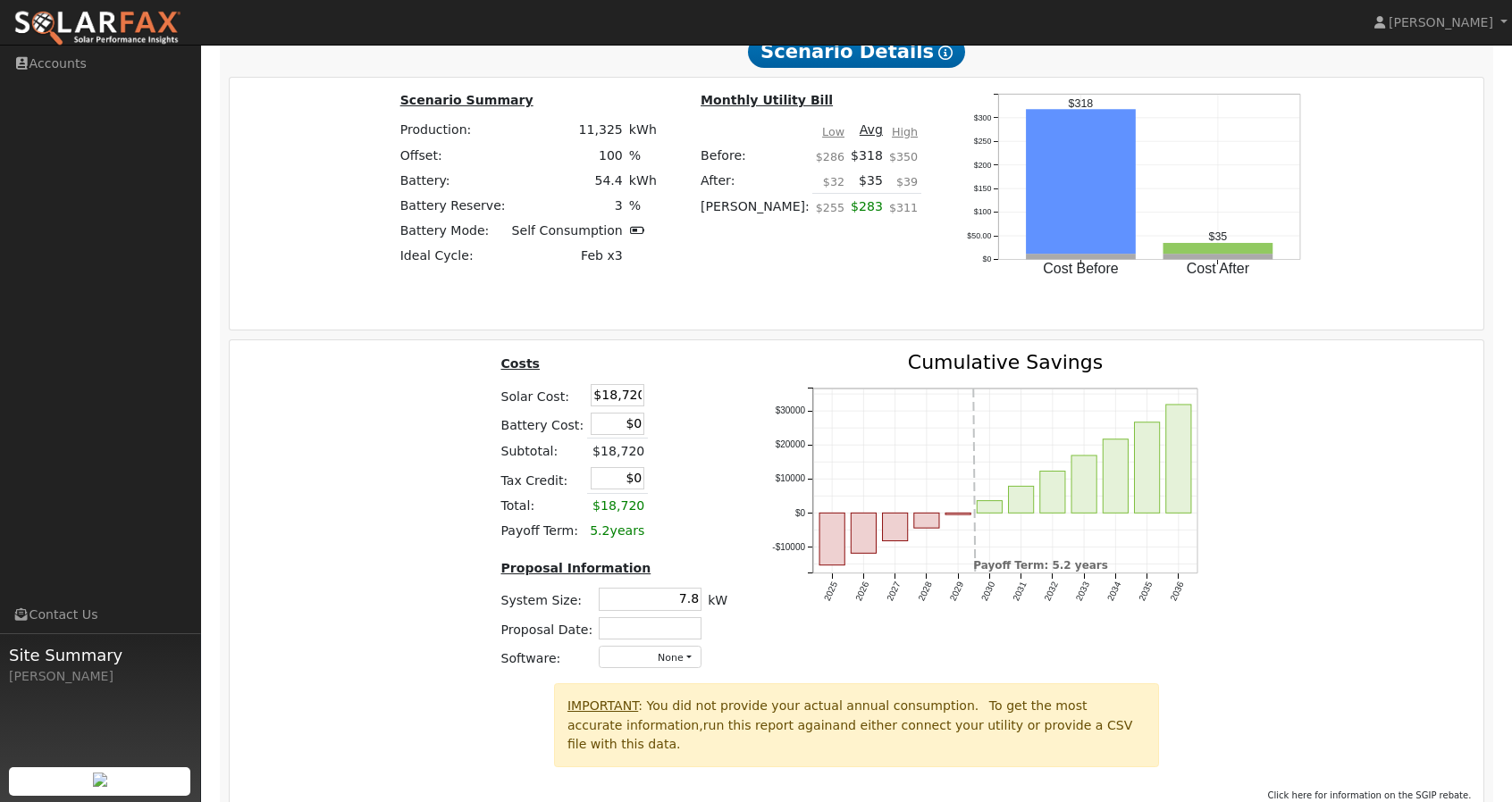
scroll to position [2281, 0]
